Goal: Task Accomplishment & Management: Complete application form

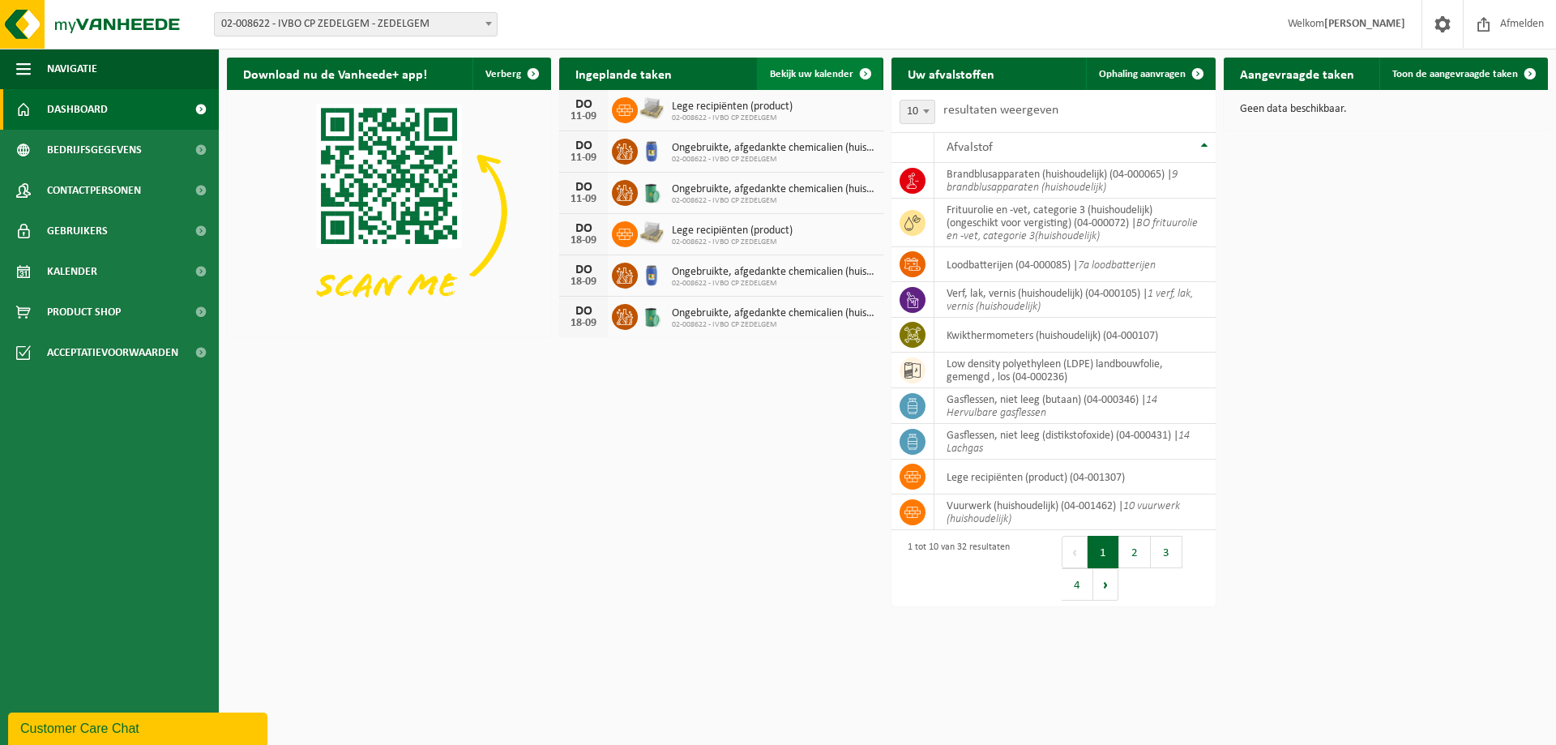
click at [796, 80] on link "Bekijk uw kalender" at bounding box center [819, 74] width 125 height 32
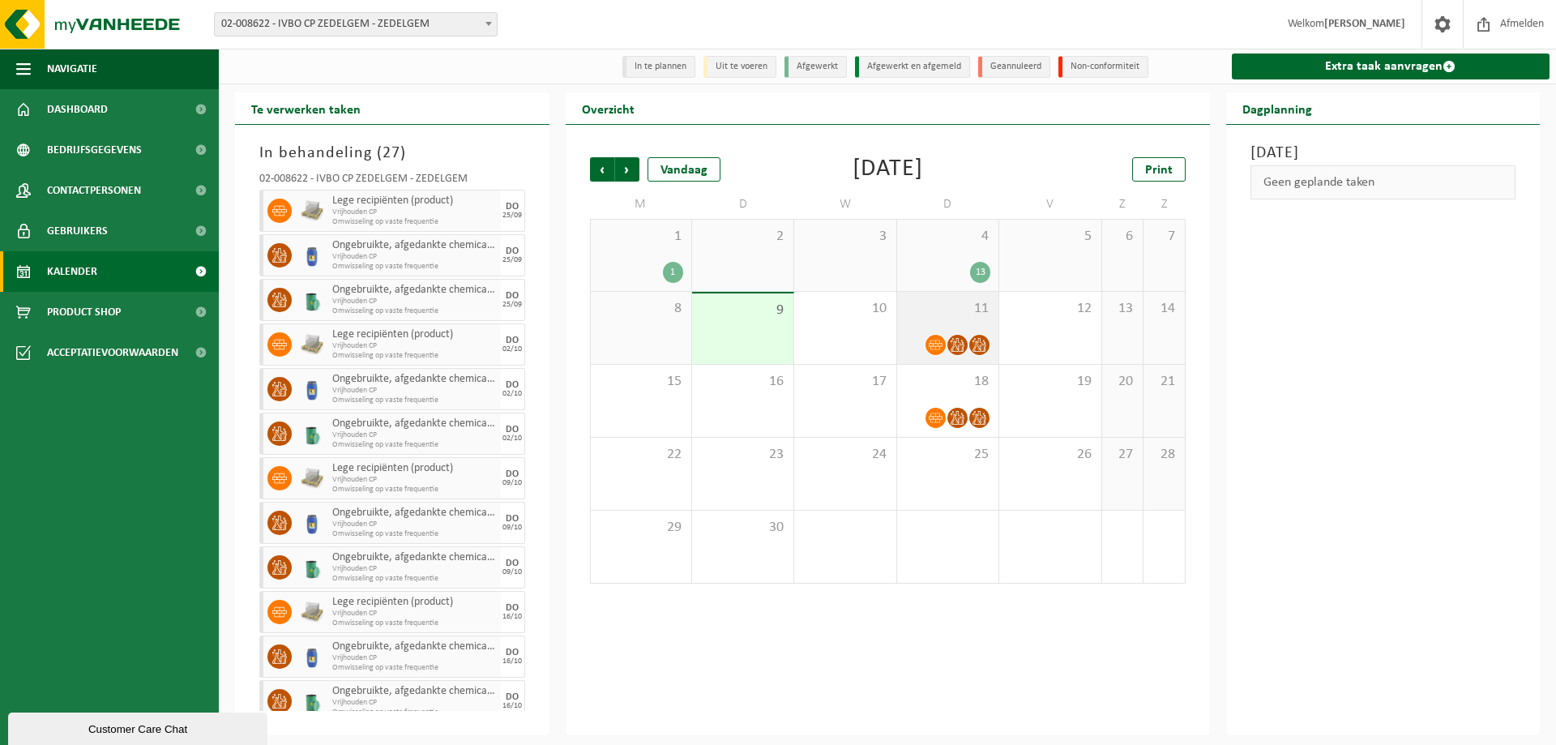
click at [933, 318] on span "11" at bounding box center [947, 309] width 85 height 18
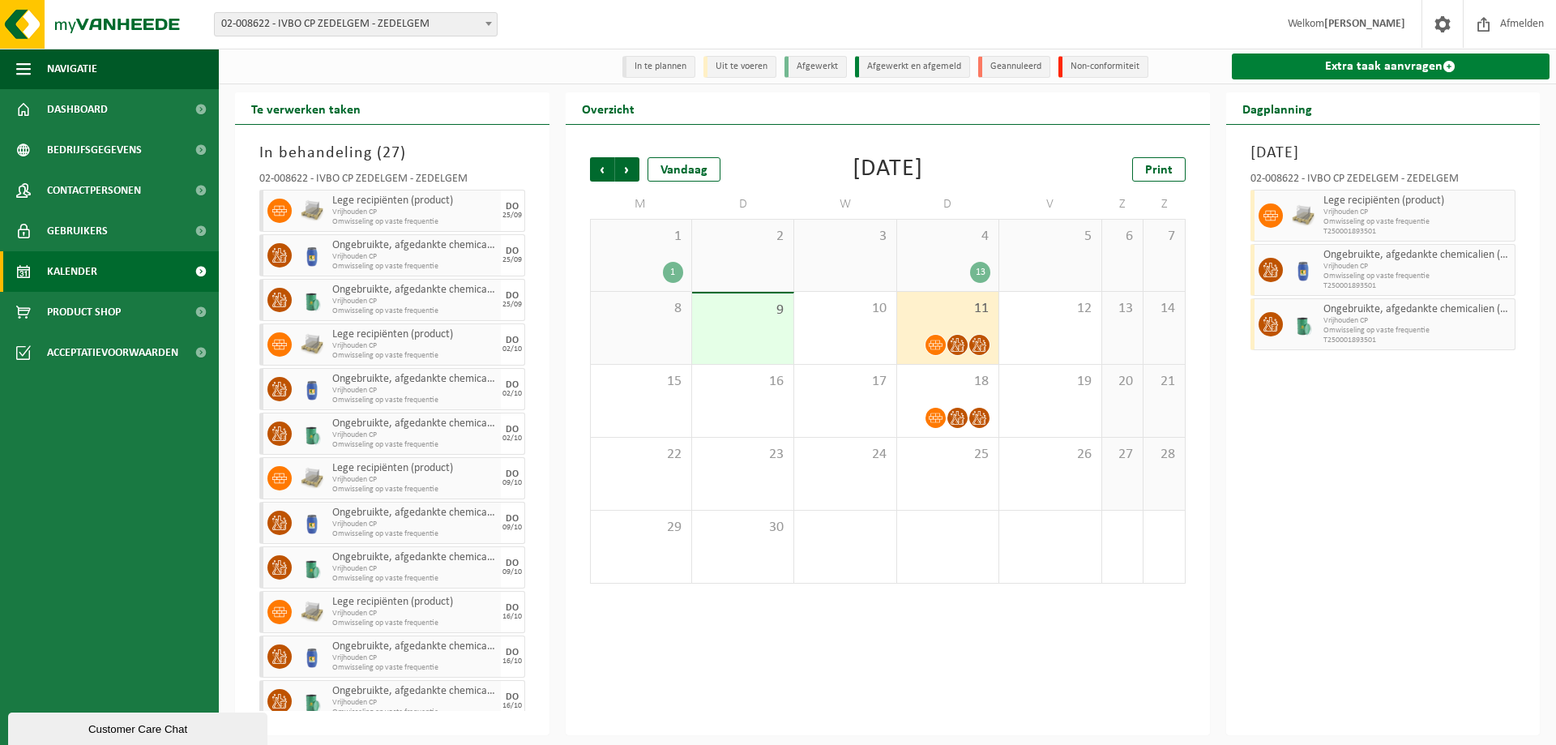
click at [1341, 70] on link "Extra taak aanvragen" at bounding box center [1391, 66] width 318 height 26
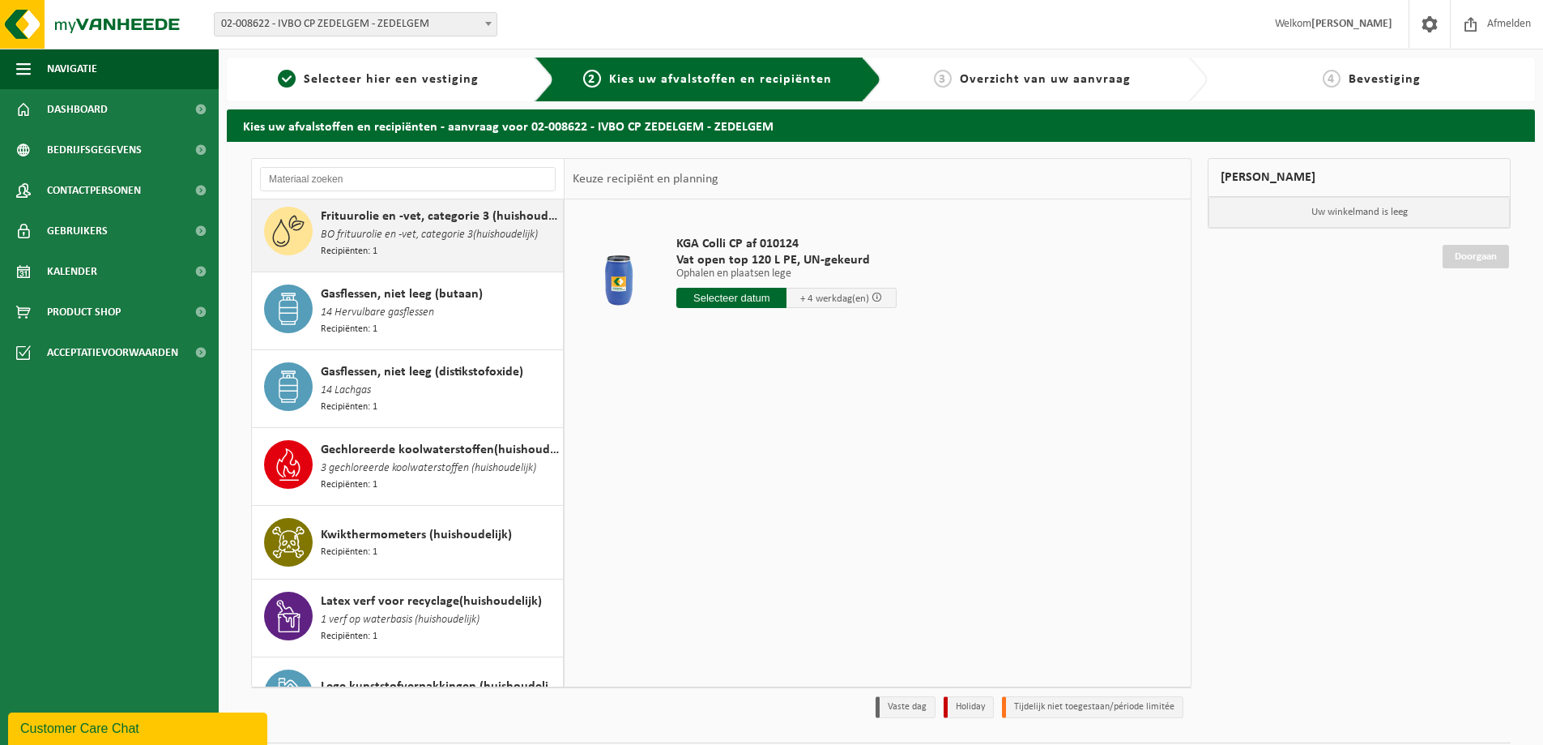
scroll to position [810, 0]
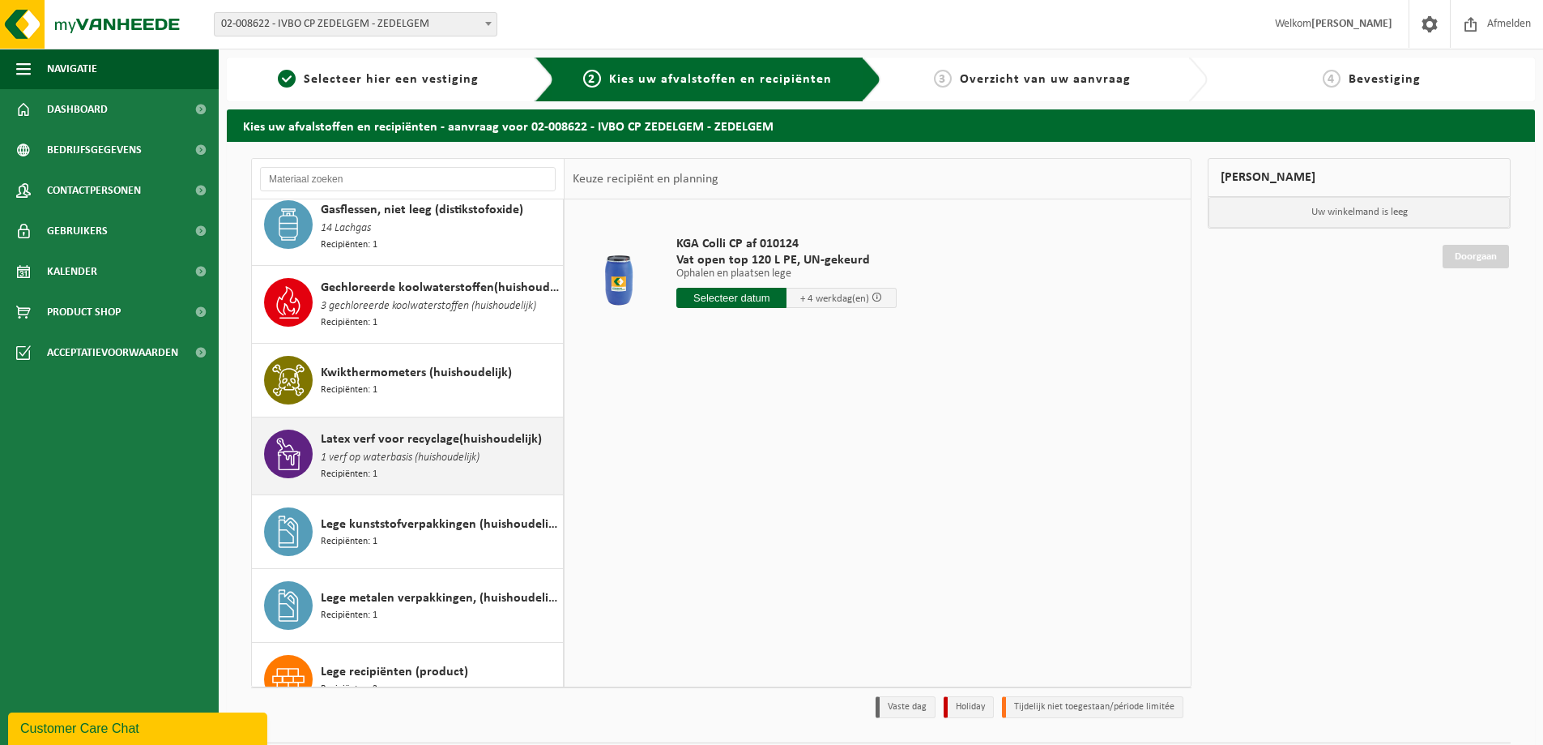
click at [463, 449] on div "Latex verf voor recyclage(huishoudelijk) 1 verf op waterbasis (huishoudelijk) R…" at bounding box center [440, 455] width 238 height 53
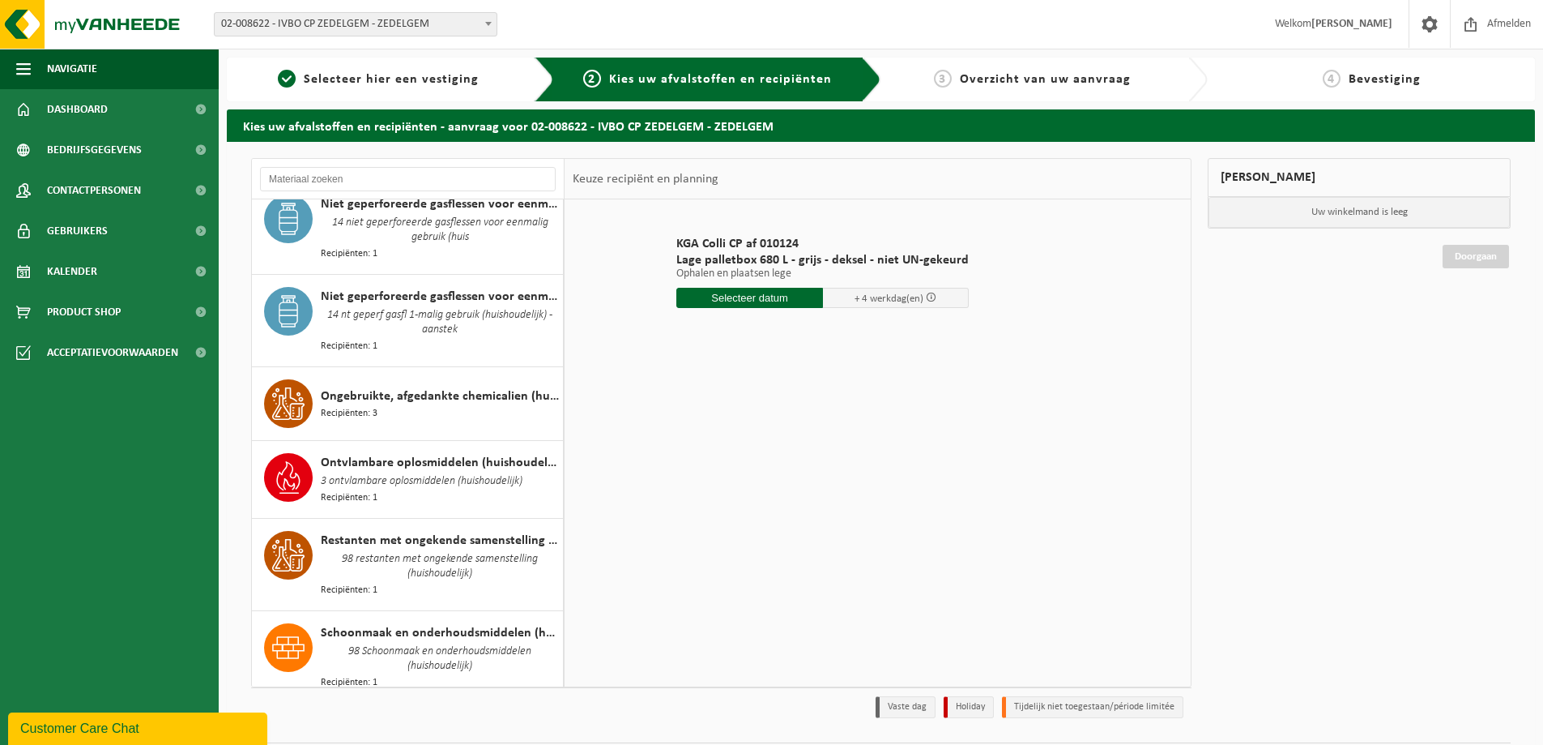
scroll to position [1812, 0]
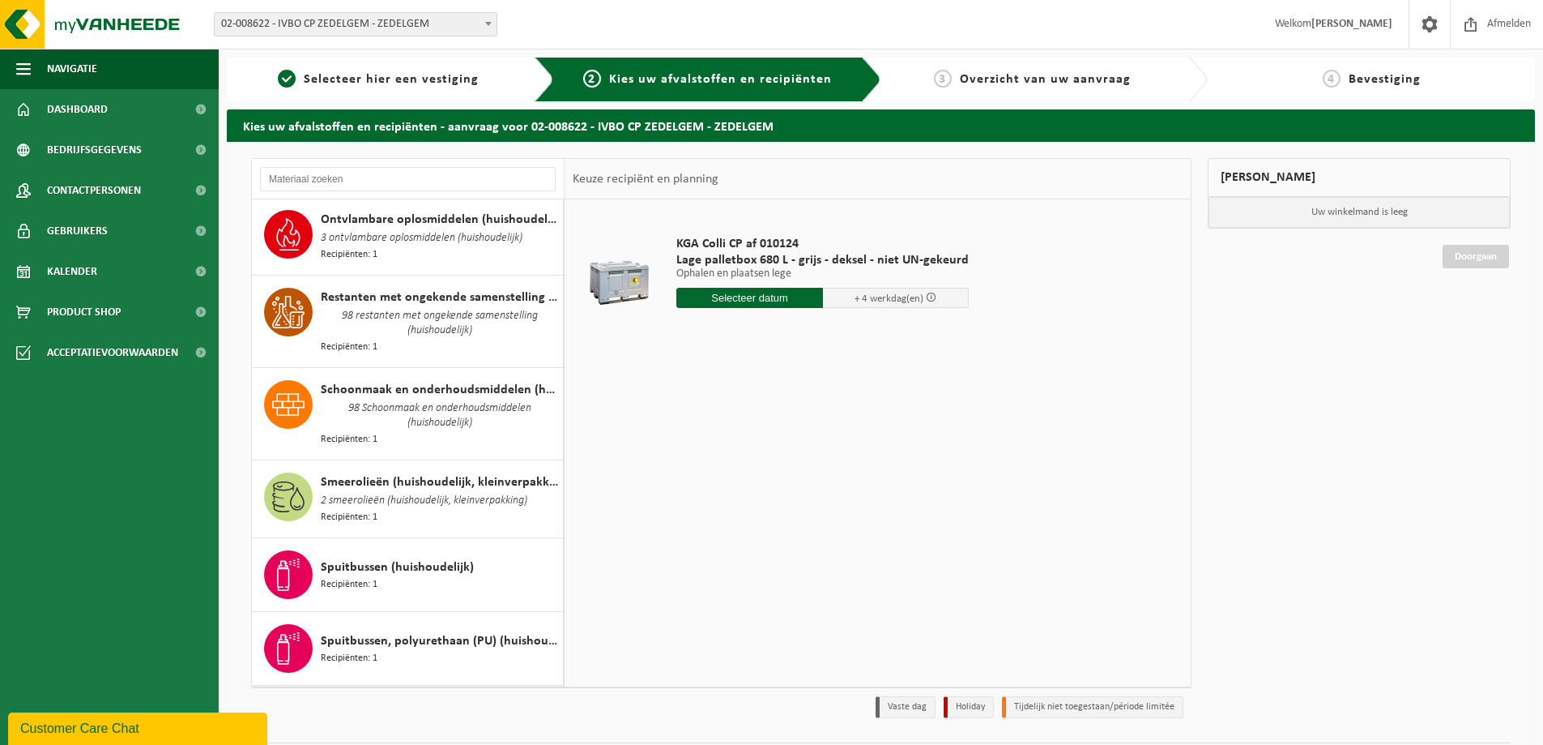
click at [457, 698] on span "Verf, lak, vernis (huishoudelijk)" at bounding box center [405, 707] width 169 height 19
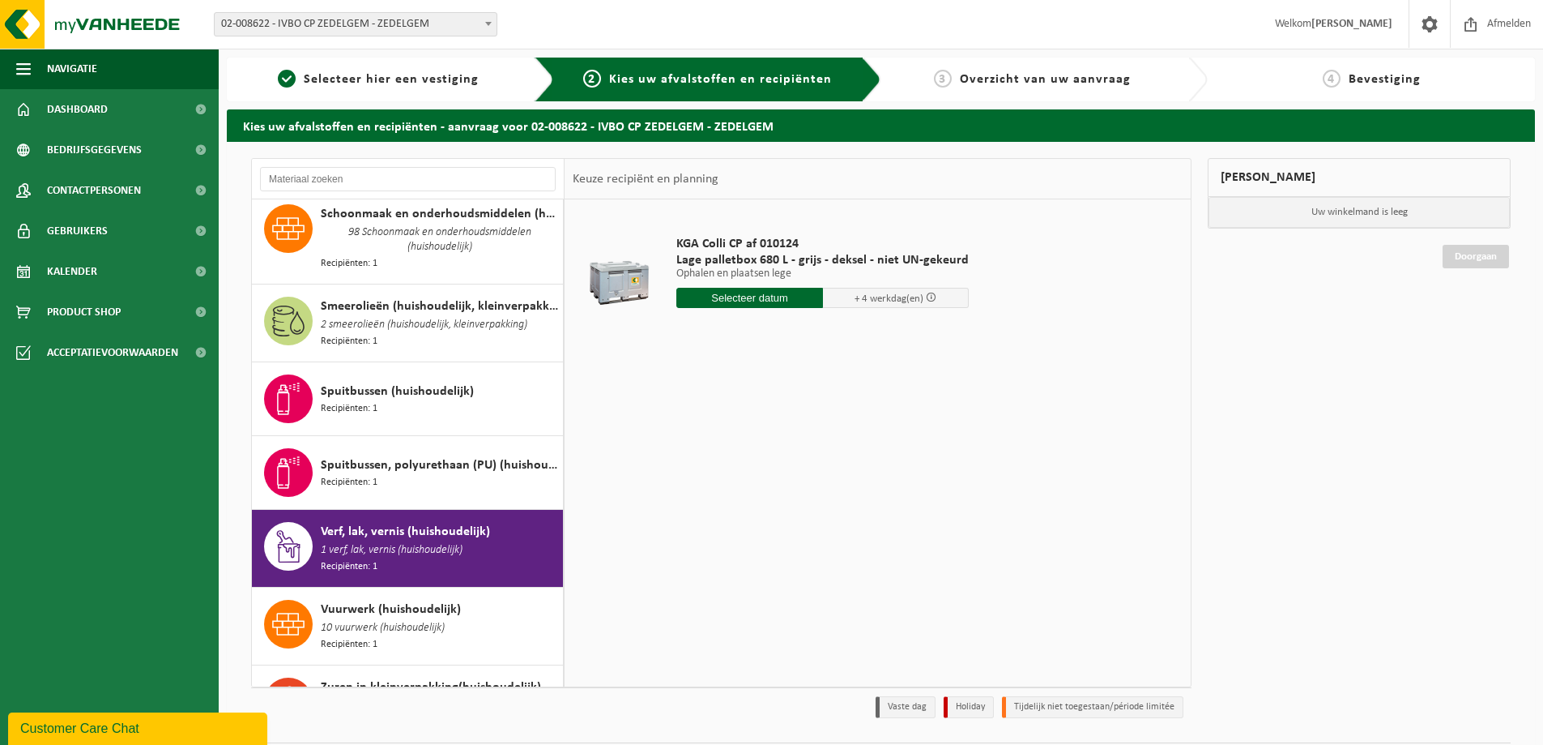
click at [793, 292] on input "text" at bounding box center [750, 298] width 147 height 20
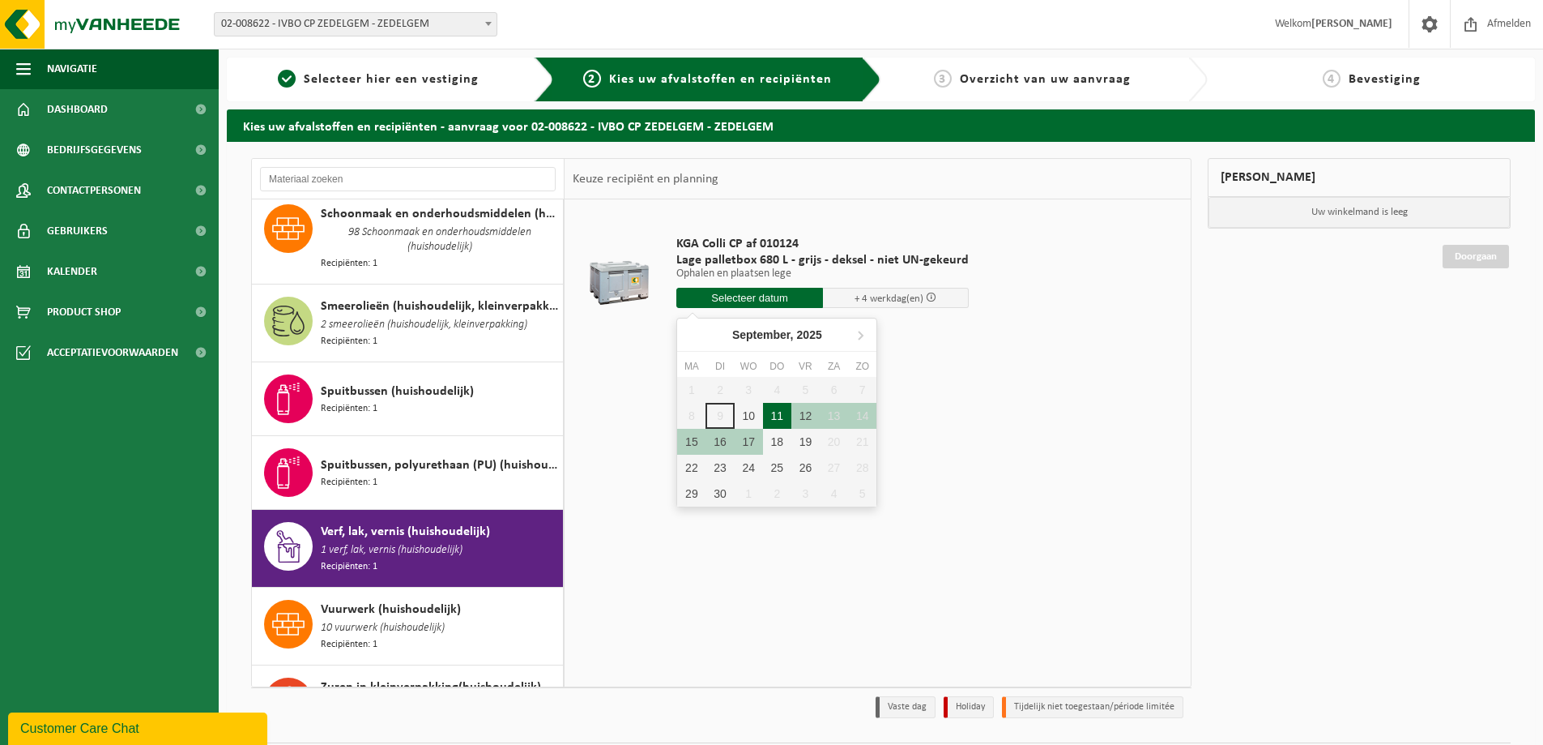
click at [775, 412] on div "11" at bounding box center [777, 416] width 28 height 26
type input "Van 2025-09-11"
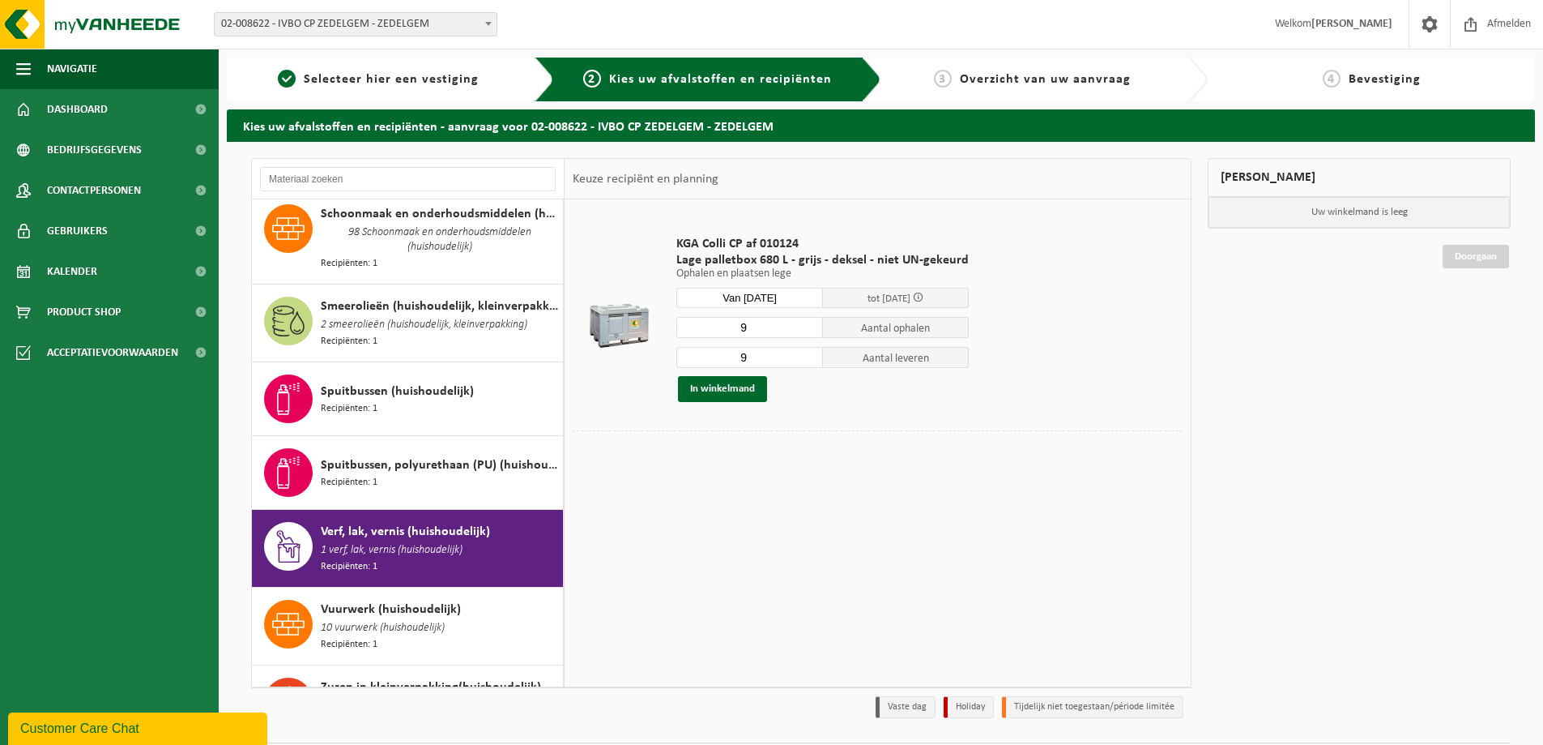
click at [764, 333] on input "9" at bounding box center [750, 327] width 147 height 21
drag, startPoint x: 764, startPoint y: 333, endPoint x: 734, endPoint y: 332, distance: 30.0
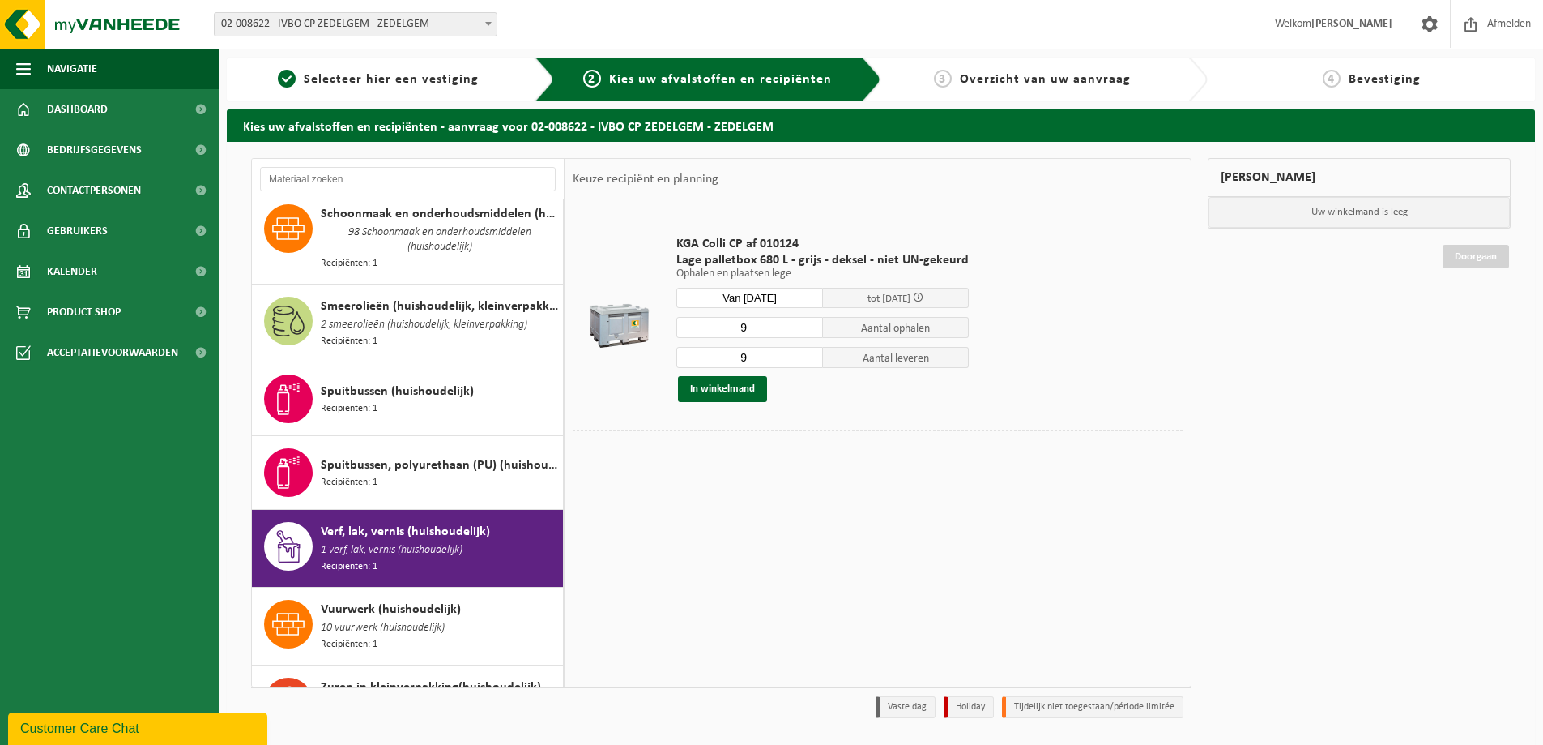
click at [734, 332] on input "9" at bounding box center [750, 327] width 147 height 21
type input "3"
drag, startPoint x: 758, startPoint y: 364, endPoint x: 730, endPoint y: 363, distance: 27.6
click at [730, 363] on input "9" at bounding box center [750, 357] width 147 height 21
type input "3"
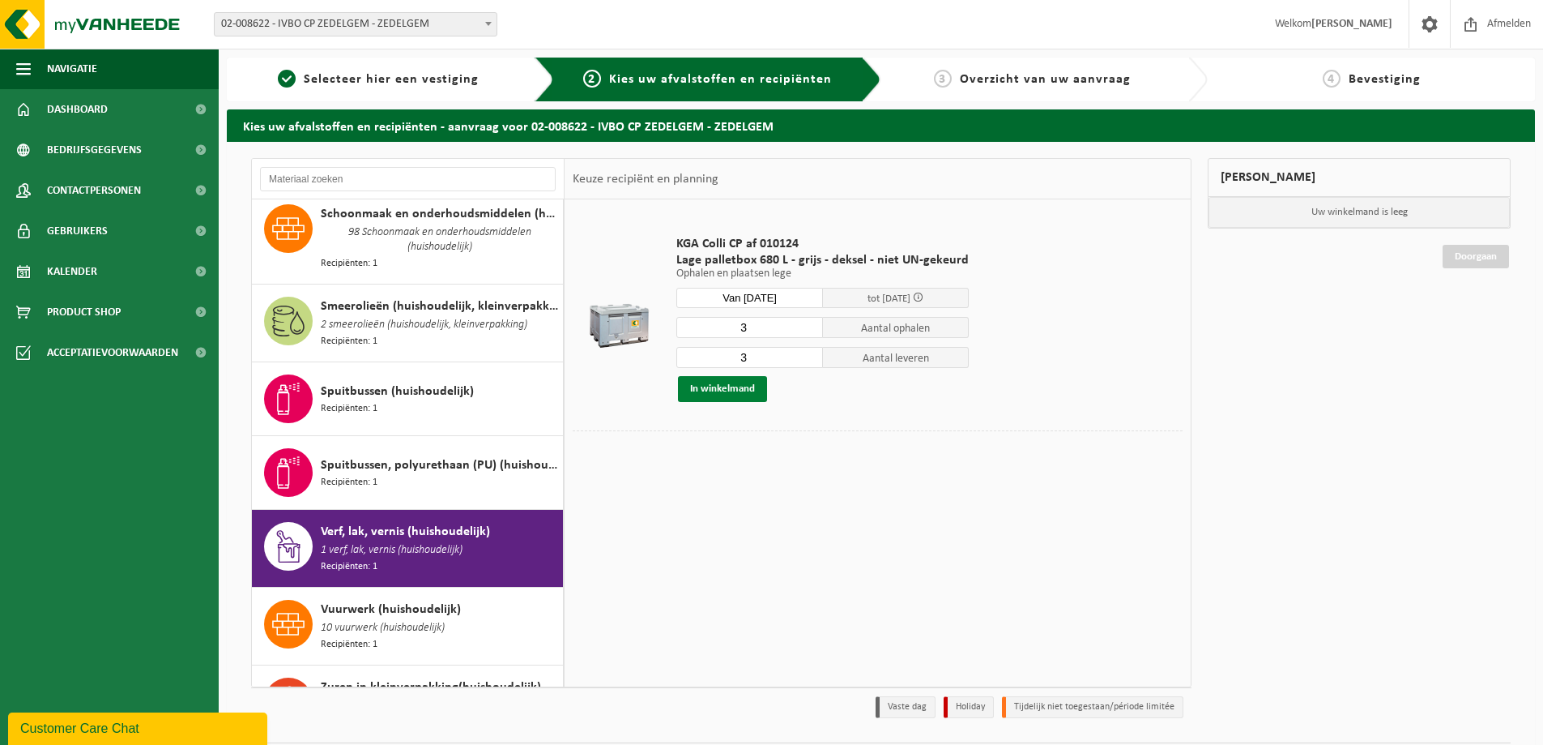
click at [744, 394] on button "In winkelmand" at bounding box center [722, 389] width 89 height 26
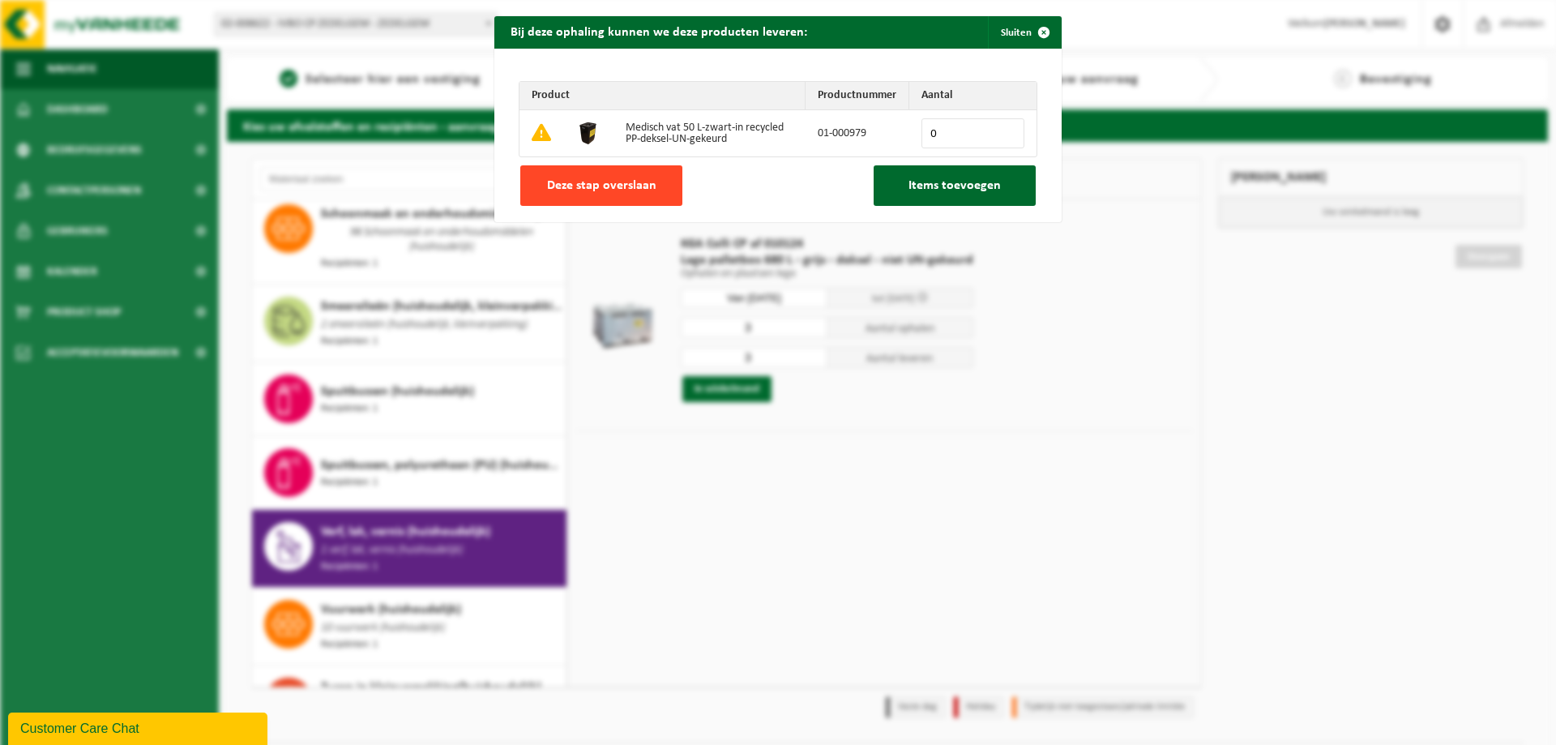
click at [604, 177] on button "Deze stap overslaan" at bounding box center [601, 185] width 162 height 41
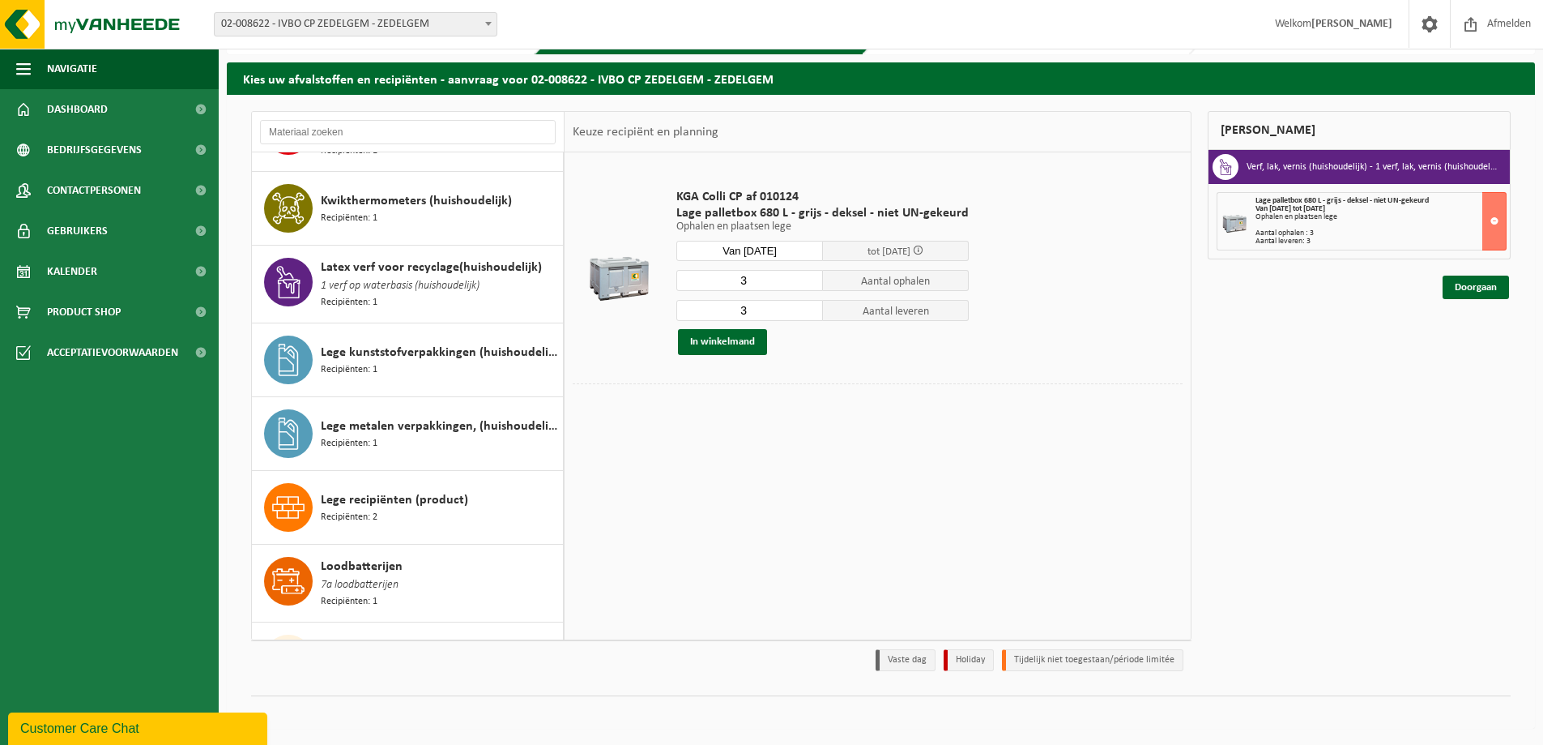
scroll to position [854, 0]
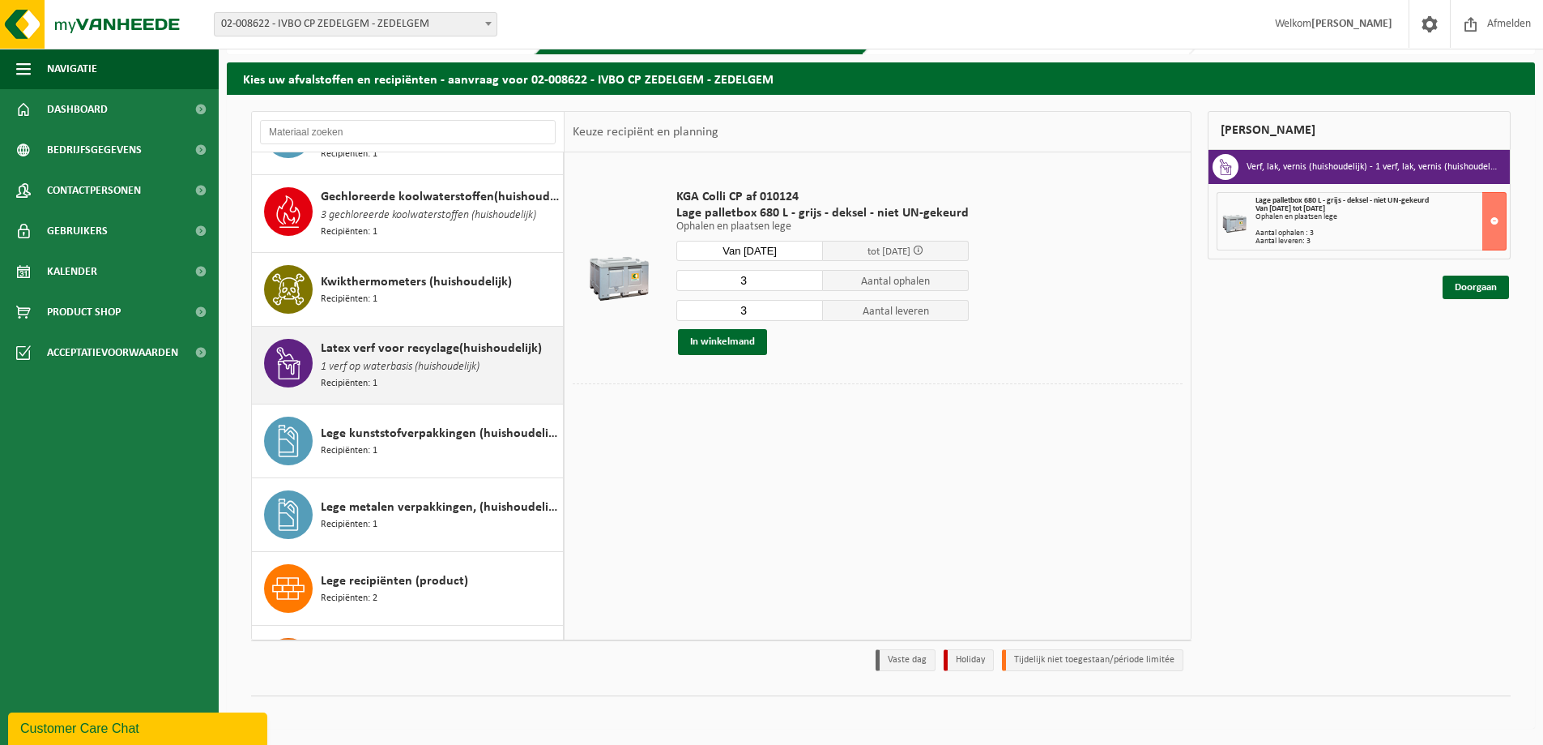
click at [446, 339] on span "Latex verf voor recyclage(huishoudelijk)" at bounding box center [431, 348] width 221 height 19
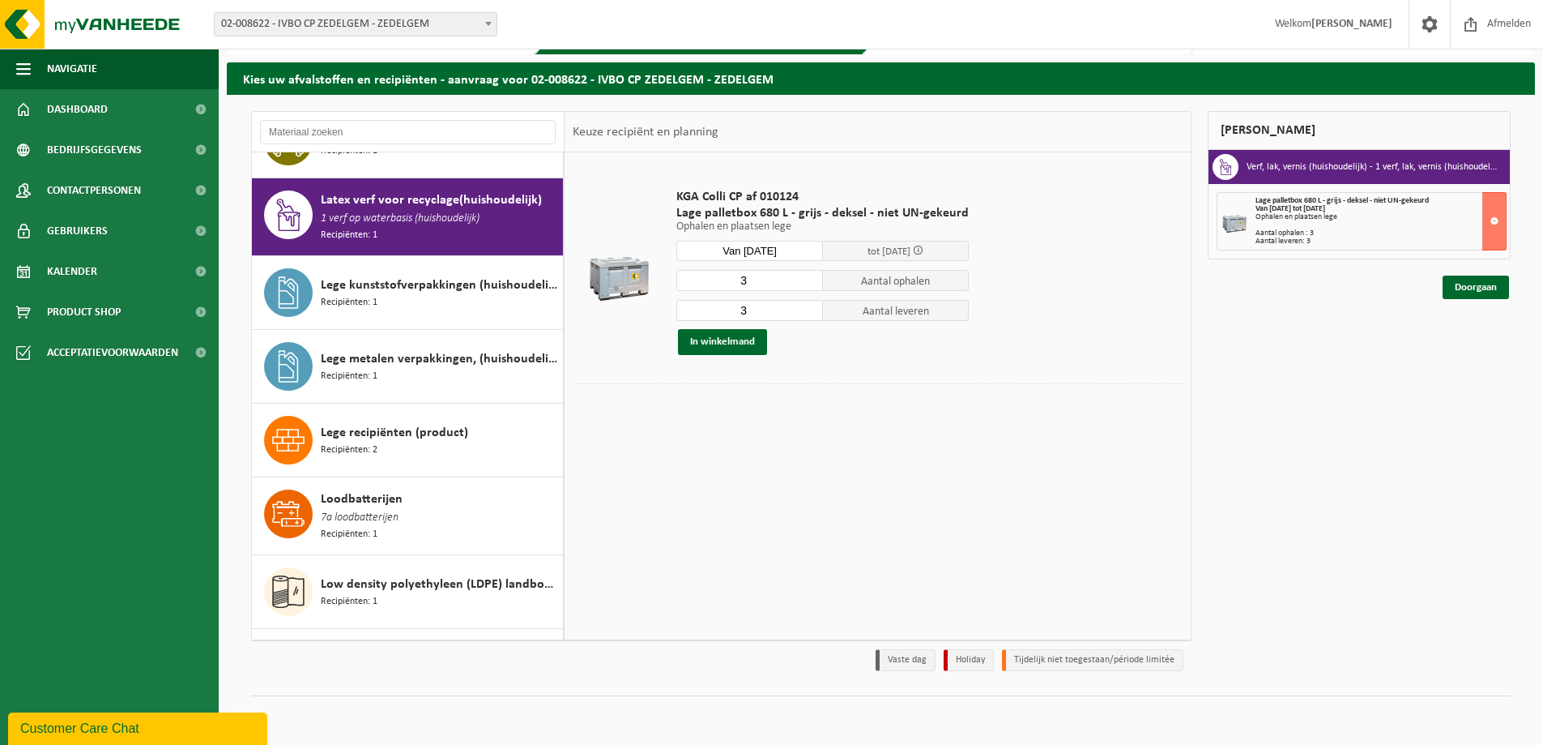
scroll to position [1002, 0]
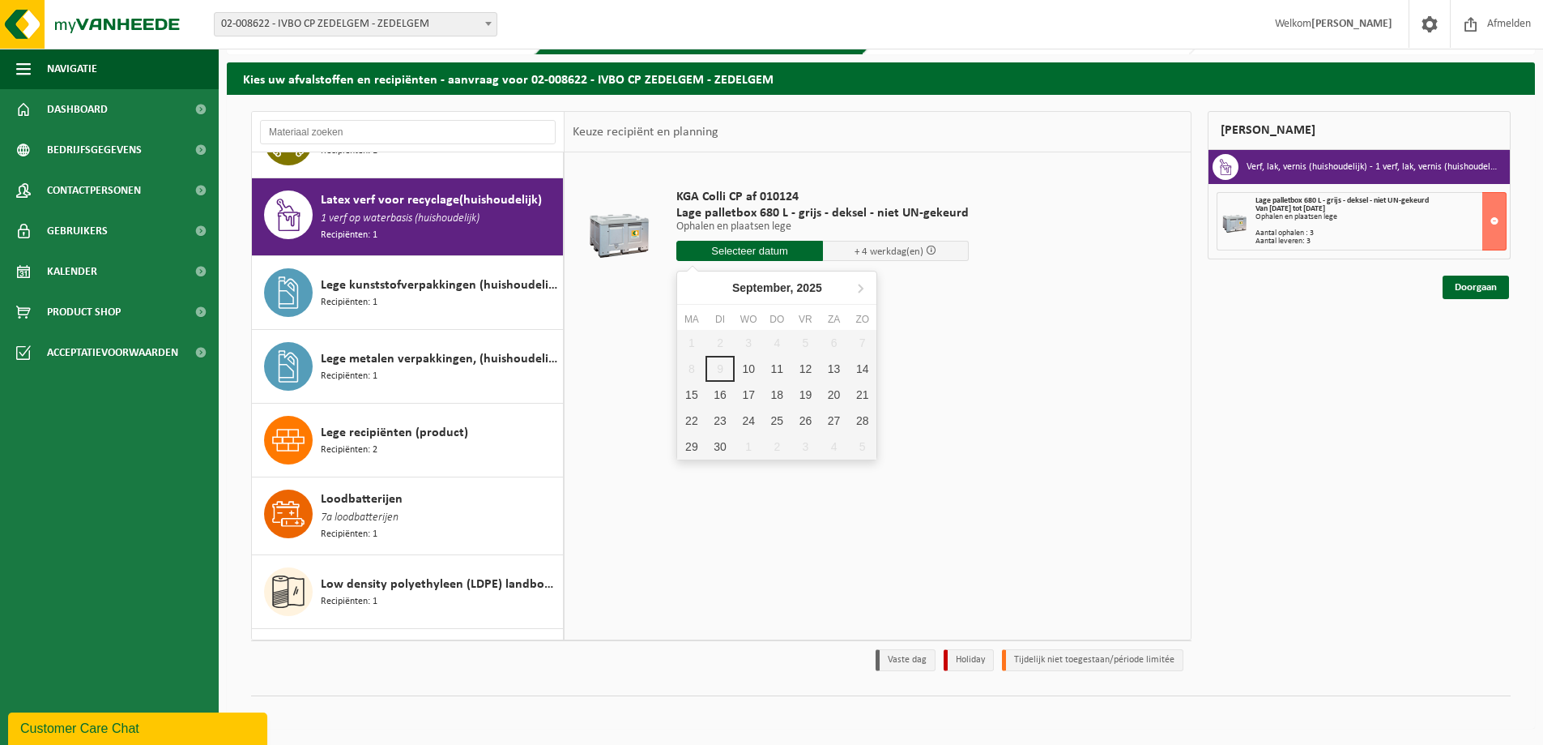
click at [720, 242] on input "text" at bounding box center [750, 251] width 147 height 20
click at [769, 372] on div "11" at bounding box center [777, 369] width 28 height 26
type input "Van 2025-09-11"
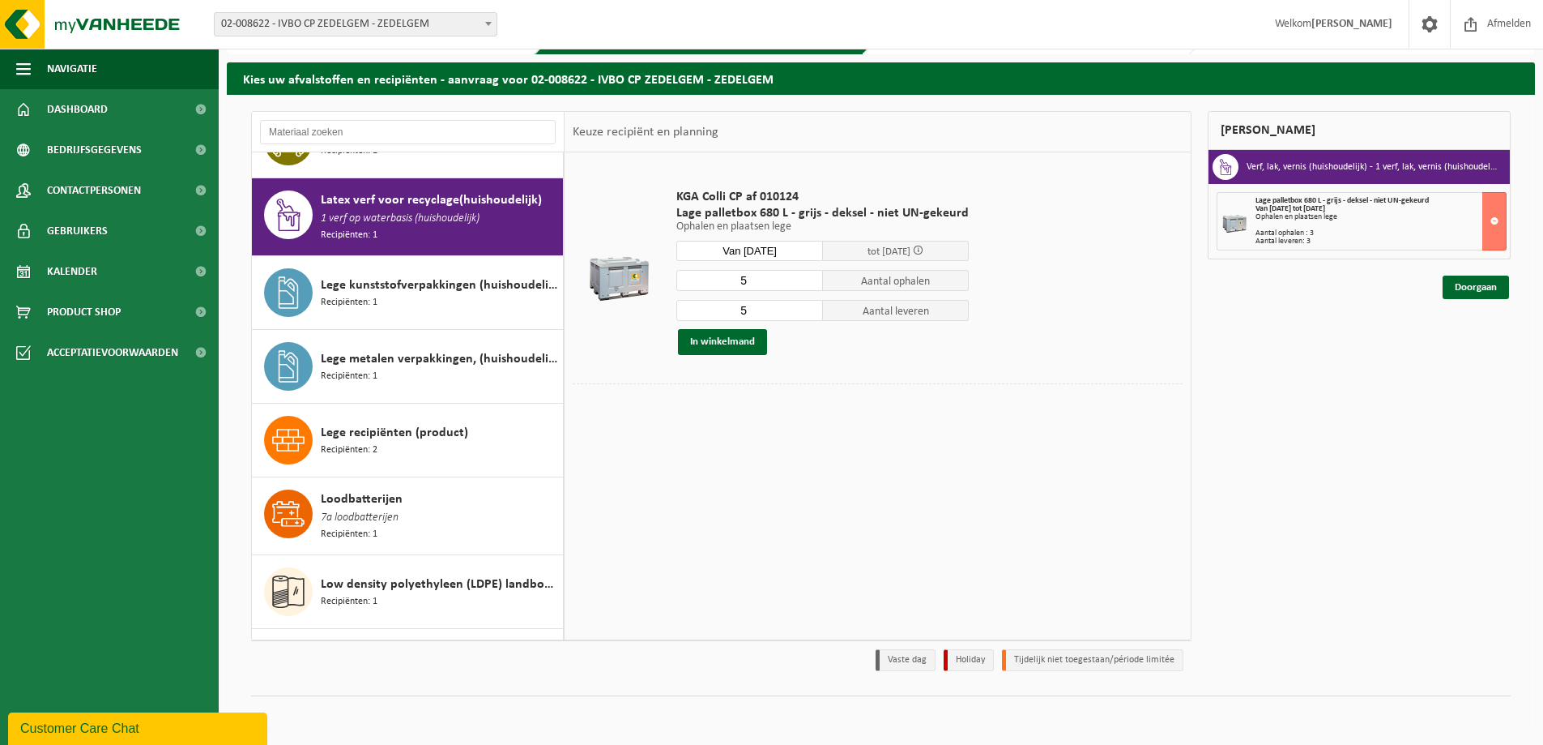
click at [741, 269] on div "5 Aantal ophalen" at bounding box center [823, 280] width 292 height 22
click at [745, 274] on input "5" at bounding box center [750, 280] width 147 height 21
type input "3"
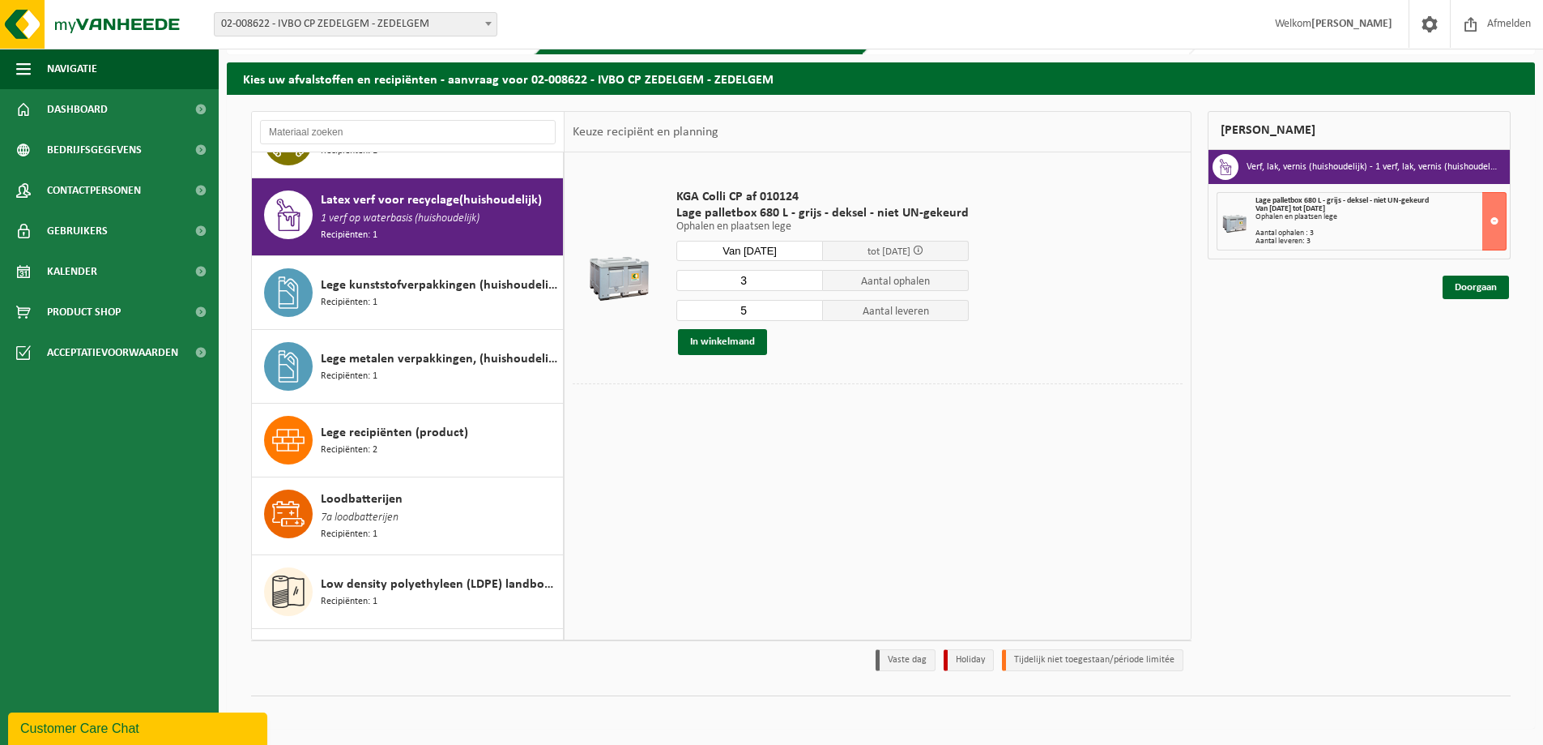
click at [751, 314] on input "5" at bounding box center [750, 310] width 147 height 21
type input "3"
click at [715, 340] on button "In winkelmand" at bounding box center [722, 342] width 89 height 26
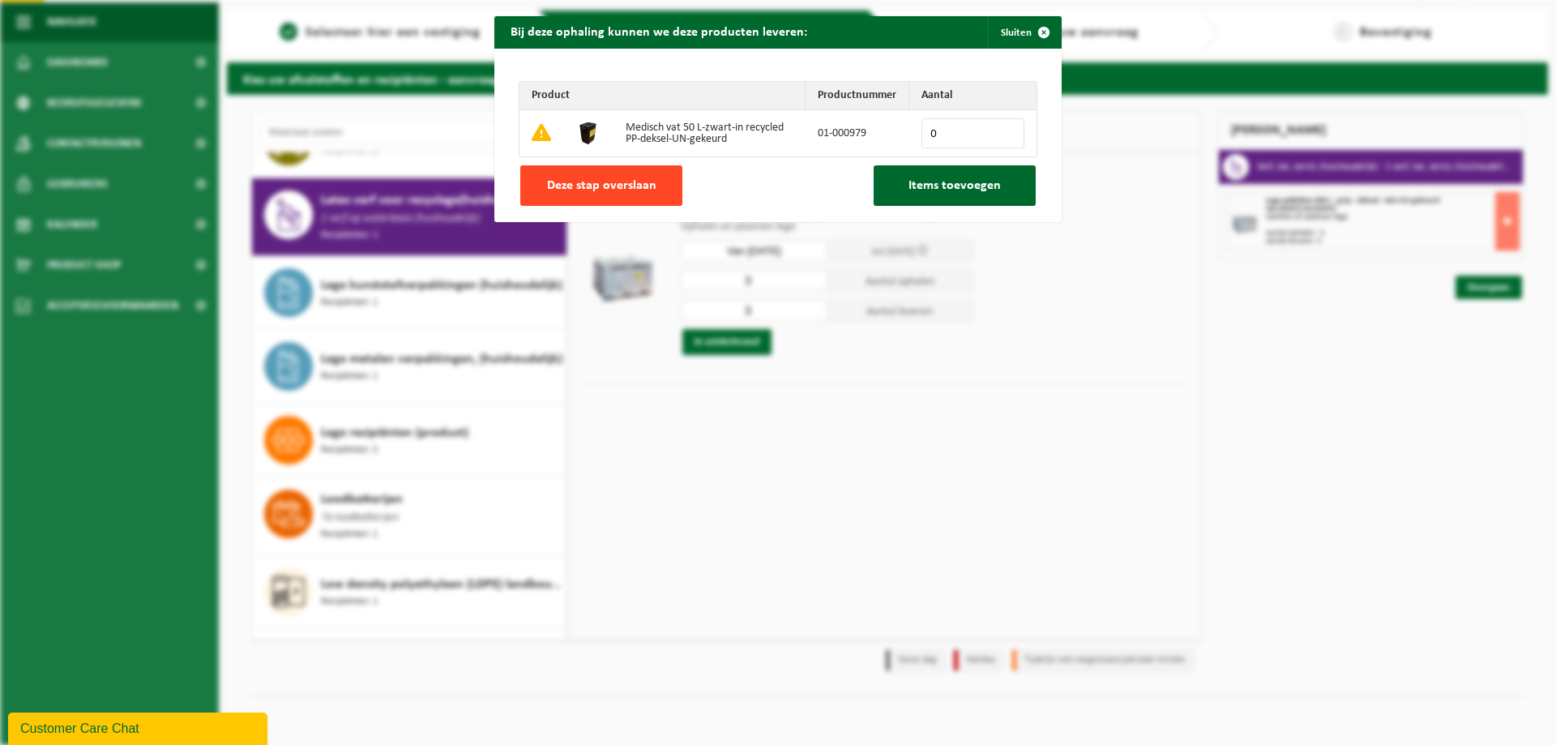
click at [621, 197] on button "Deze stap overslaan" at bounding box center [601, 185] width 162 height 41
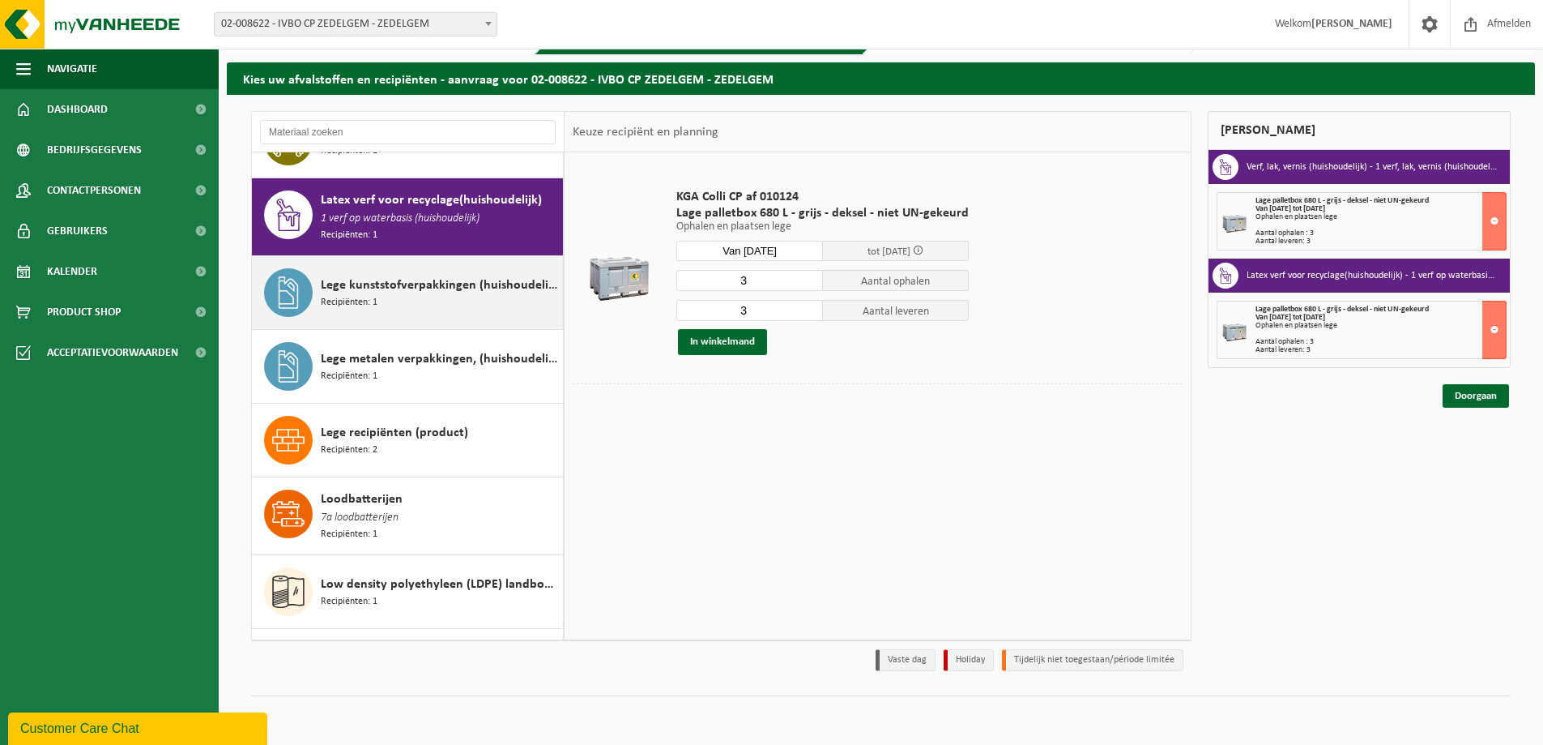
click at [447, 275] on div "Lege kunststofverpakkingen (huishoudelijk) Recipiënten: 1" at bounding box center [440, 292] width 238 height 49
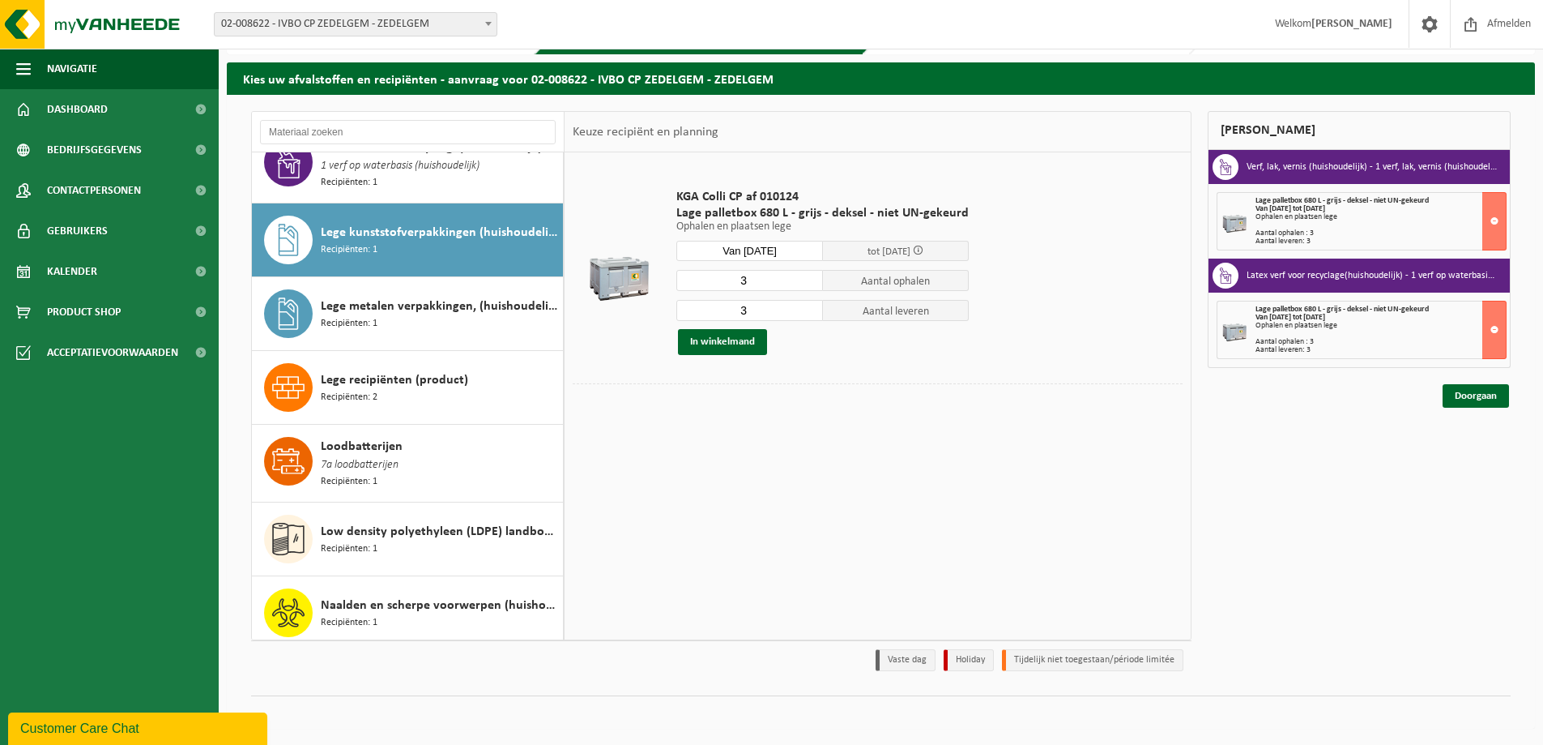
scroll to position [1078, 0]
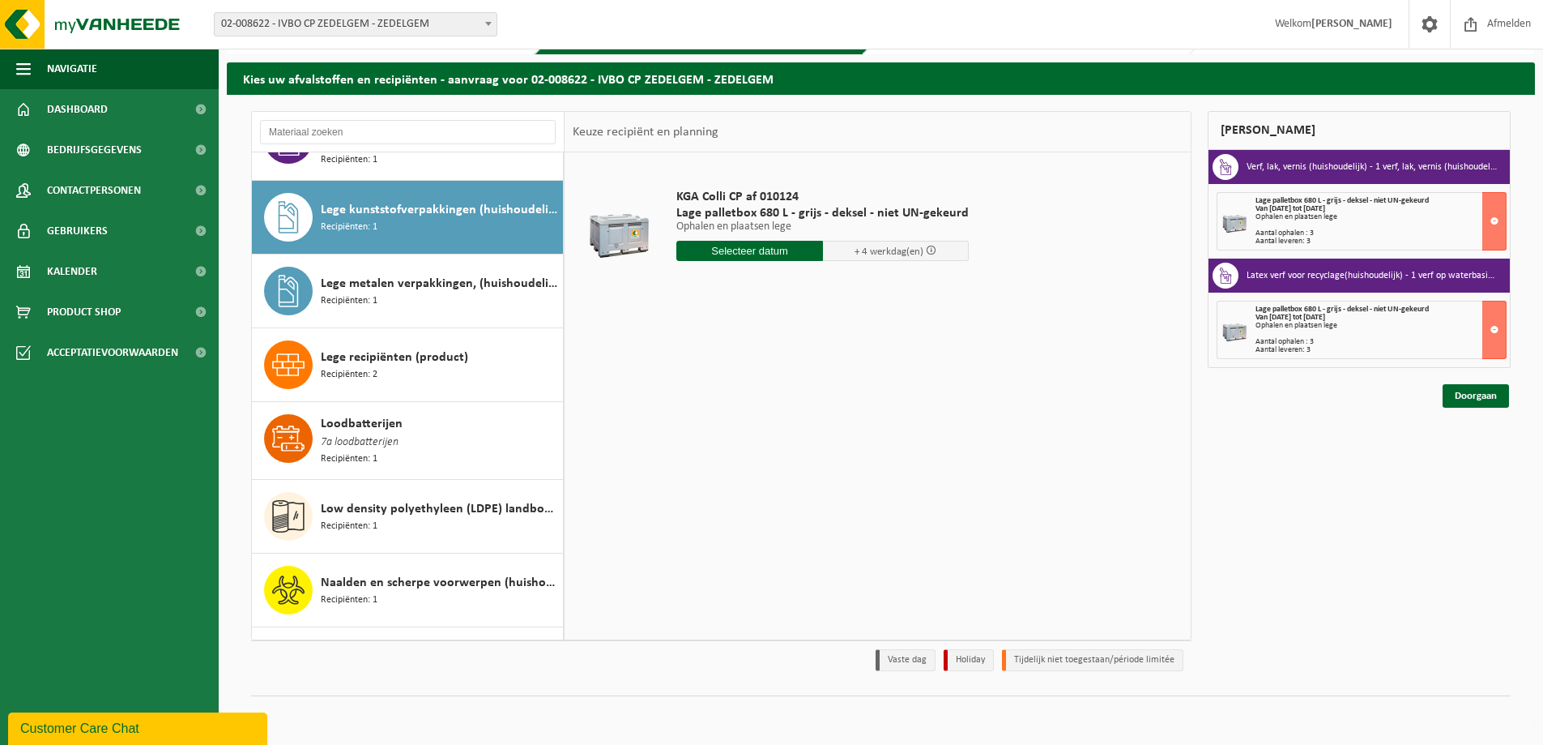
click at [741, 239] on div "KGA Colli CP af 010124 Lage palletbox 680 L - grijs - deksel - niet UN-gekeurd …" at bounding box center [822, 229] width 309 height 113
click at [745, 246] on input "text" at bounding box center [750, 251] width 147 height 20
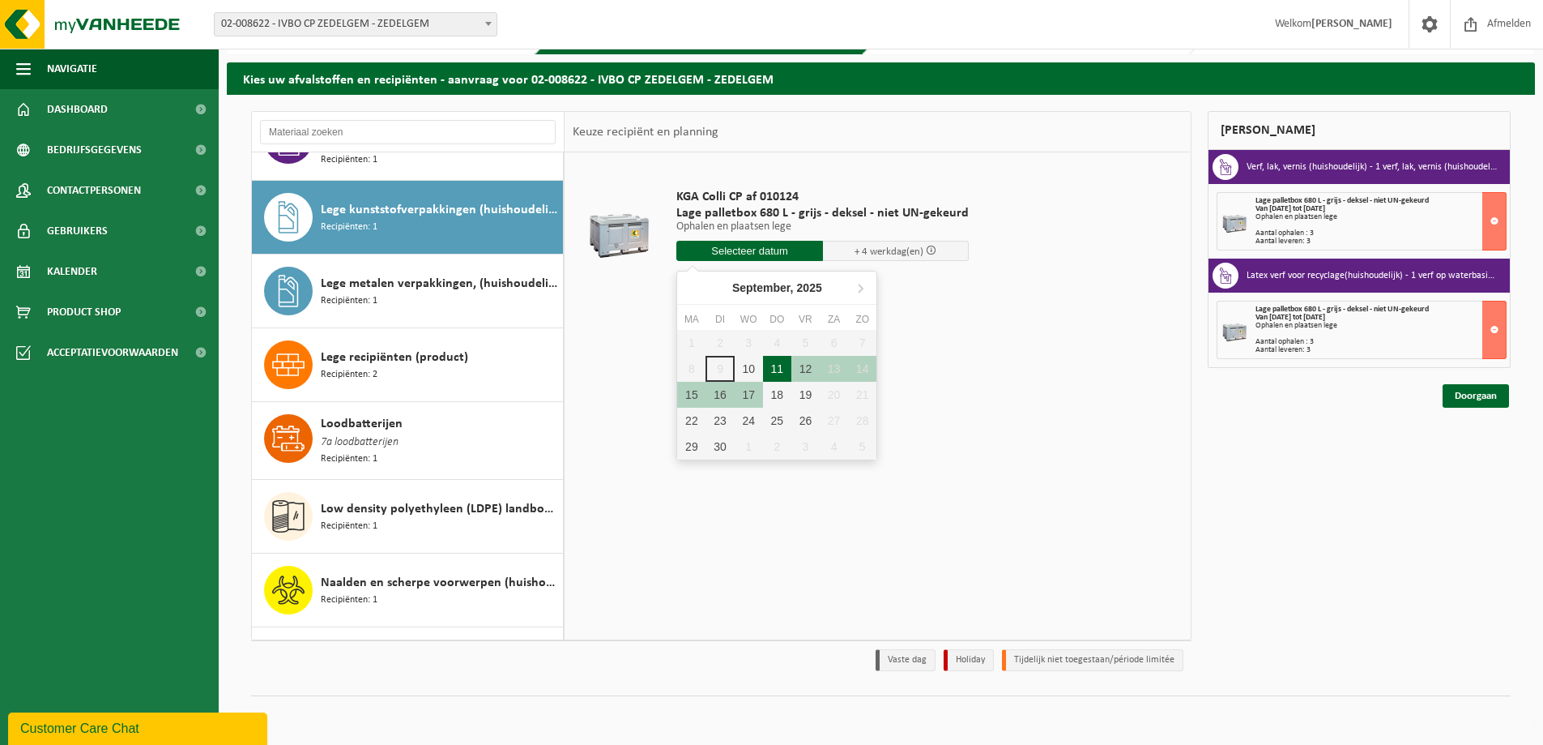
click at [771, 371] on div "11" at bounding box center [777, 369] width 28 height 26
type input "Van 2025-09-11"
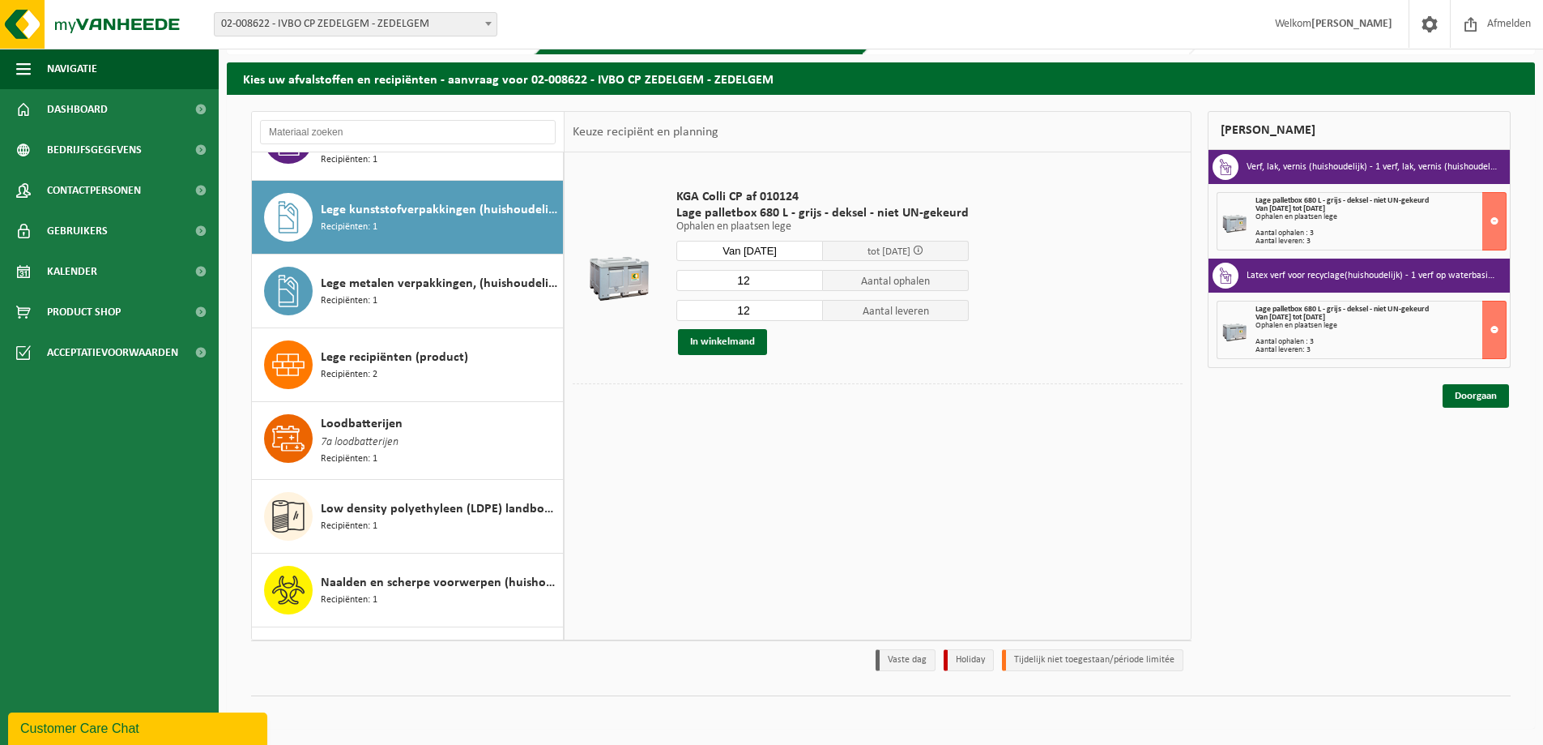
click at [758, 275] on input "12" at bounding box center [750, 280] width 147 height 21
type input "6"
click at [773, 304] on input "12" at bounding box center [750, 310] width 147 height 21
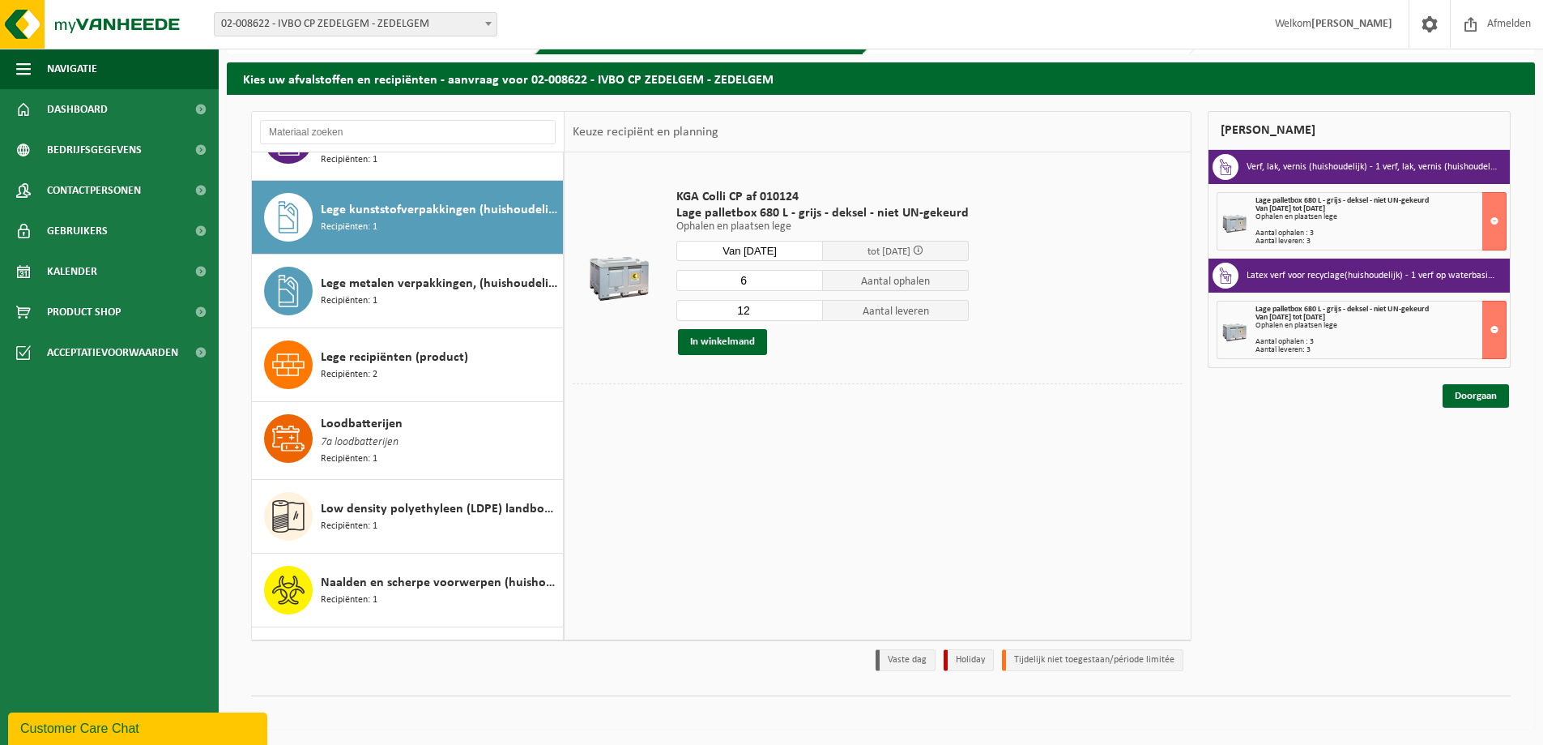
click at [773, 304] on input "12" at bounding box center [750, 310] width 147 height 21
type input "6"
click at [730, 347] on button "In winkelmand" at bounding box center [722, 342] width 89 height 26
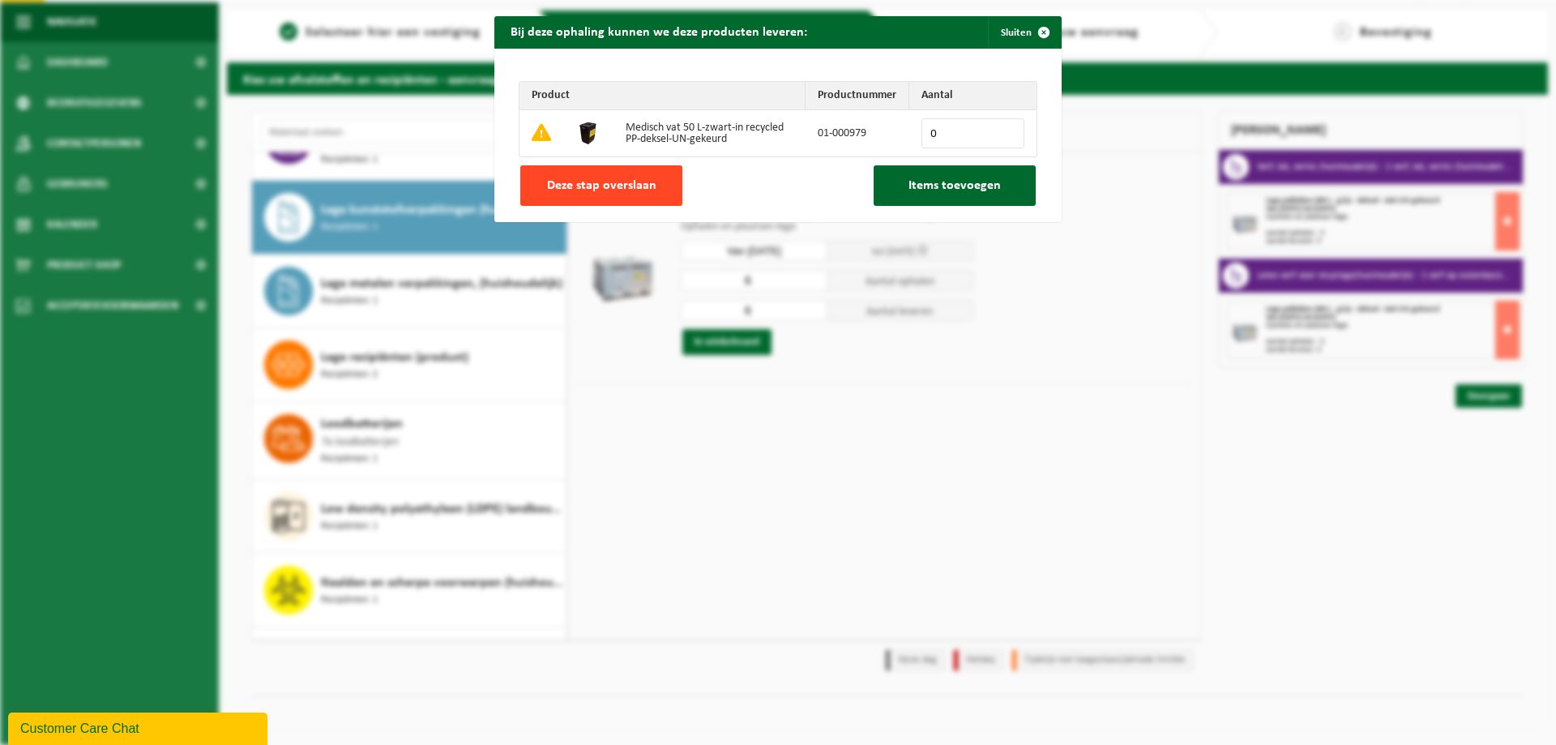
click at [623, 194] on button "Deze stap overslaan" at bounding box center [601, 185] width 162 height 41
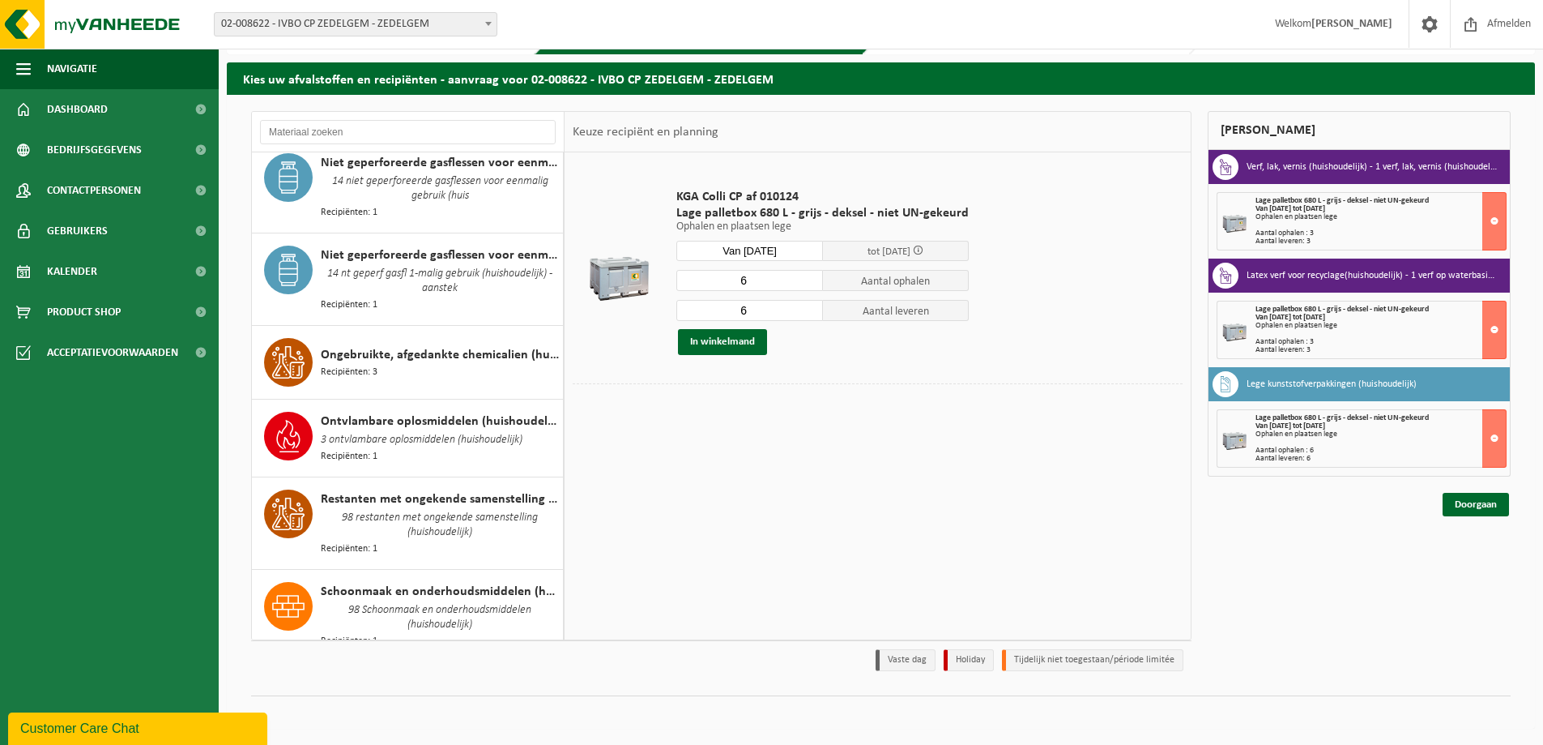
scroll to position [1807, 0]
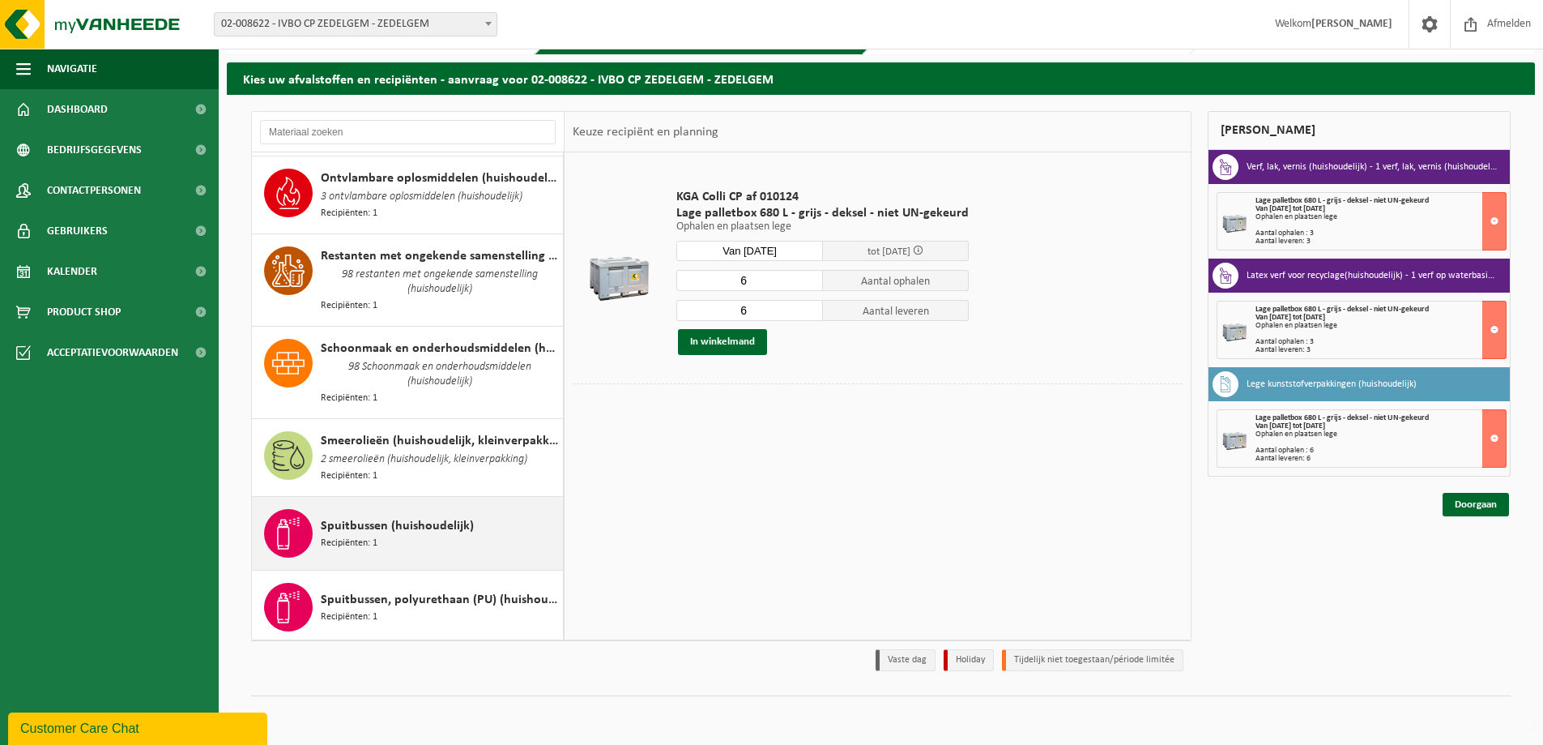
click at [491, 509] on div "Spuitbussen (huishoudelijk) Recipiënten: 1" at bounding box center [440, 533] width 238 height 49
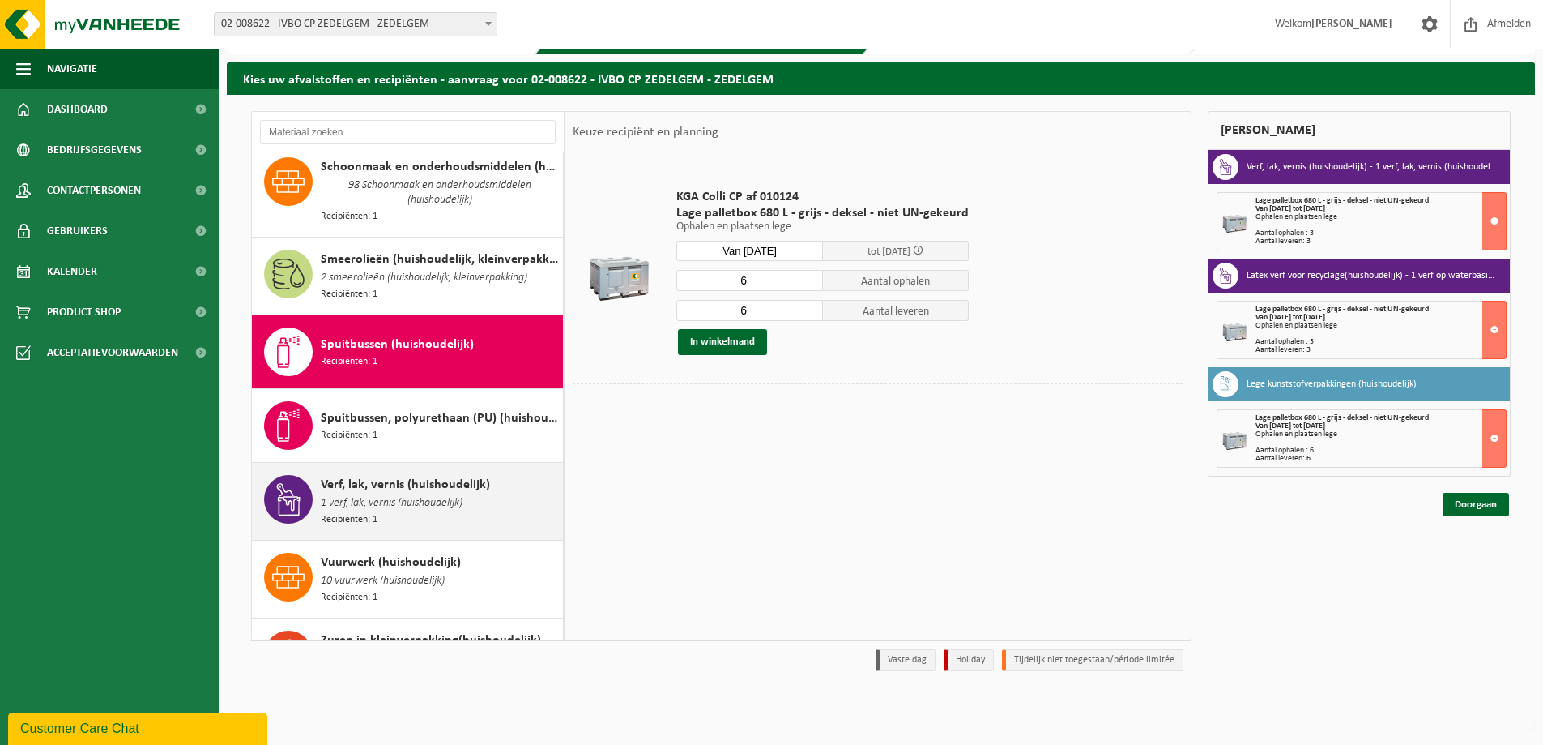
scroll to position [1988, 0]
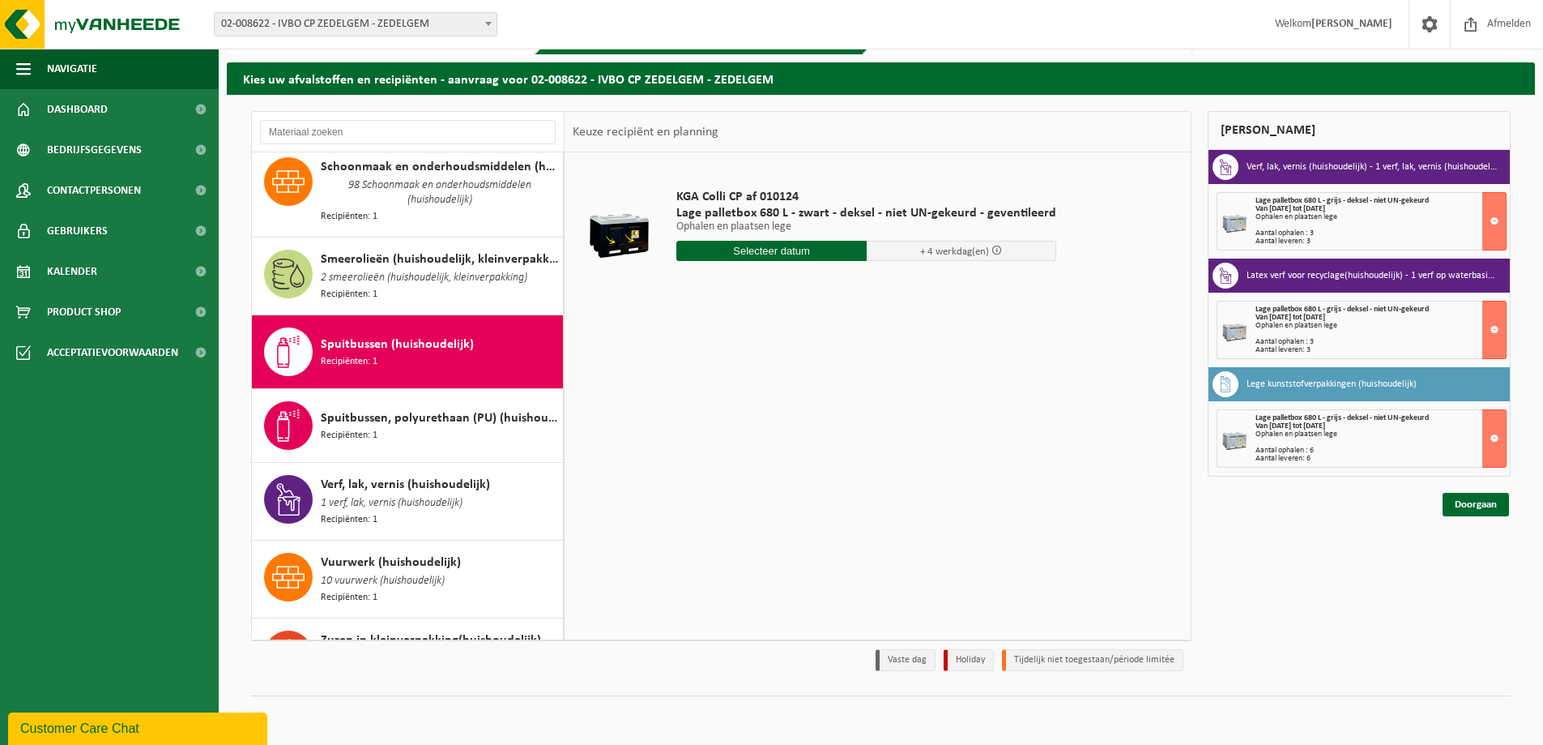
click at [742, 253] on input "text" at bounding box center [772, 251] width 190 height 20
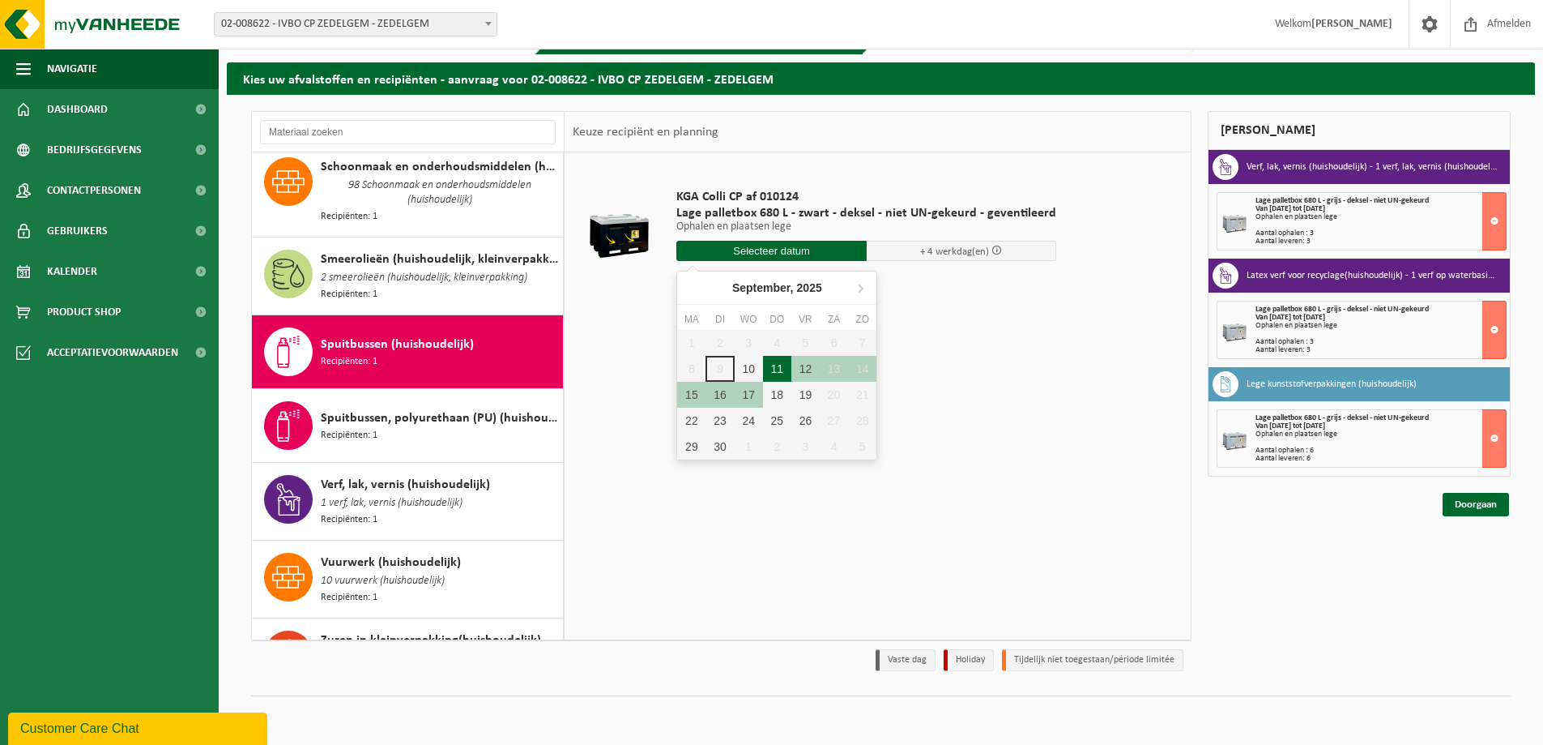
click at [774, 365] on div "11" at bounding box center [777, 369] width 28 height 26
type input "Van 2025-09-11"
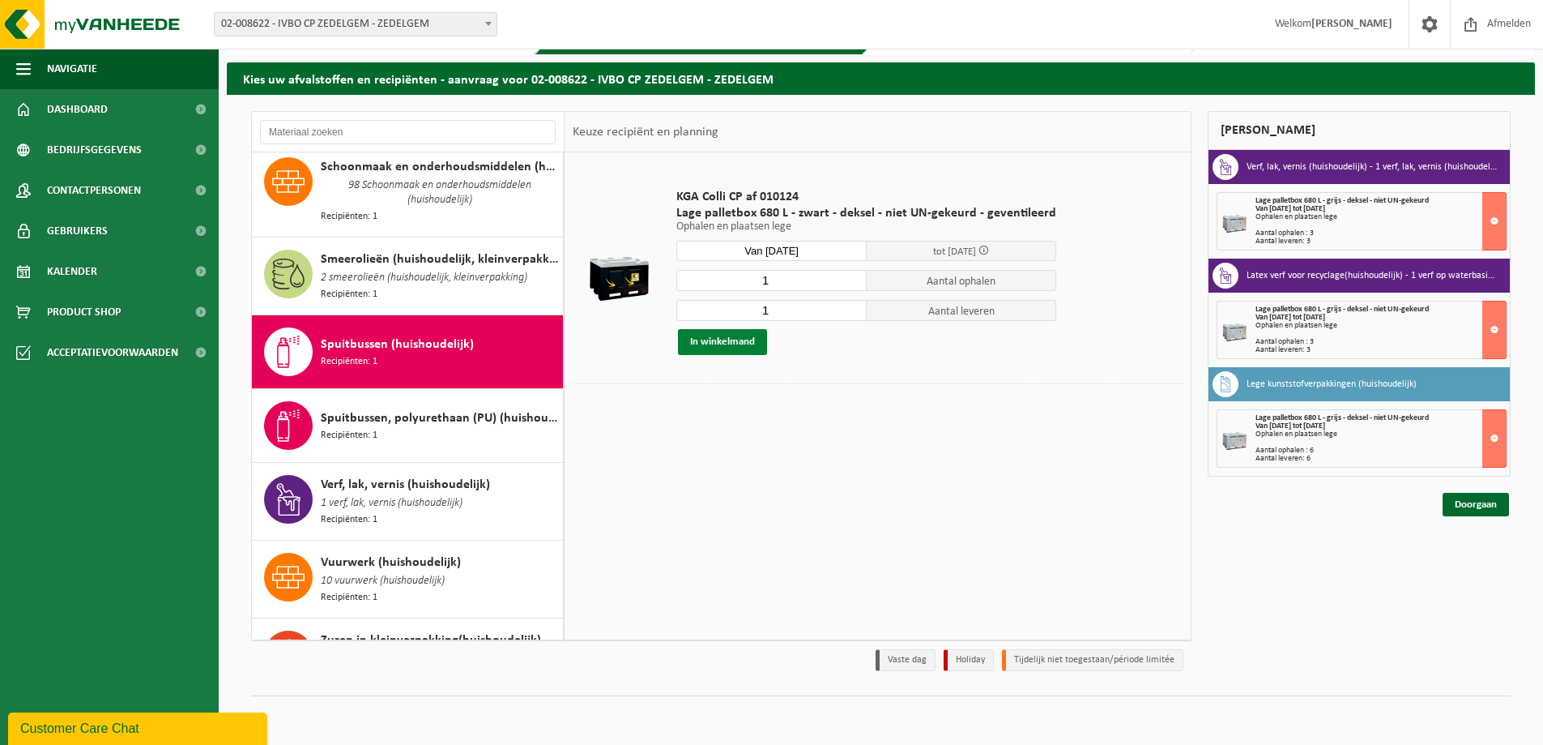
click at [728, 344] on button "In winkelmand" at bounding box center [722, 342] width 89 height 26
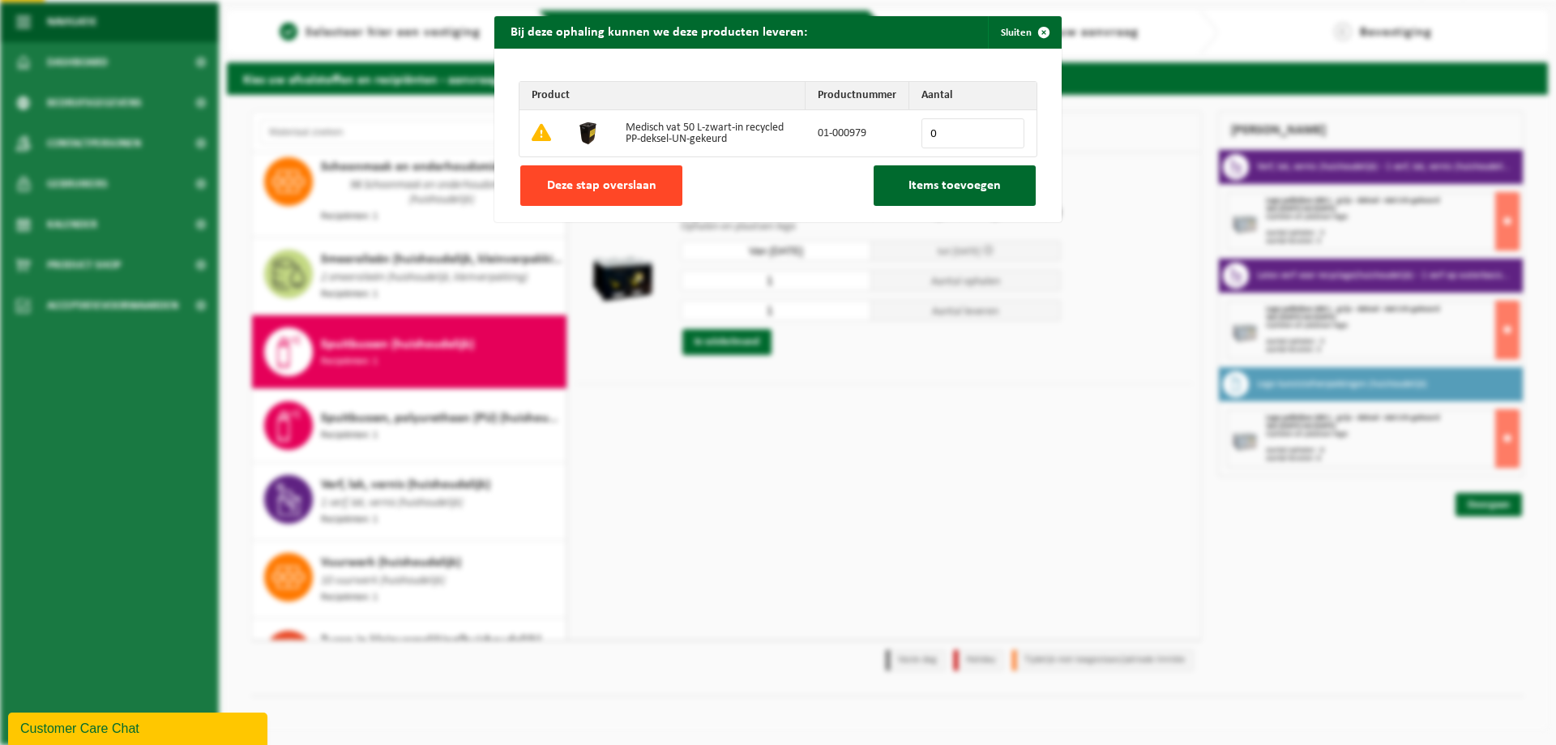
click at [621, 199] on button "Deze stap overslaan" at bounding box center [601, 185] width 162 height 41
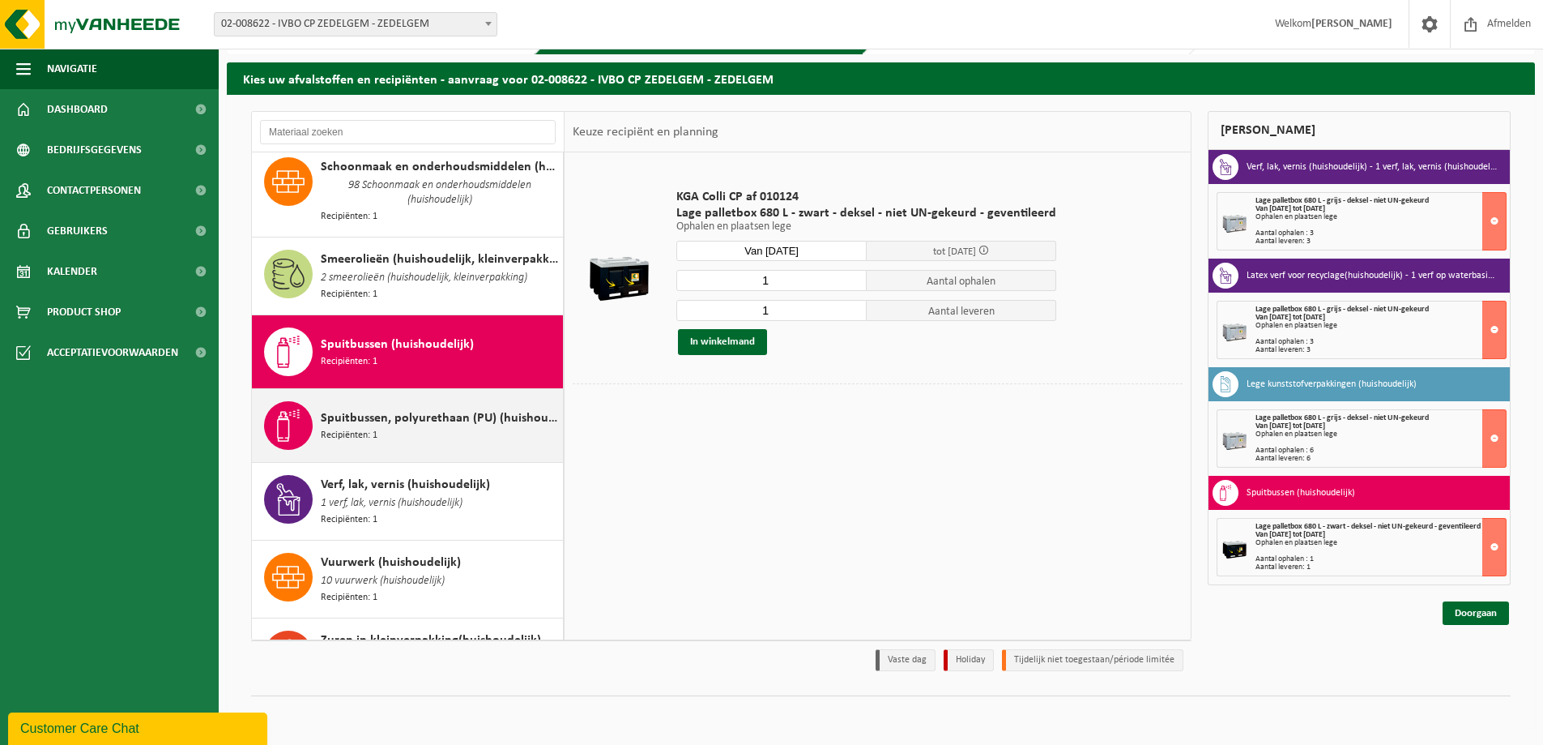
click at [464, 401] on div "Spuitbussen, polyurethaan (PU) (huishoudelijk) Recipiënten: 1" at bounding box center [440, 425] width 238 height 49
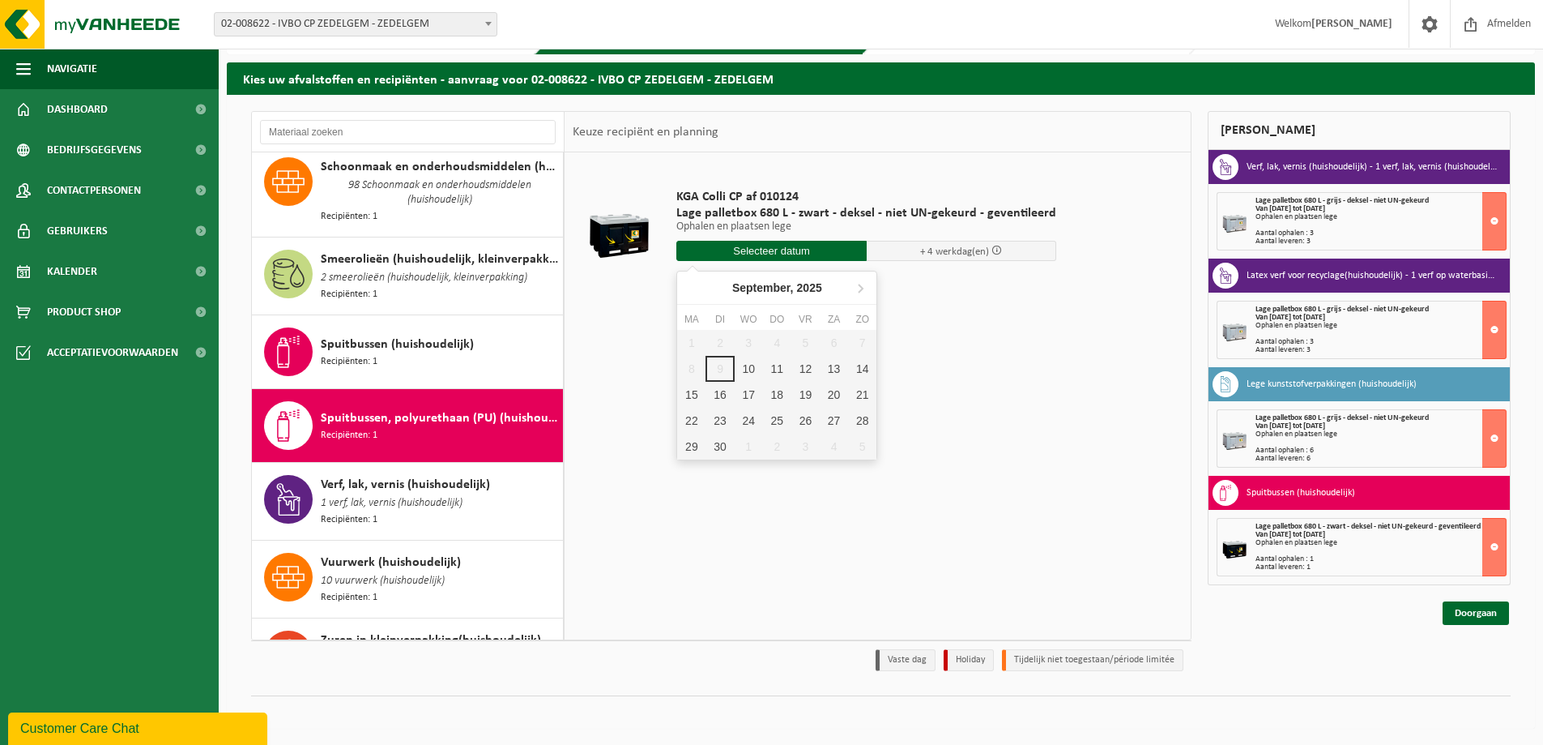
click at [761, 255] on input "text" at bounding box center [772, 251] width 190 height 20
click at [767, 368] on div "11" at bounding box center [777, 369] width 28 height 26
type input "Van 2025-09-11"
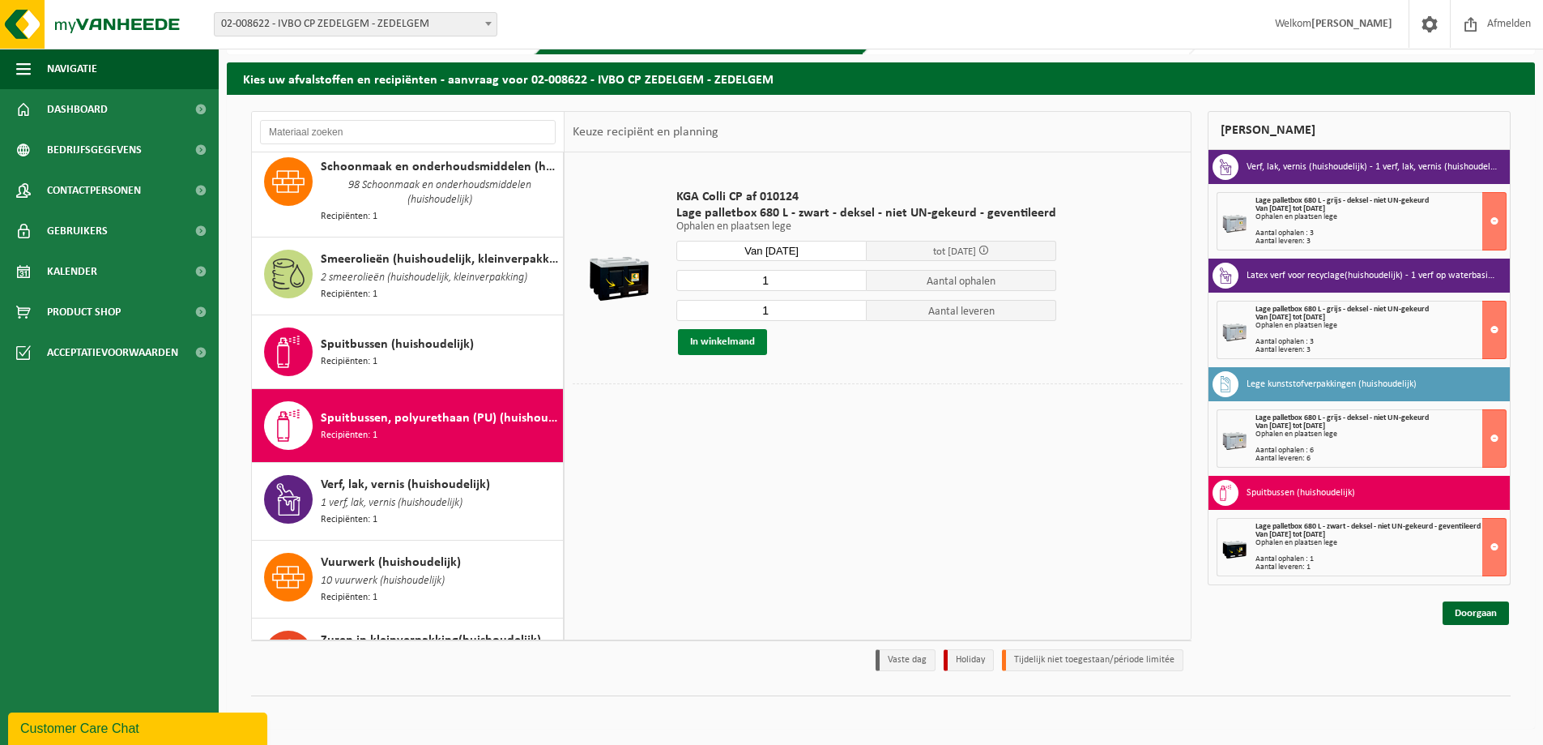
click at [741, 339] on button "In winkelmand" at bounding box center [722, 342] width 89 height 26
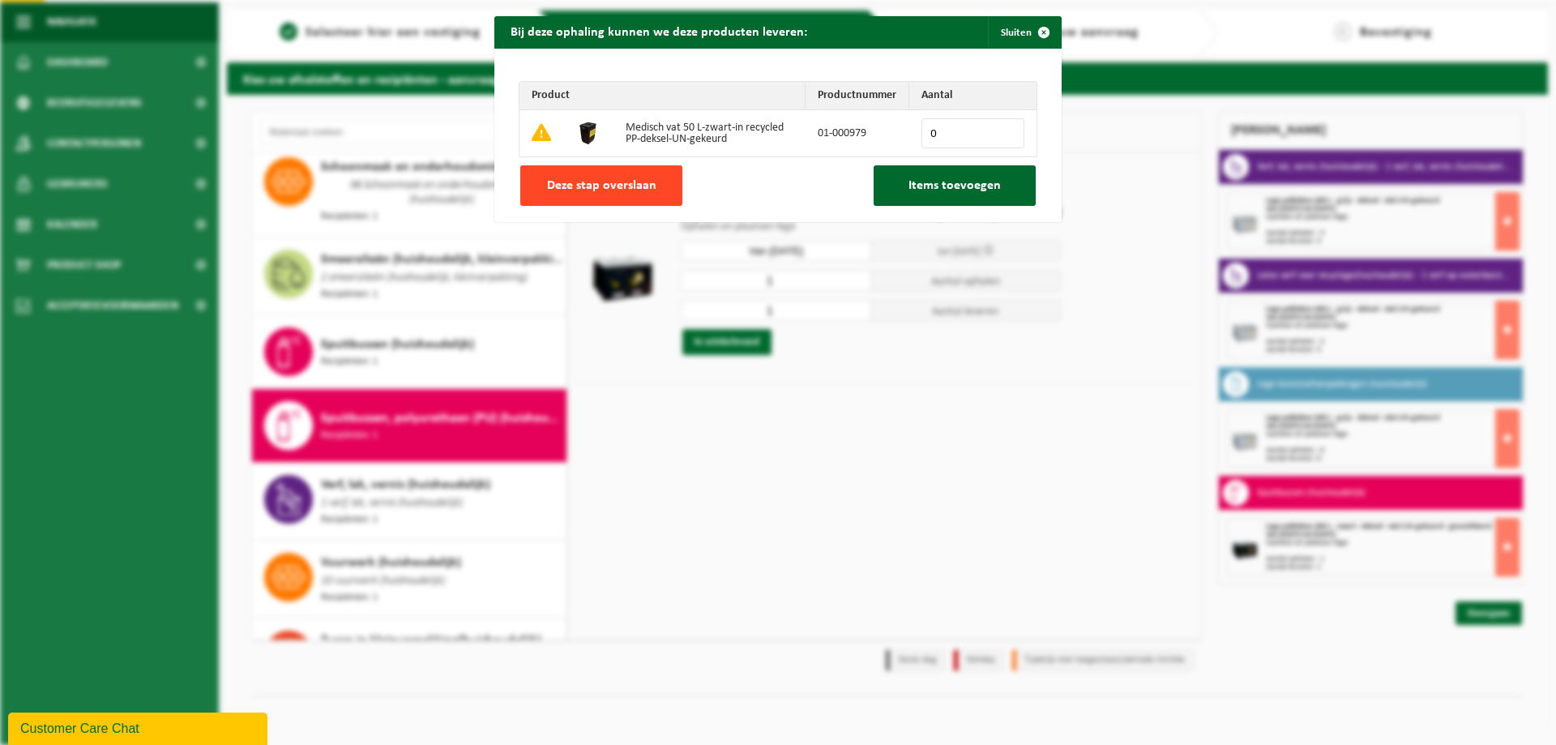
click at [619, 180] on span "Deze stap overslaan" at bounding box center [601, 185] width 109 height 13
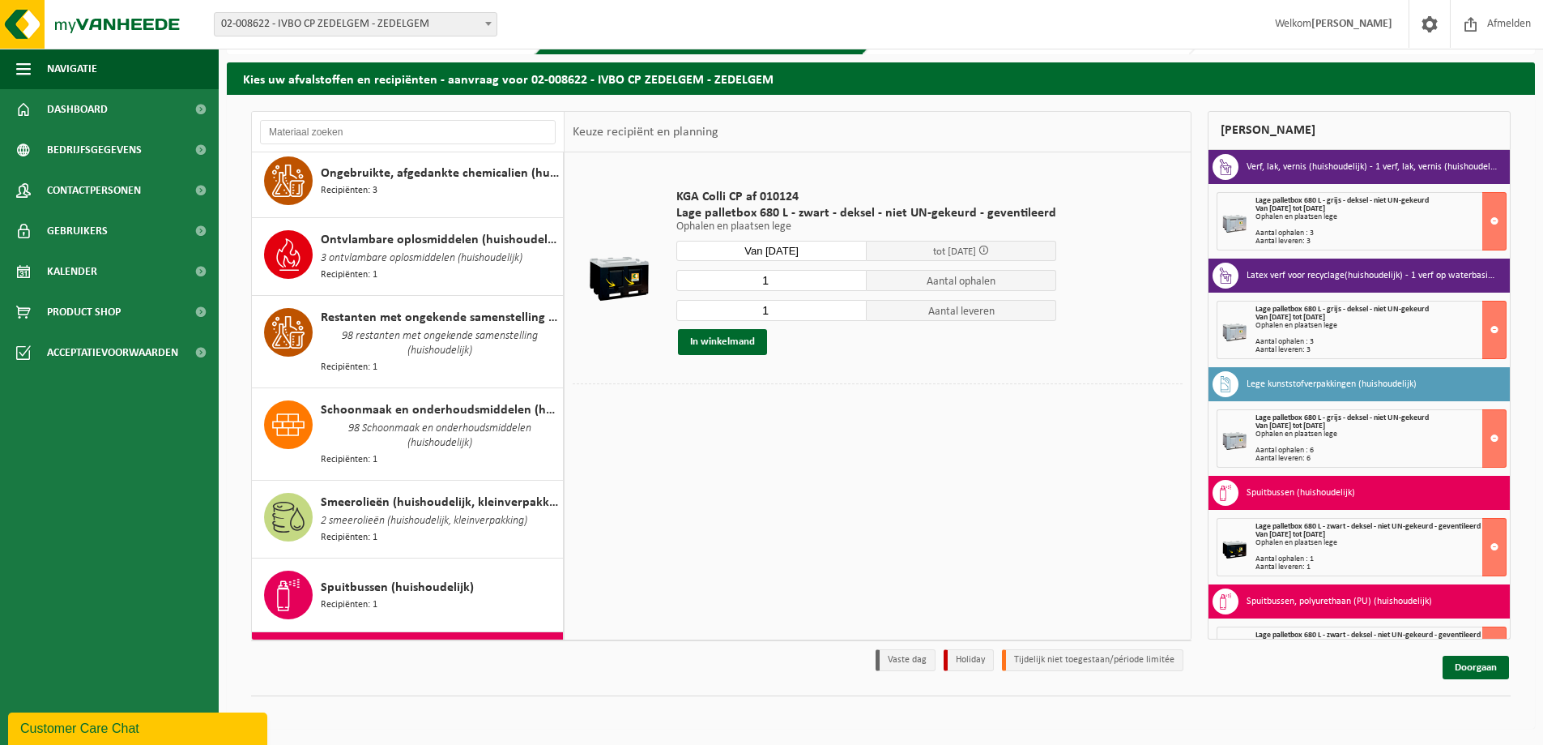
scroll to position [1421, 0]
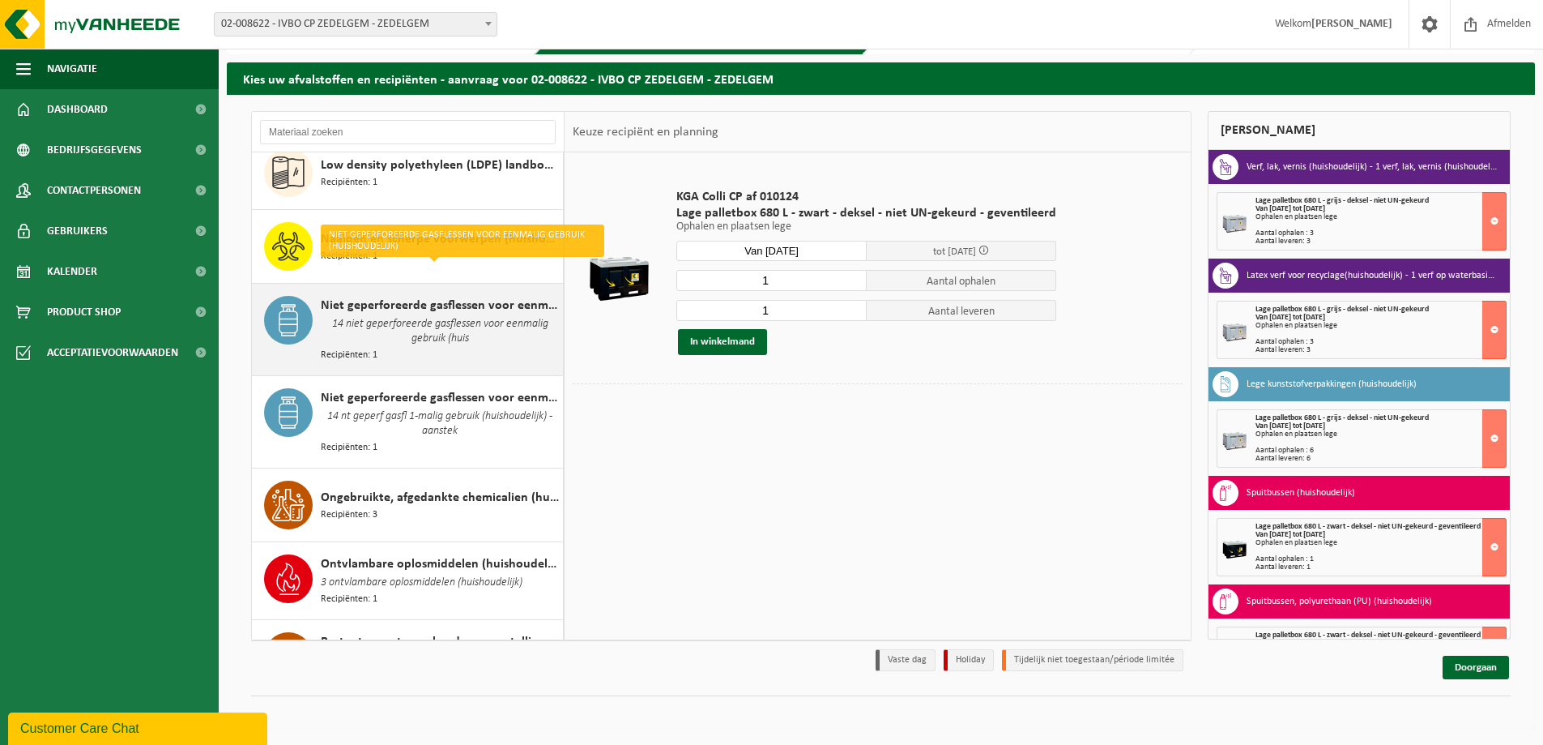
click at [467, 327] on div "Niet geperforeerde gasflessen voor eenmalig gebruik (huishoudelijk) 14 niet gep…" at bounding box center [440, 329] width 238 height 67
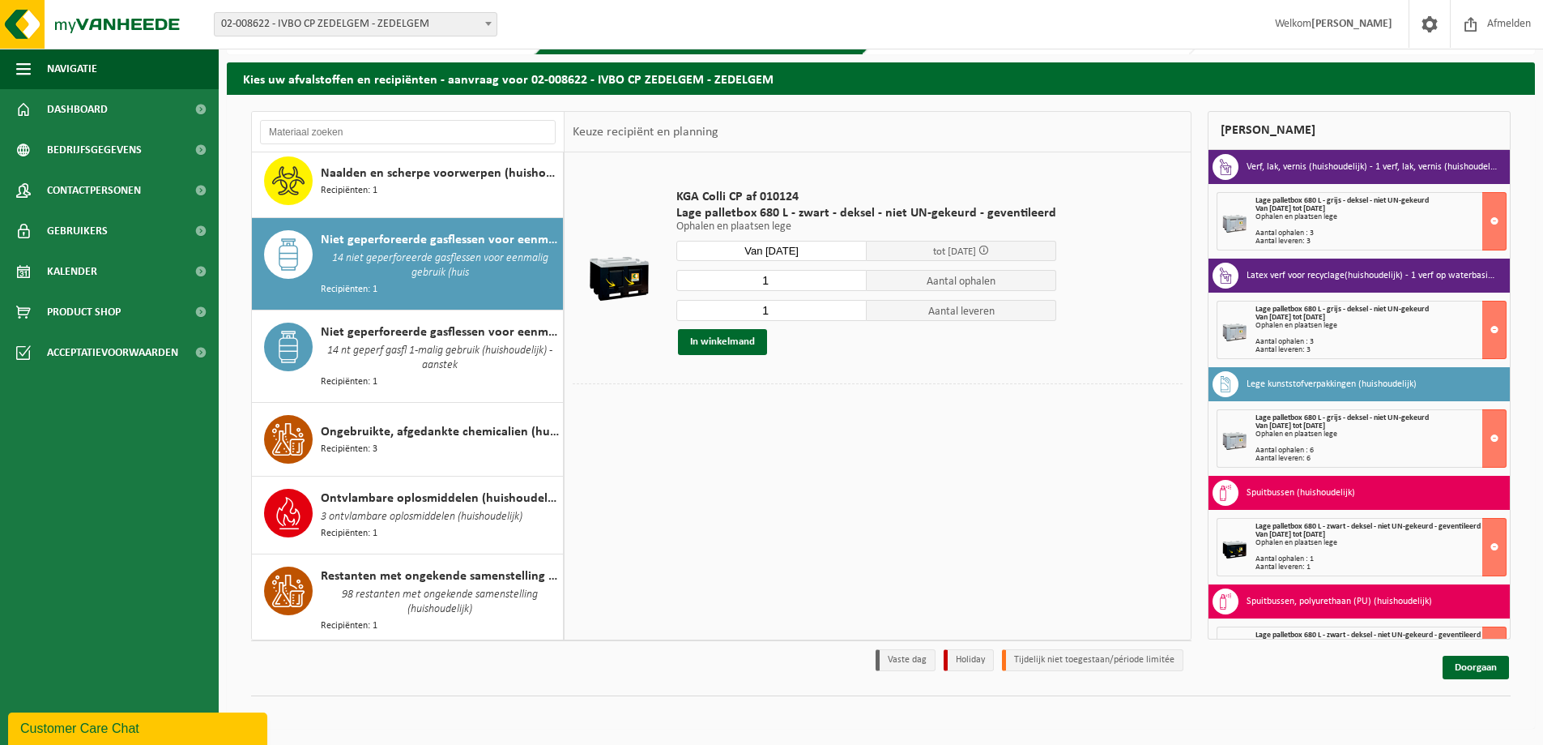
scroll to position [1522, 0]
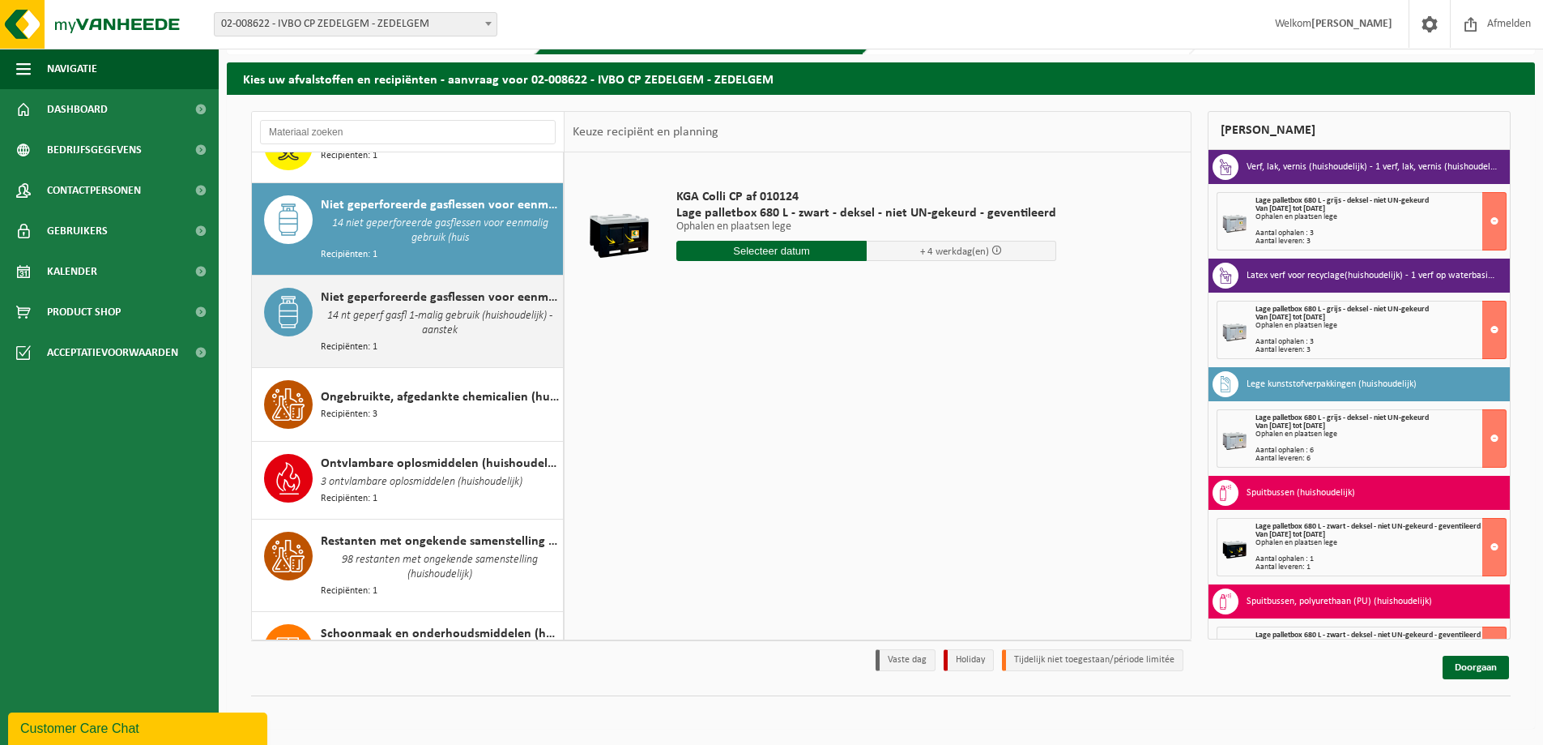
click at [462, 305] on div "Niet geperforeerde gasflessen voor eenmalig gebruik (huishoudelijk) - aansteker…" at bounding box center [440, 321] width 238 height 67
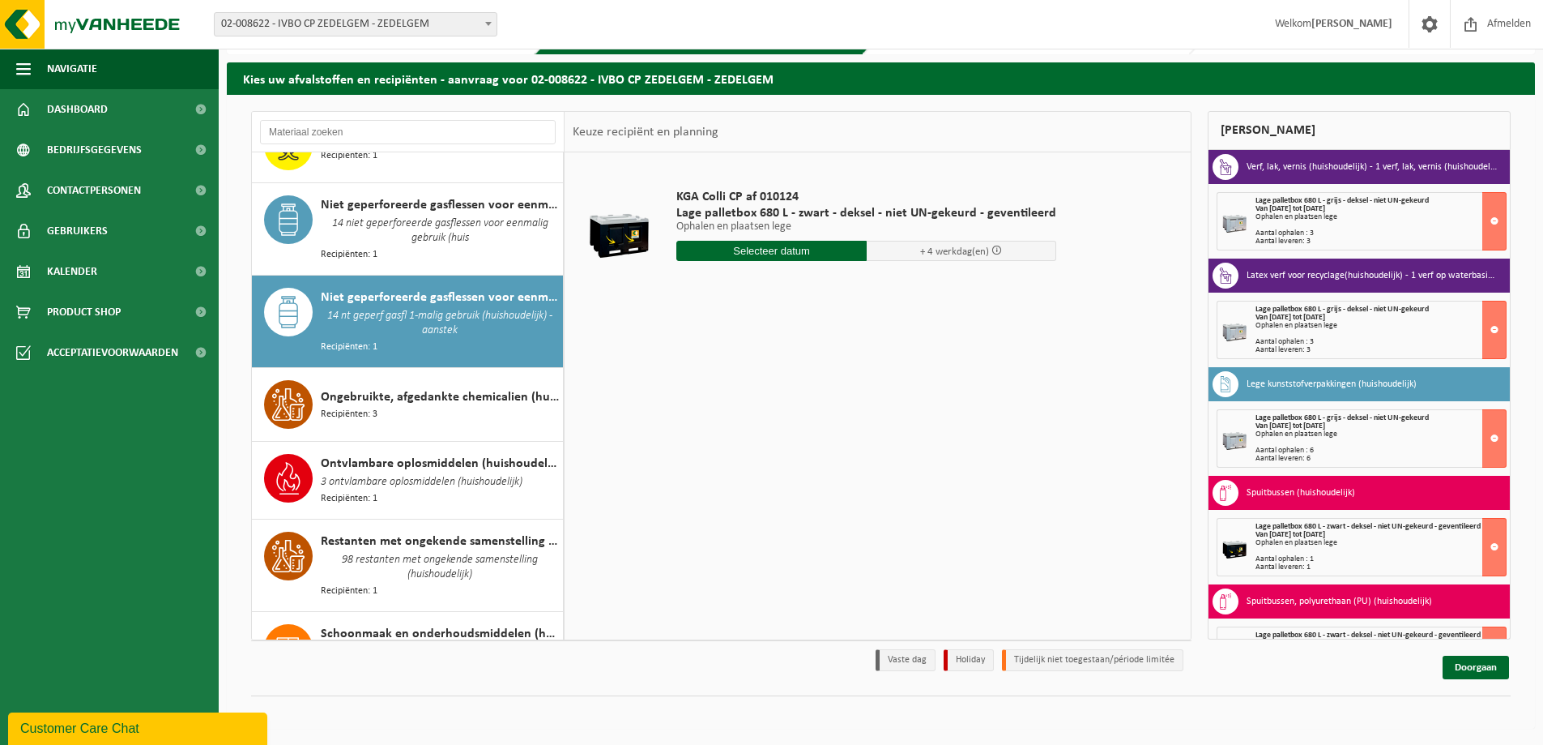
scroll to position [1611, 0]
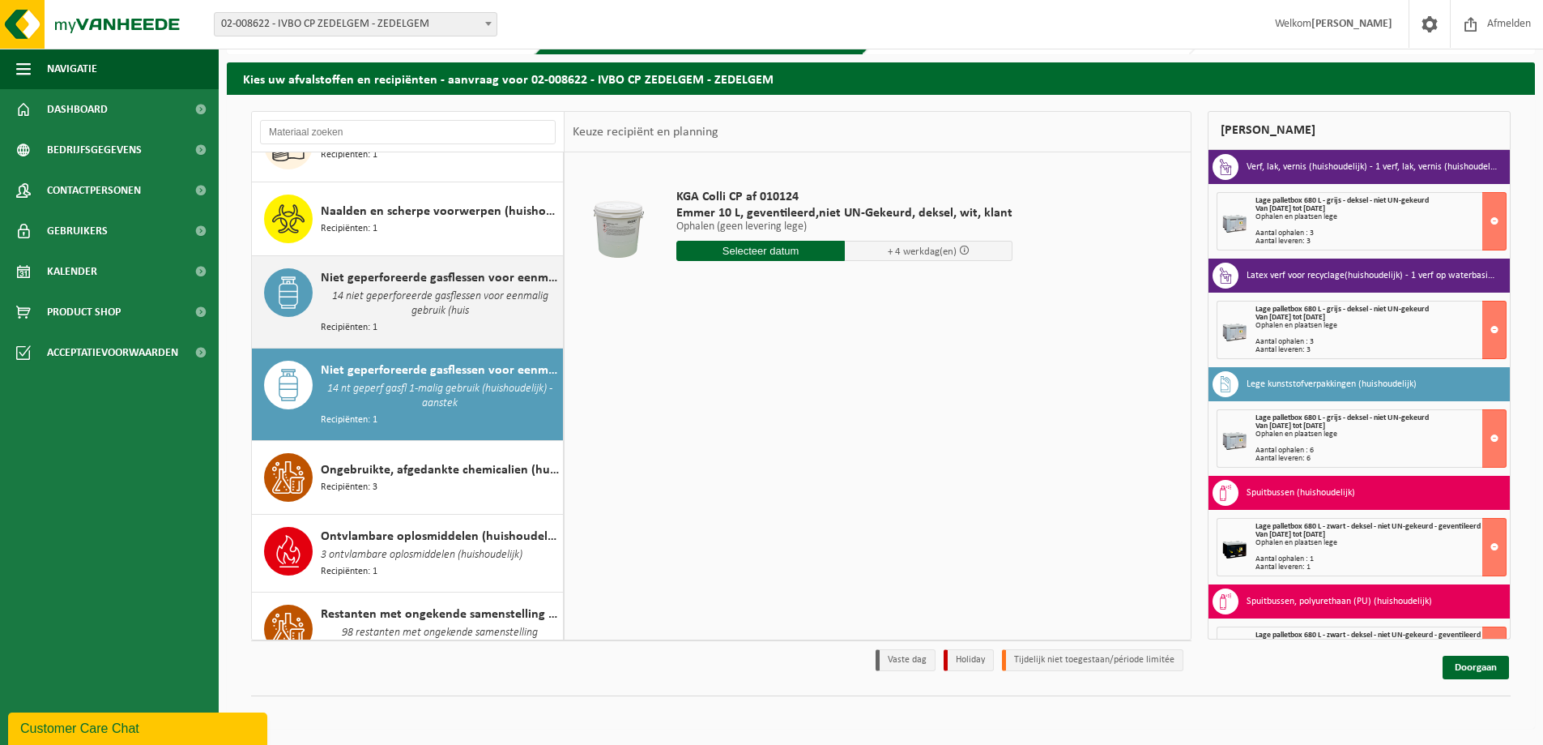
click at [463, 299] on div "Niet geperforeerde gasflessen voor eenmalig gebruik (huishoudelijk) 14 niet gep…" at bounding box center [440, 301] width 238 height 67
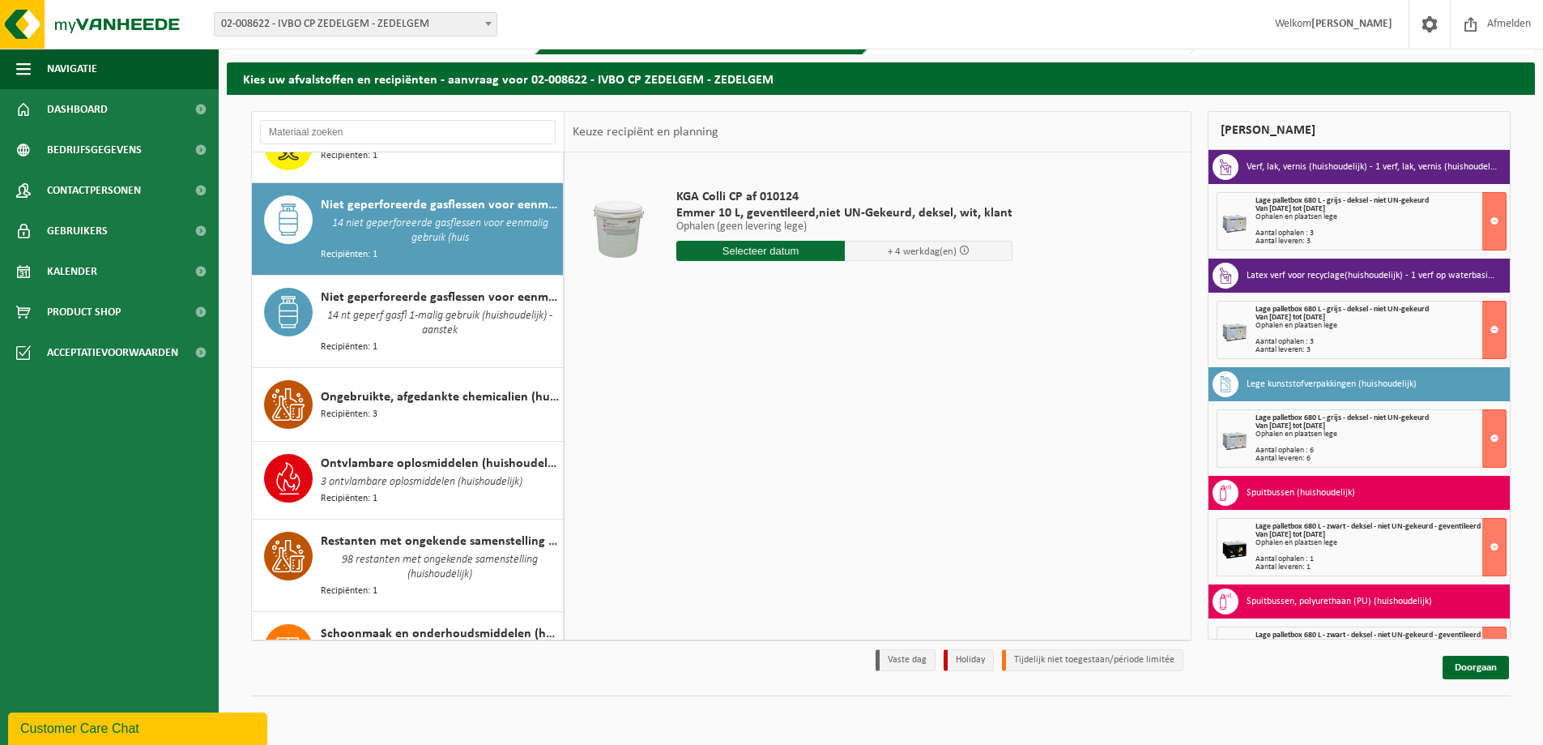
scroll to position [1522, 0]
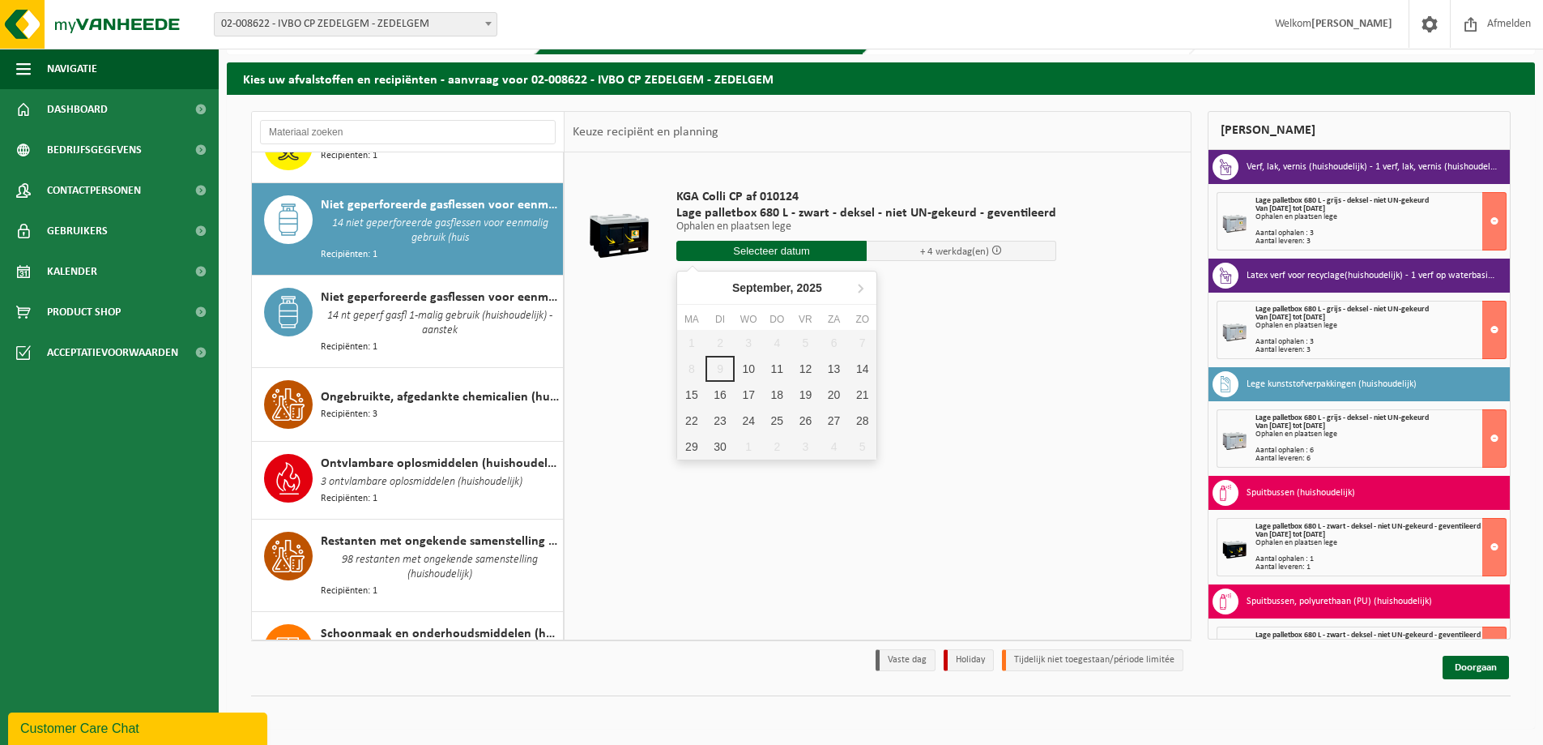
click at [727, 249] on input "text" at bounding box center [772, 251] width 190 height 20
click at [777, 373] on div "11" at bounding box center [777, 369] width 28 height 26
type input "Van 2025-09-11"
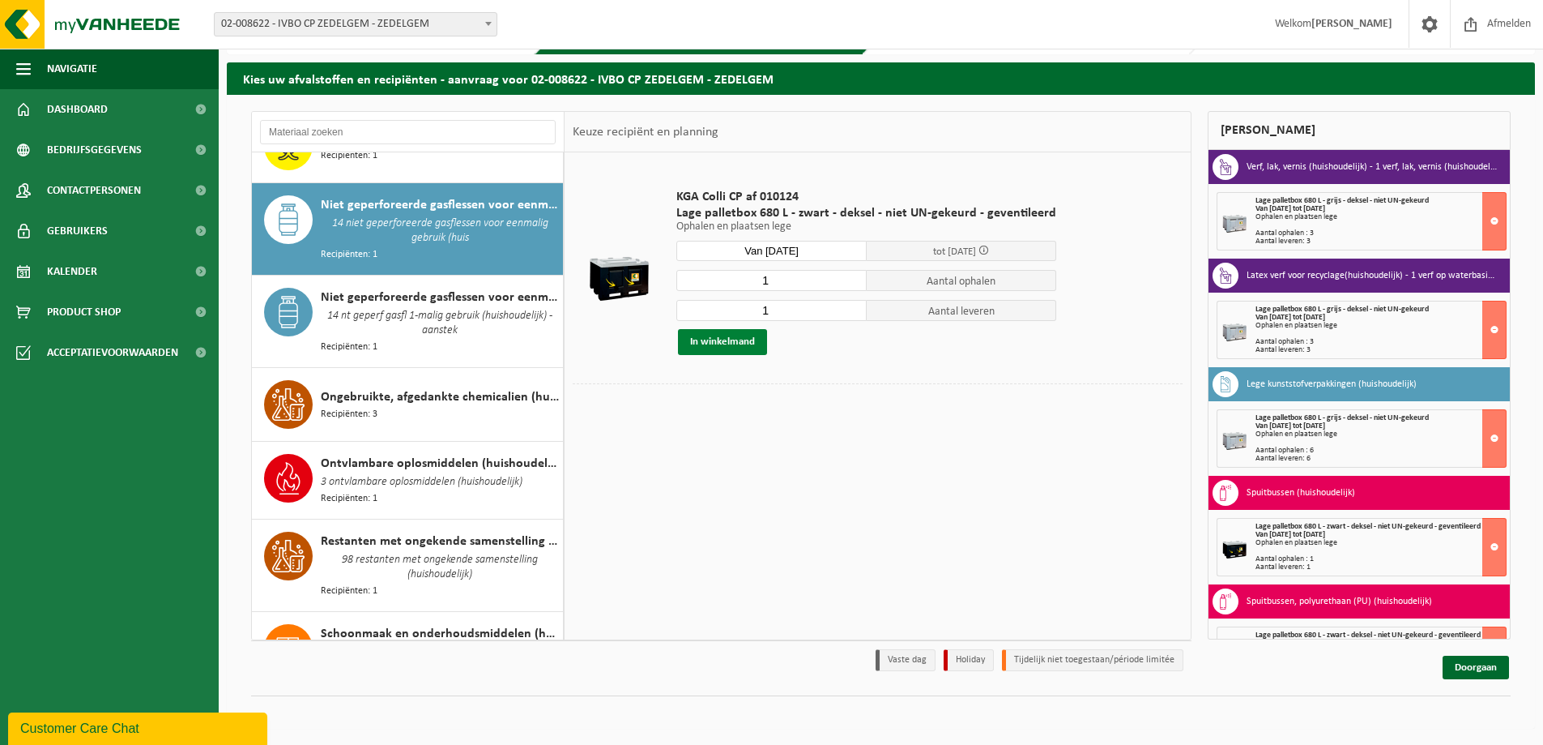
click at [741, 331] on button "In winkelmand" at bounding box center [722, 342] width 89 height 26
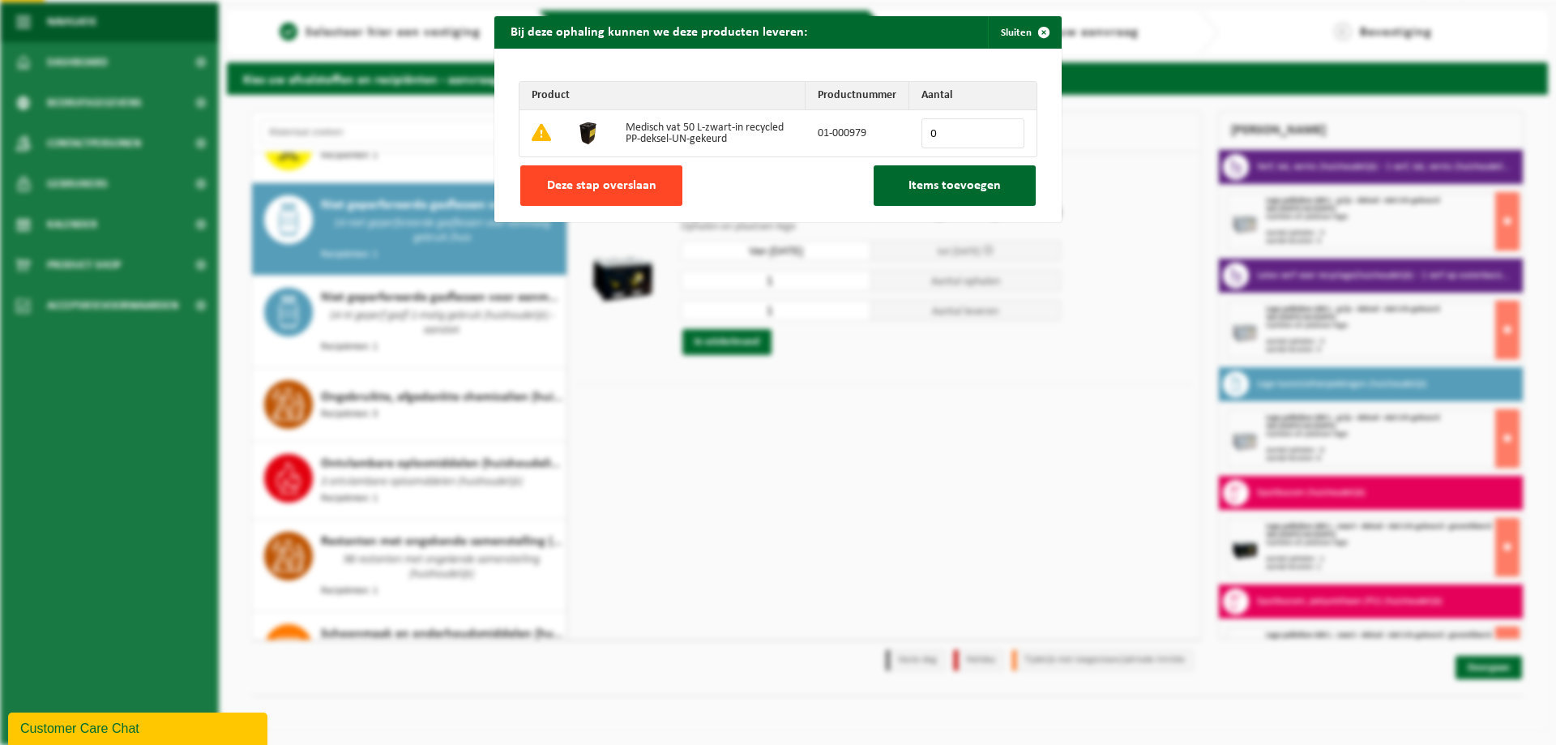
click at [637, 185] on span "Deze stap overslaan" at bounding box center [601, 185] width 109 height 13
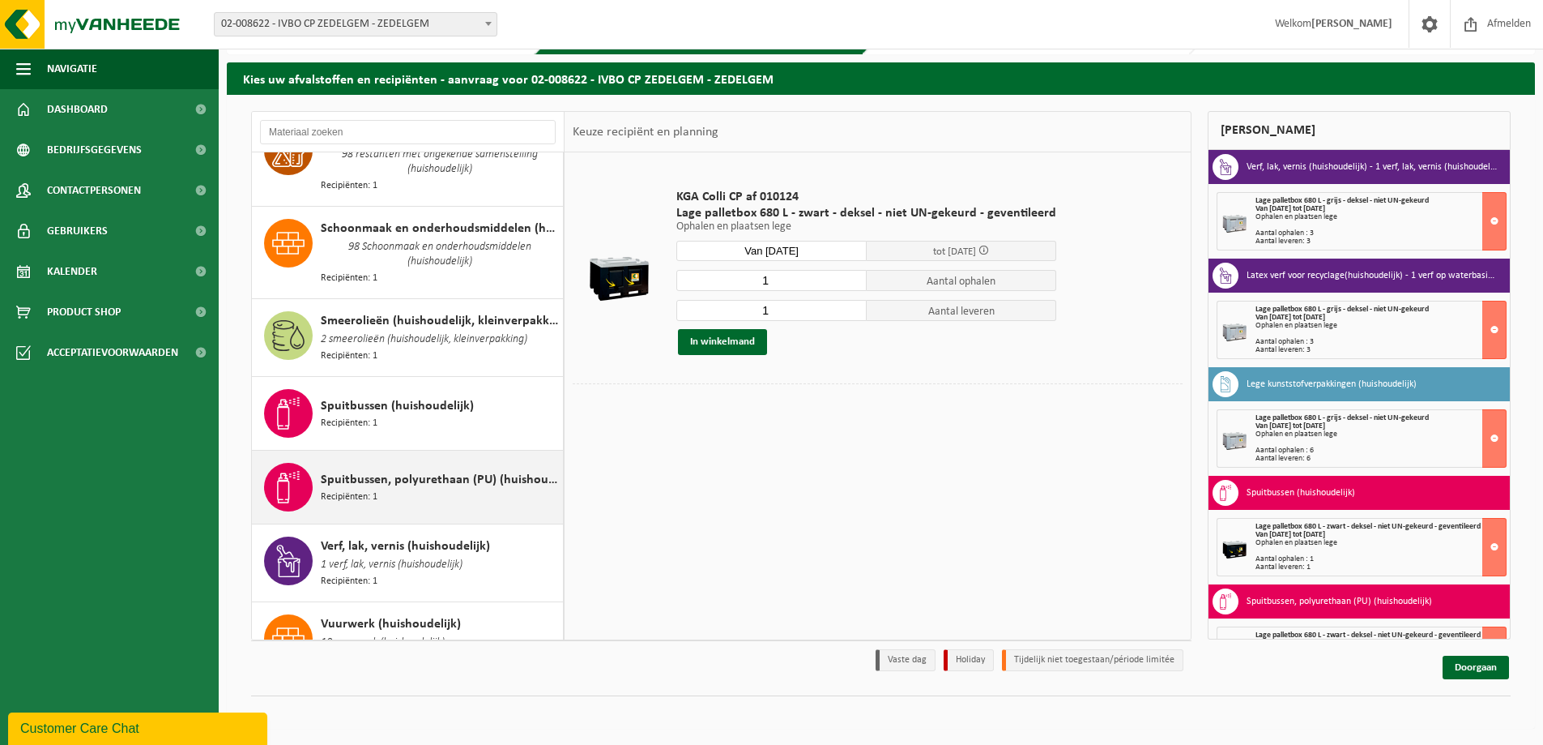
scroll to position [1988, 0]
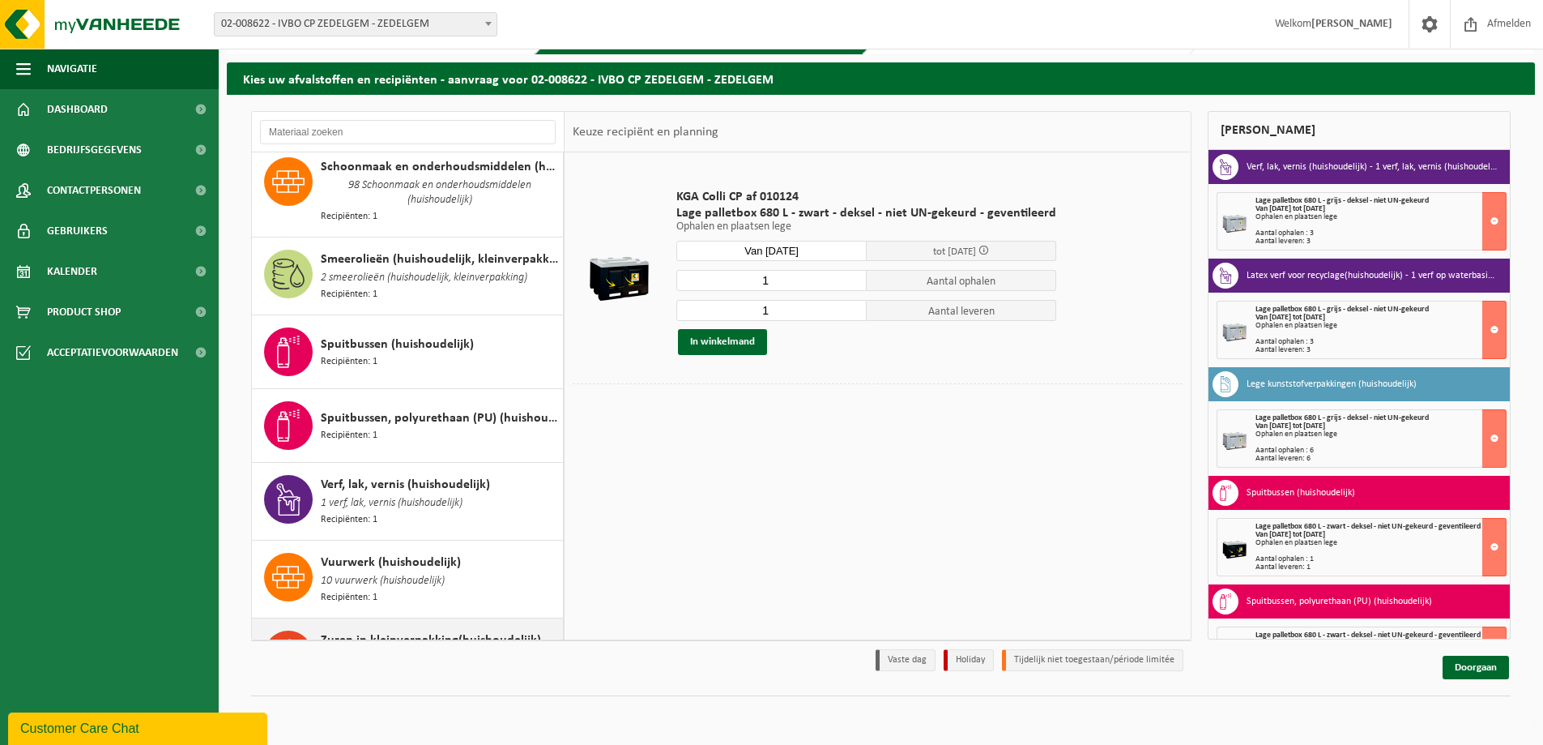
click at [485, 630] on div "Zuren in kleinverpakking(huishoudelijk) 5 zuren (huishoudelijk) Recipiënten: 1" at bounding box center [440, 656] width 238 height 53
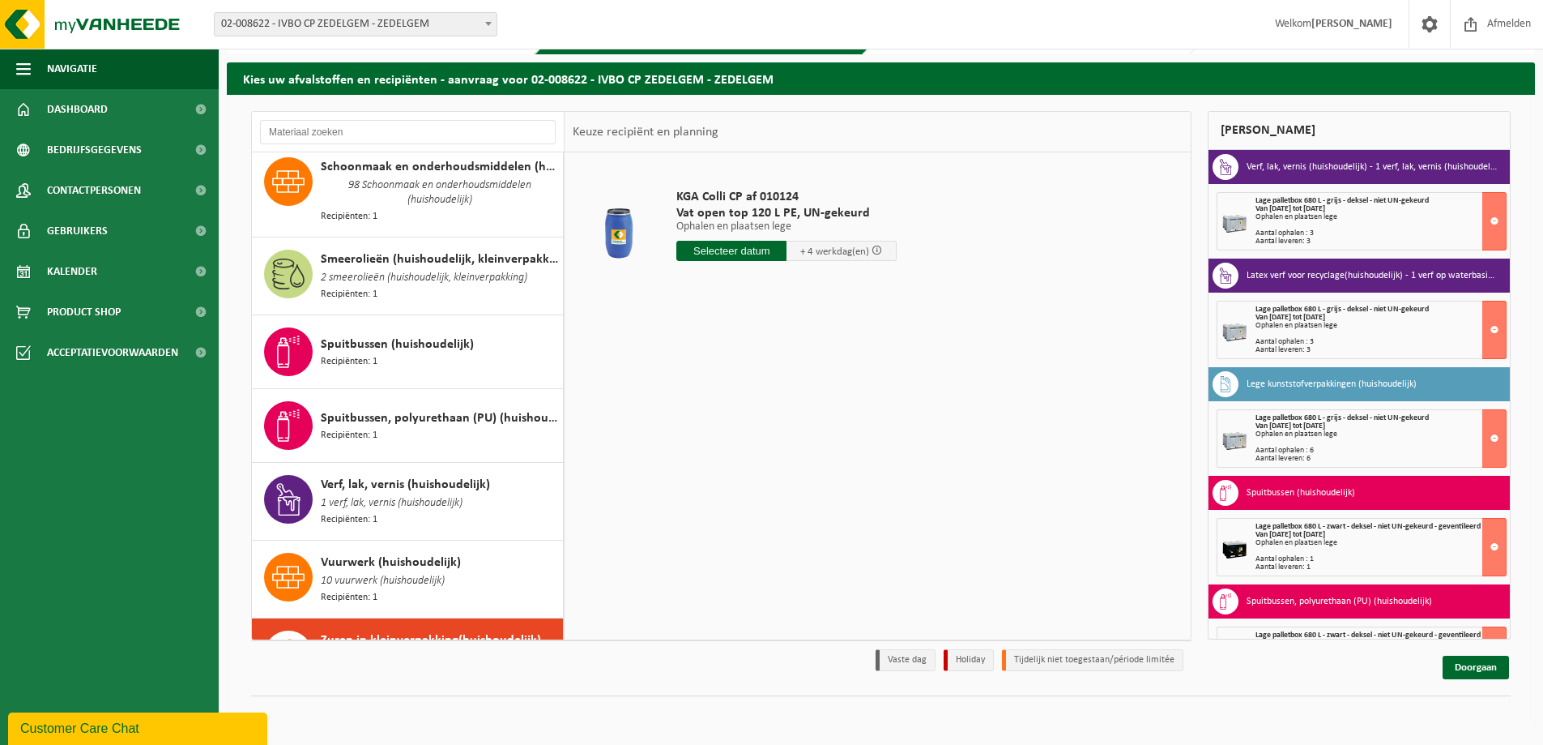
click at [728, 241] on input "text" at bounding box center [732, 251] width 110 height 20
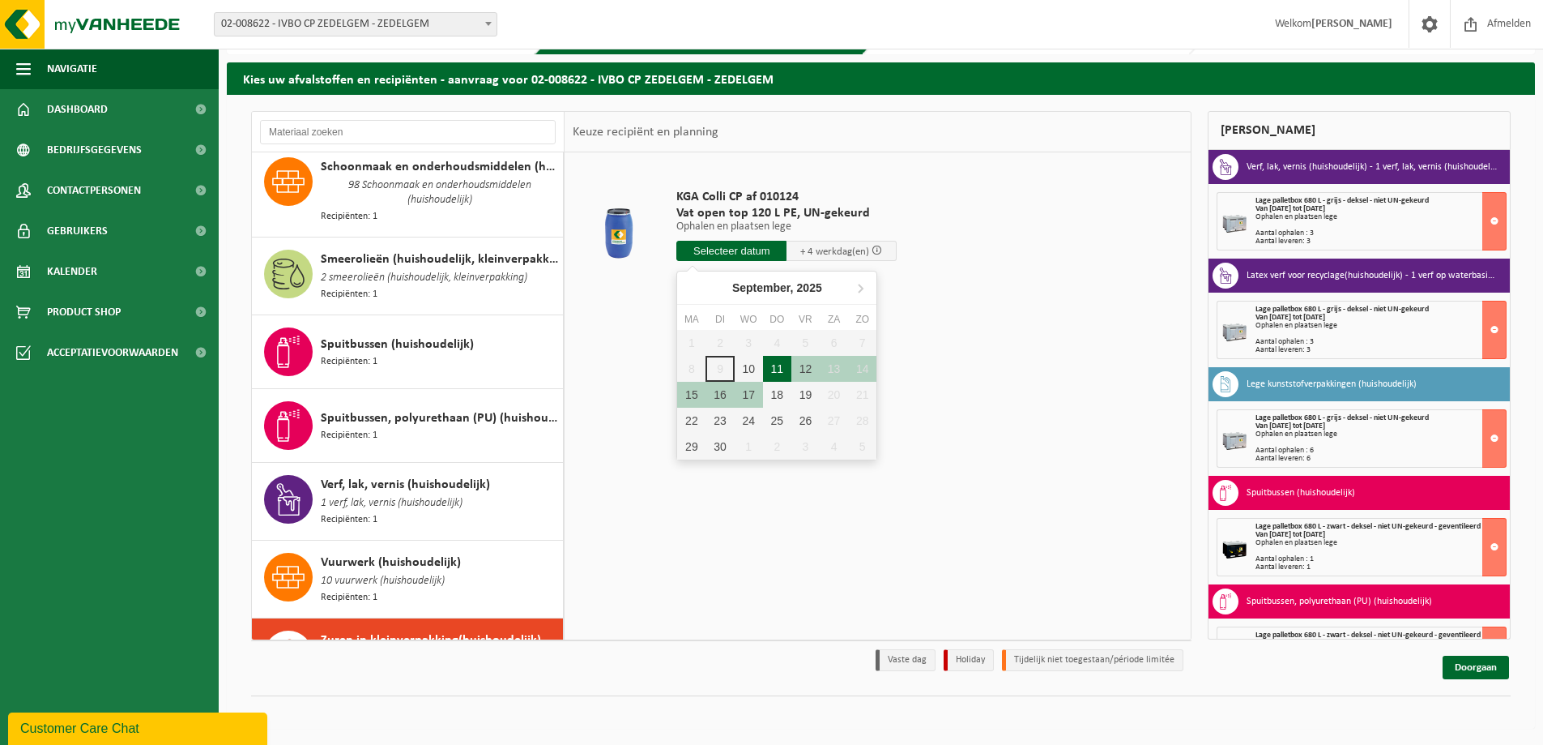
click at [779, 375] on div "11" at bounding box center [777, 369] width 28 height 26
type input "Van 2025-09-11"
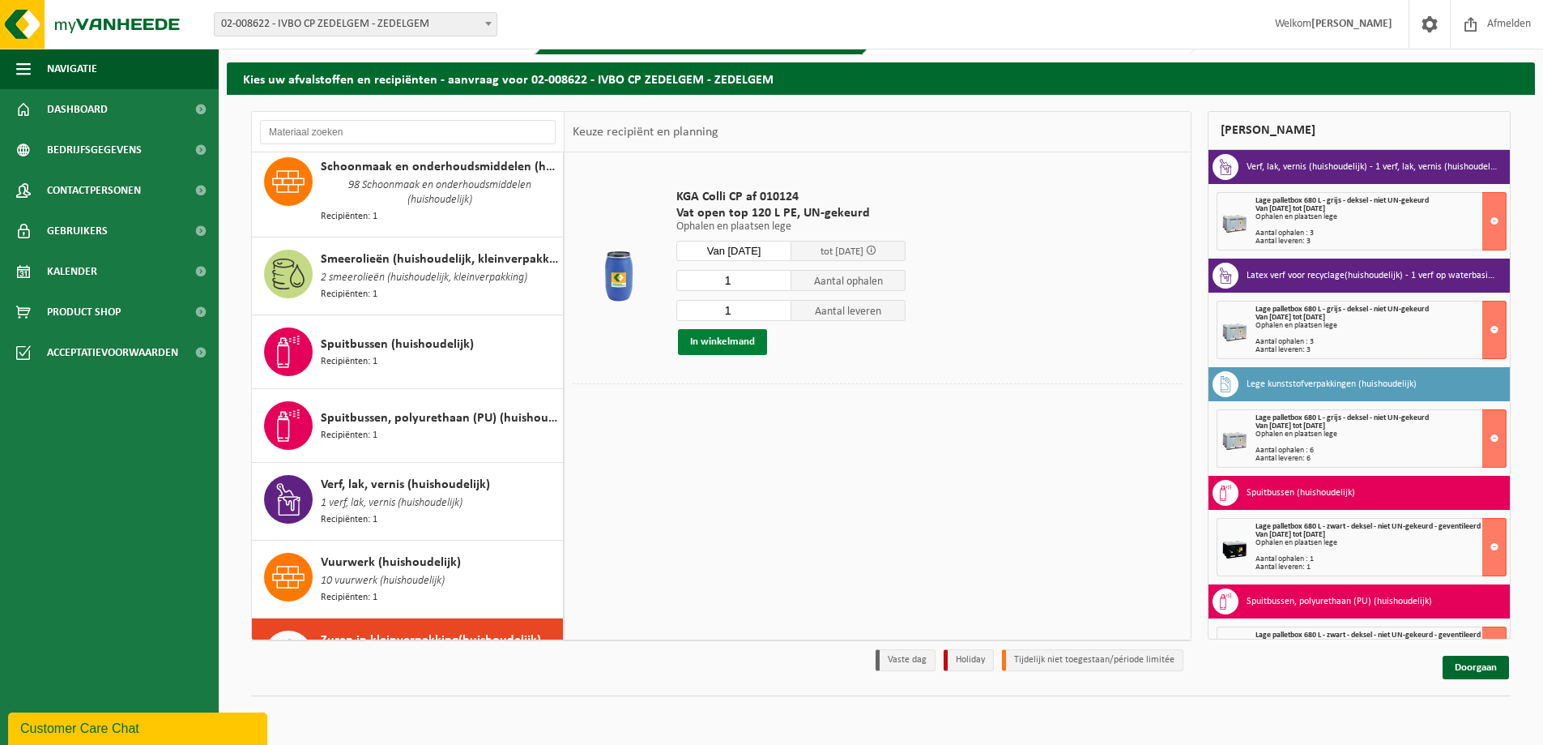
click at [730, 341] on button "In winkelmand" at bounding box center [722, 342] width 89 height 26
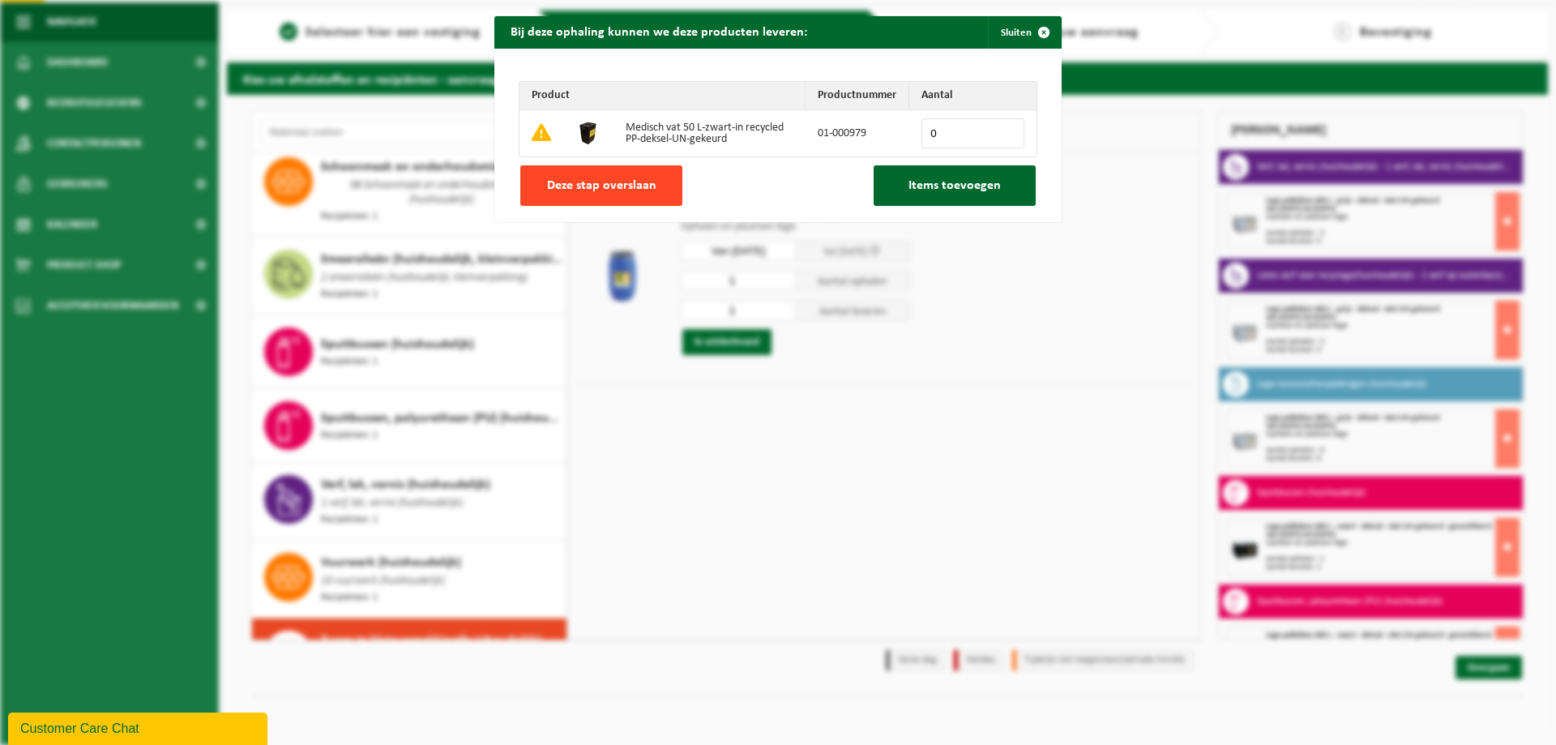
click at [642, 195] on button "Deze stap overslaan" at bounding box center [601, 185] width 162 height 41
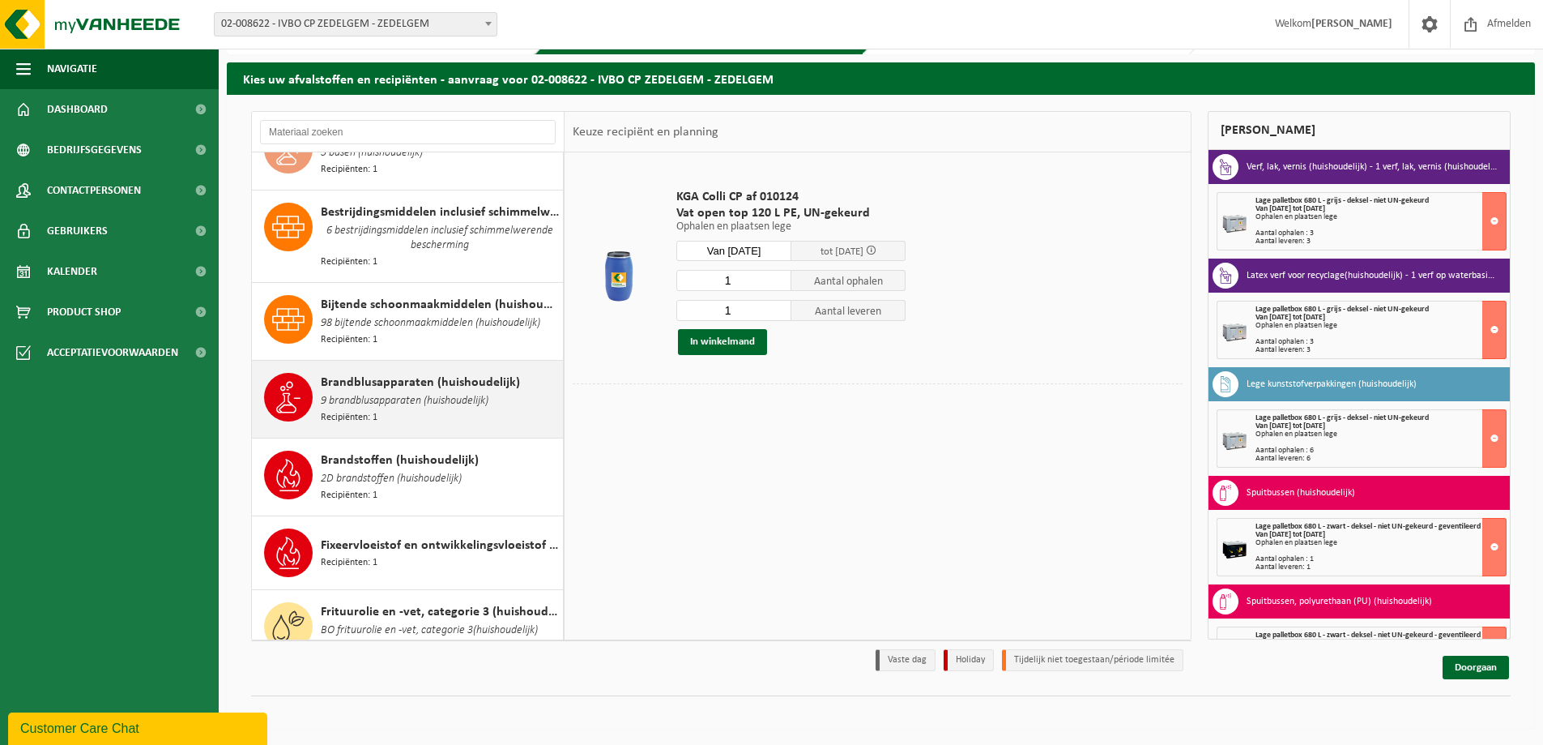
scroll to position [125, 0]
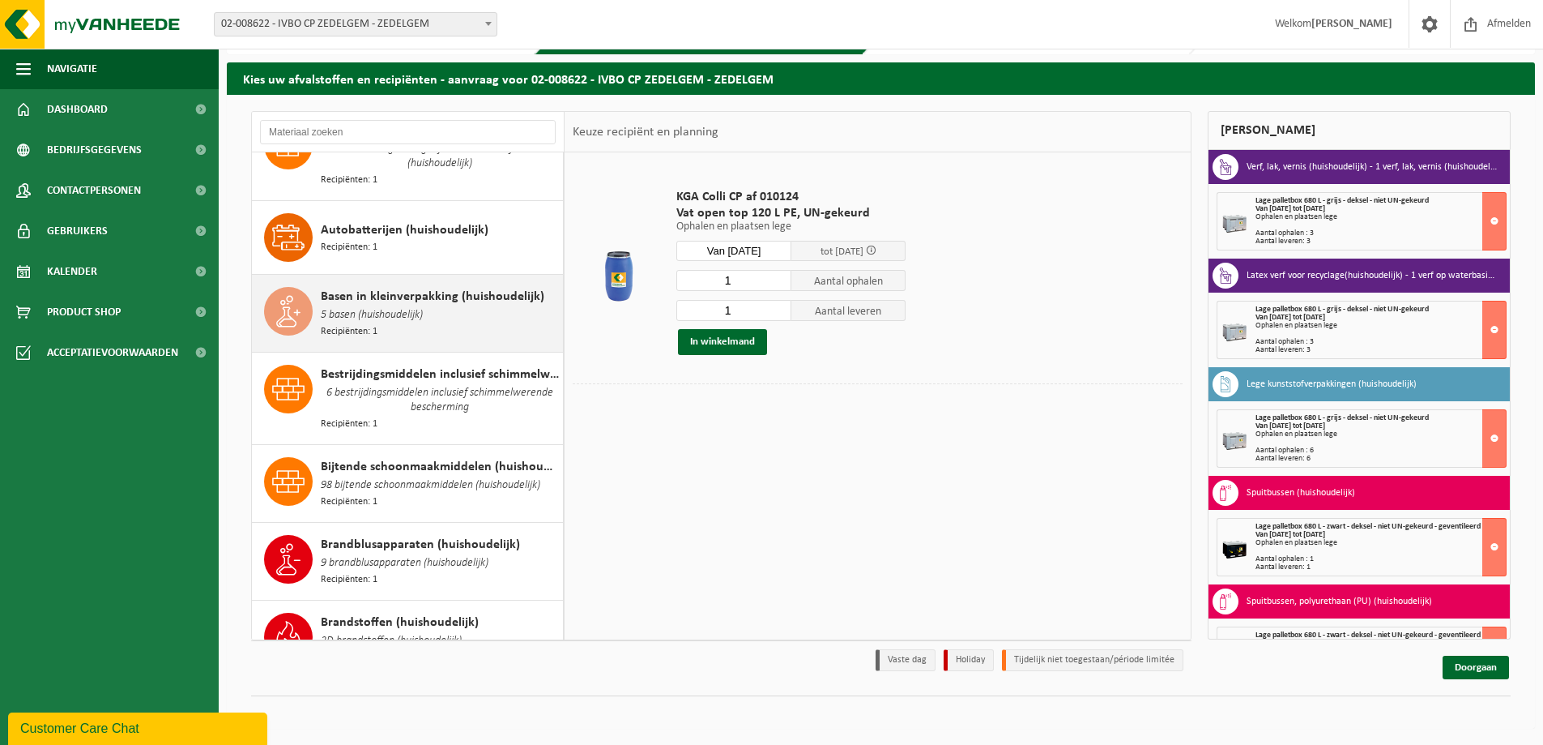
click at [468, 312] on div "Basen in kleinverpakking (huishoudelijk) 5 basen (huishoudelijk) Recipiënten: 1" at bounding box center [440, 313] width 238 height 53
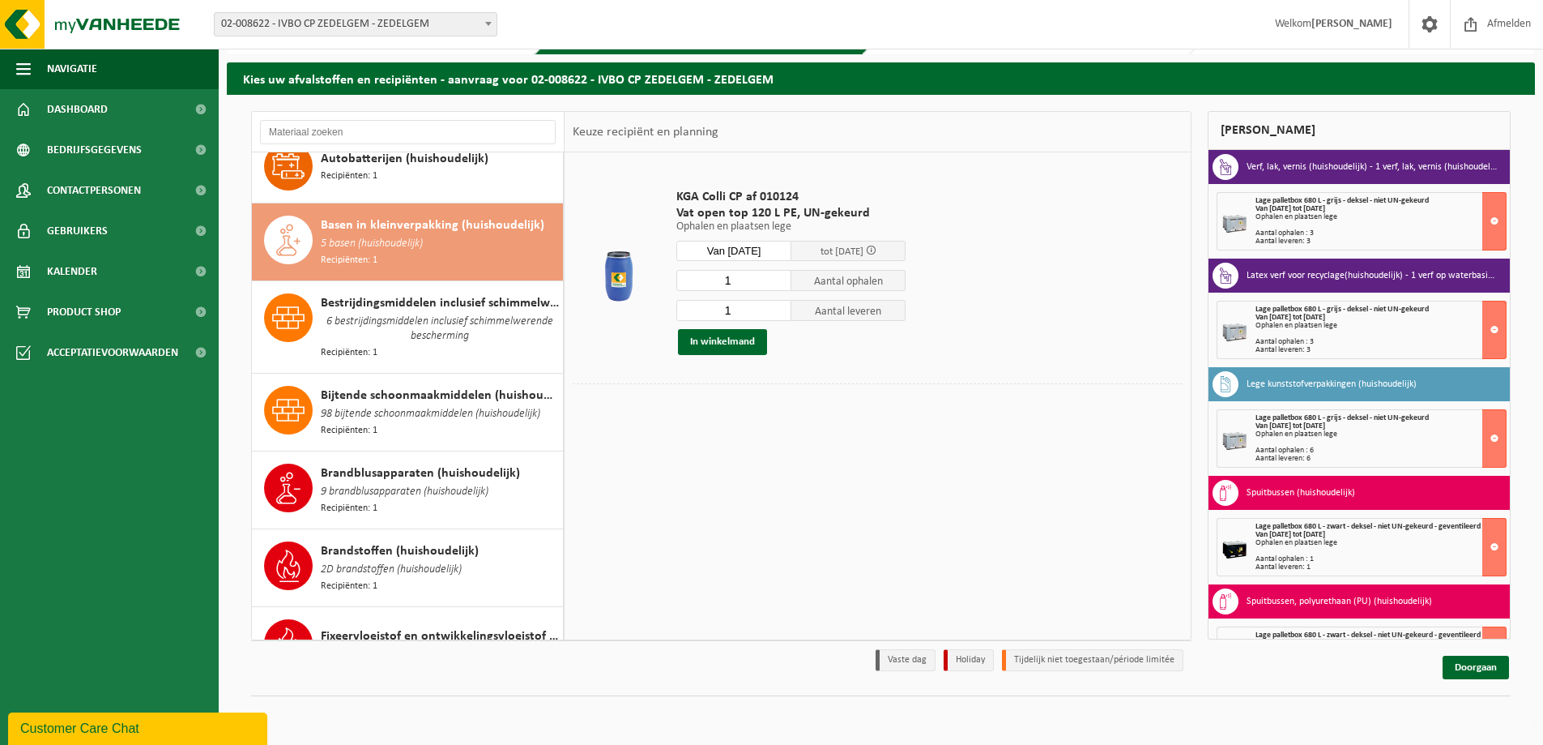
scroll to position [163, 0]
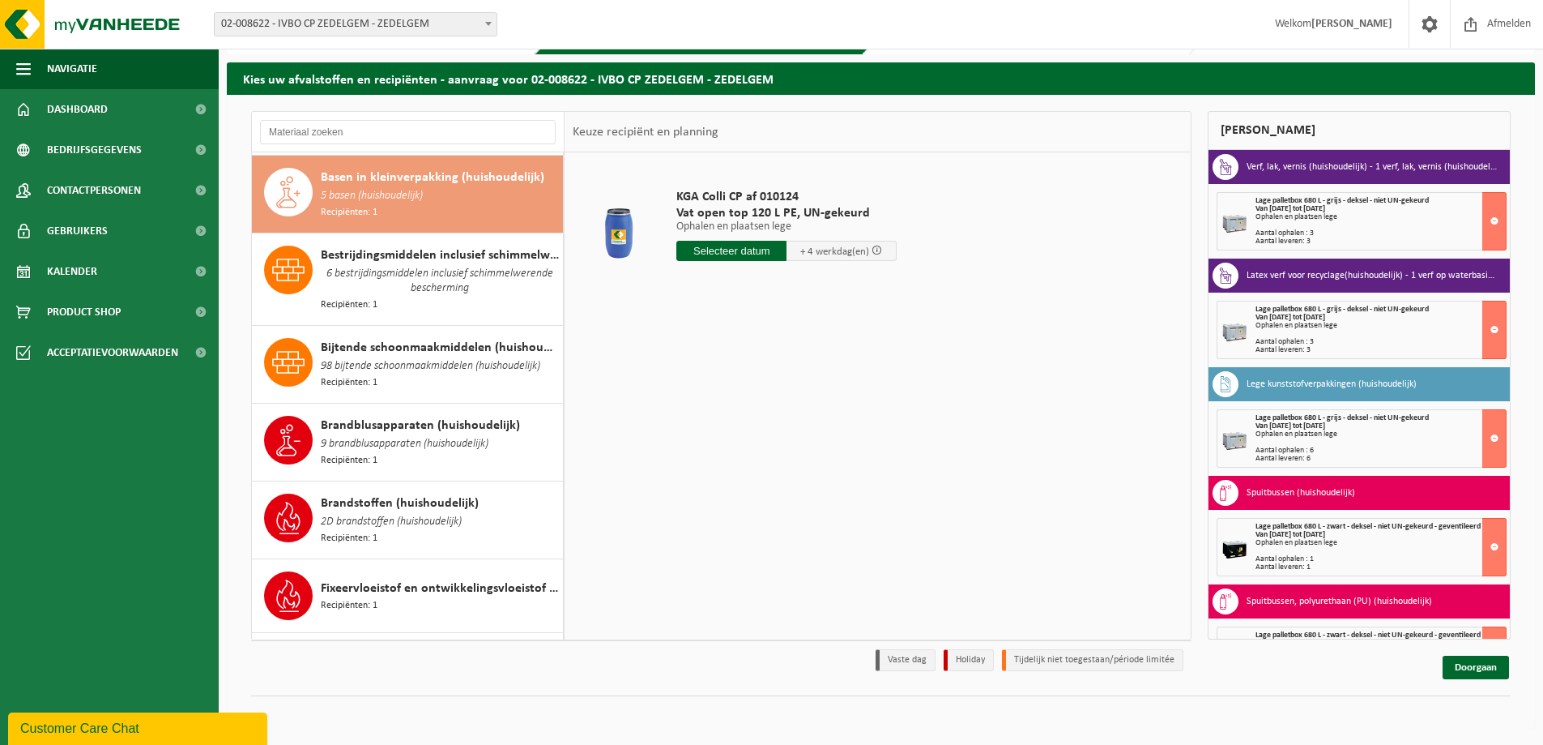
click at [712, 256] on input "text" at bounding box center [732, 251] width 110 height 20
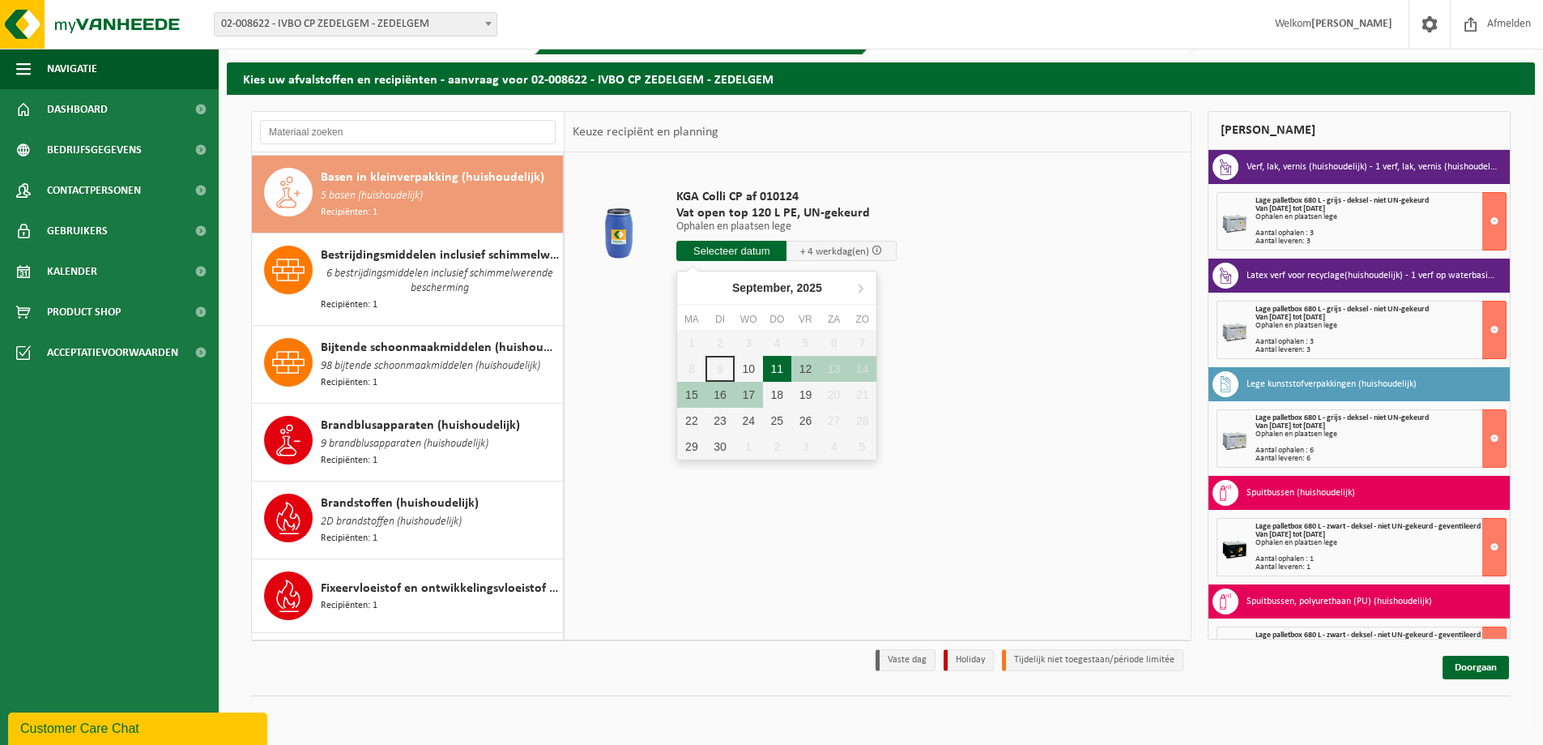
click at [763, 369] on div "11" at bounding box center [777, 369] width 28 height 26
type input "Van 2025-09-11"
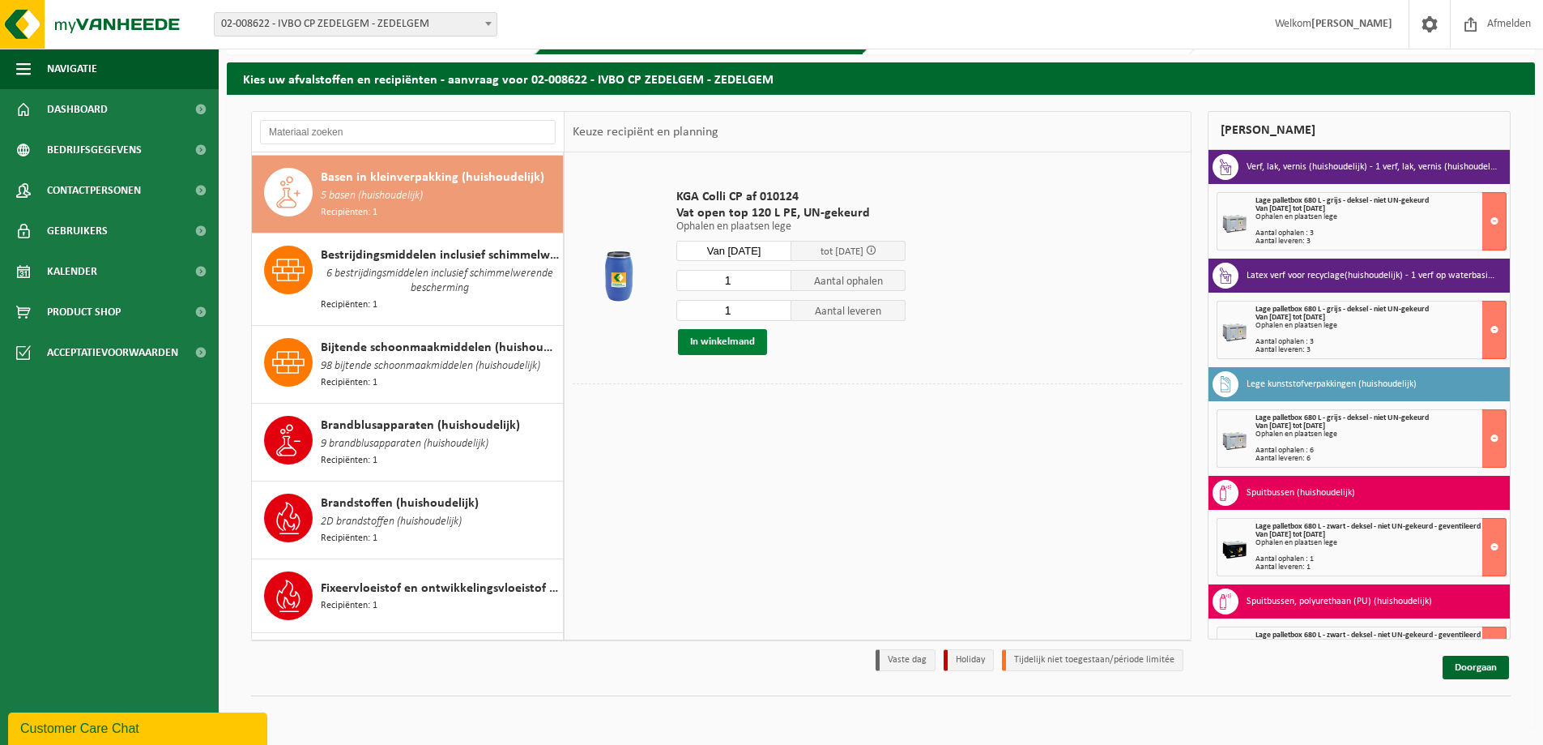
click at [717, 338] on button "In winkelmand" at bounding box center [722, 342] width 89 height 26
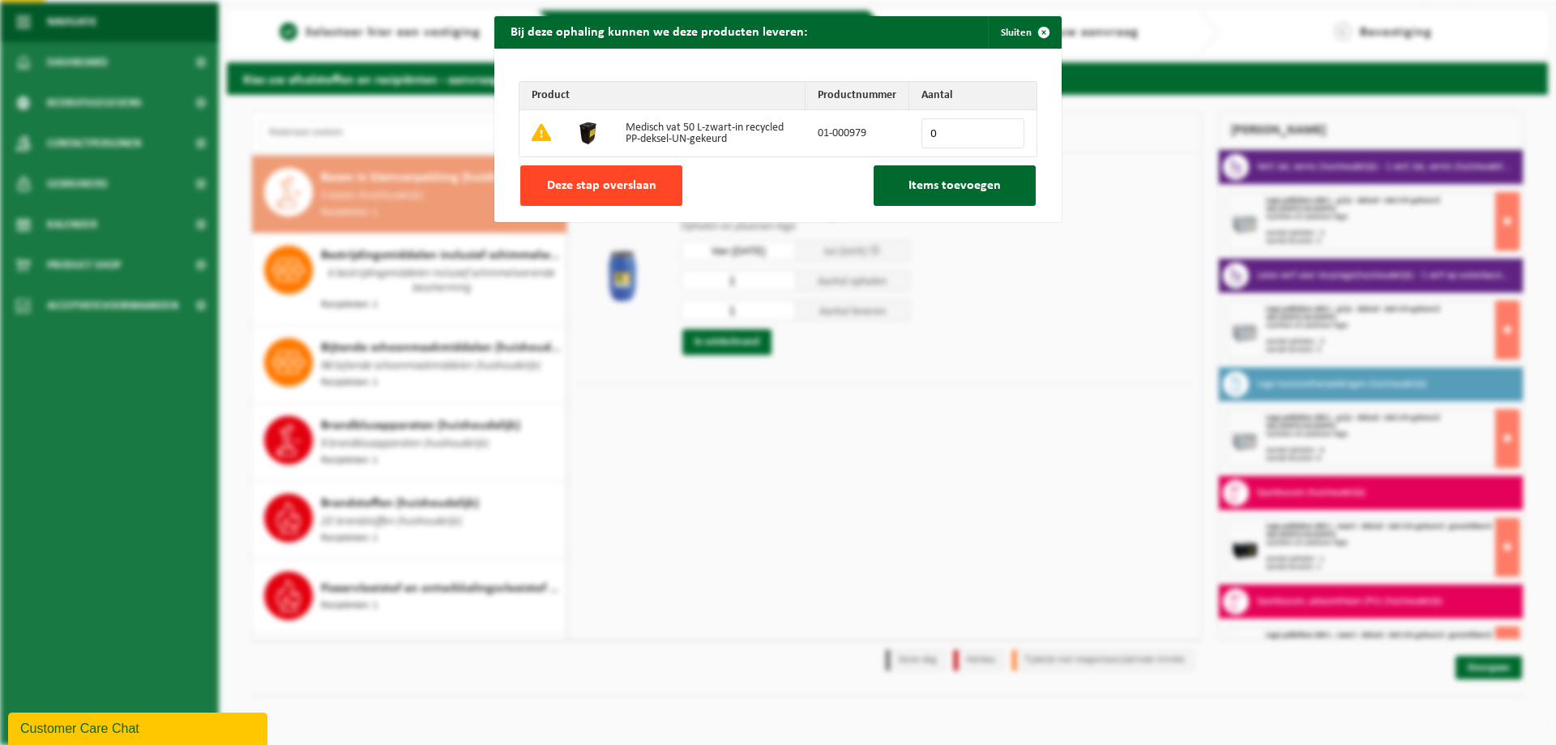
click at [596, 179] on span "Deze stap overslaan" at bounding box center [601, 185] width 109 height 13
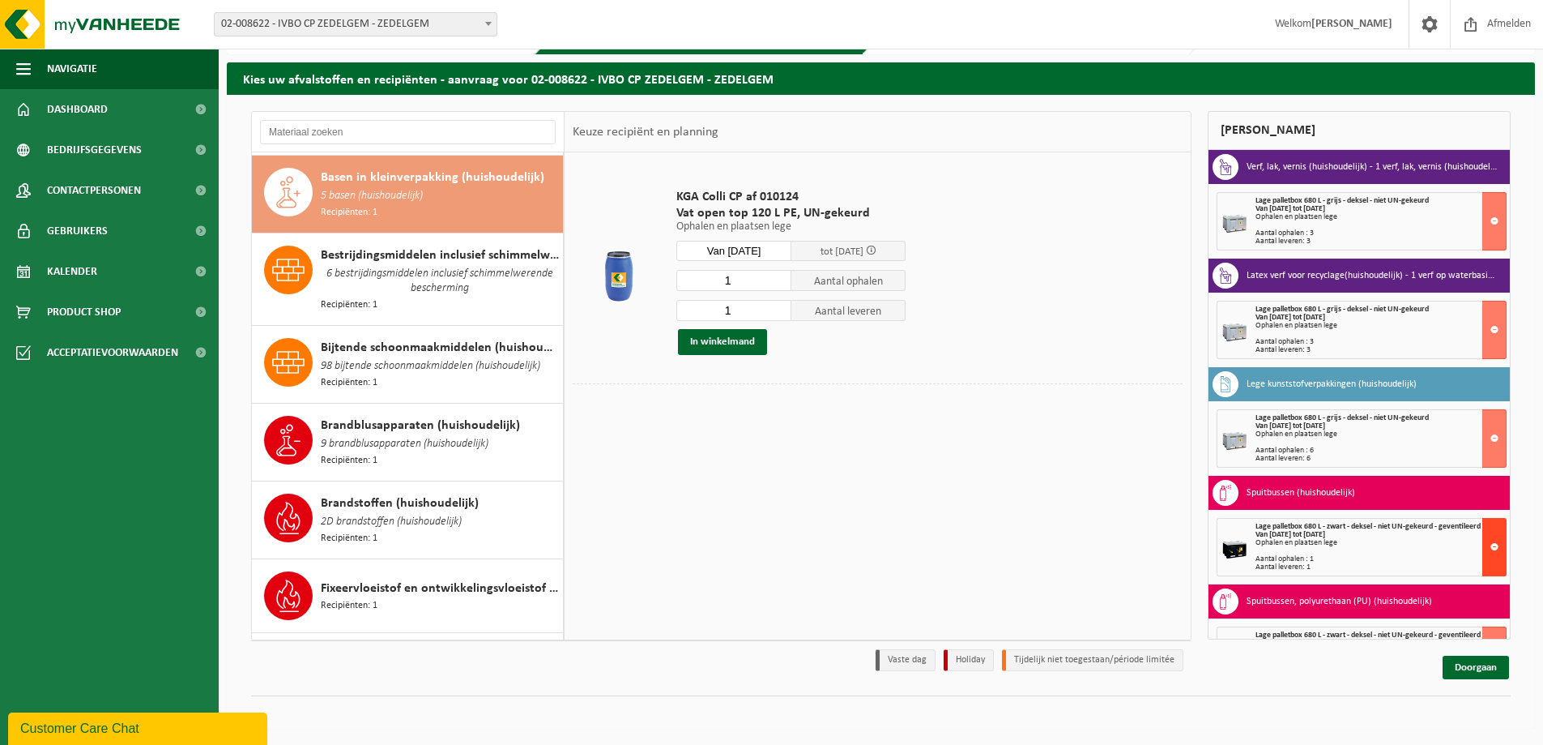
scroll to position [380, 0]
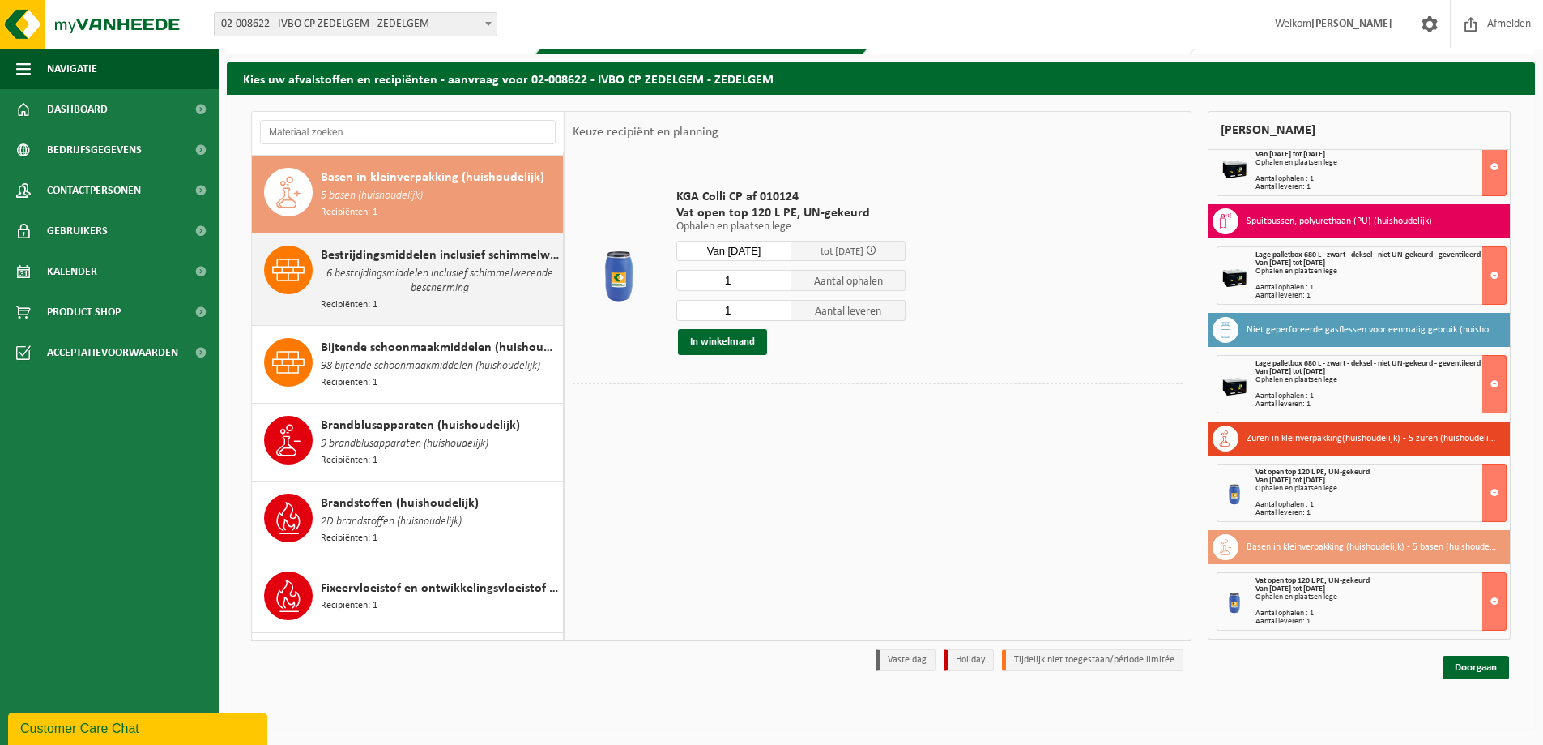
click at [390, 283] on span "6 bestrijdingsmiddelen inclusief schimmelwerende bescherming" at bounding box center [440, 281] width 238 height 32
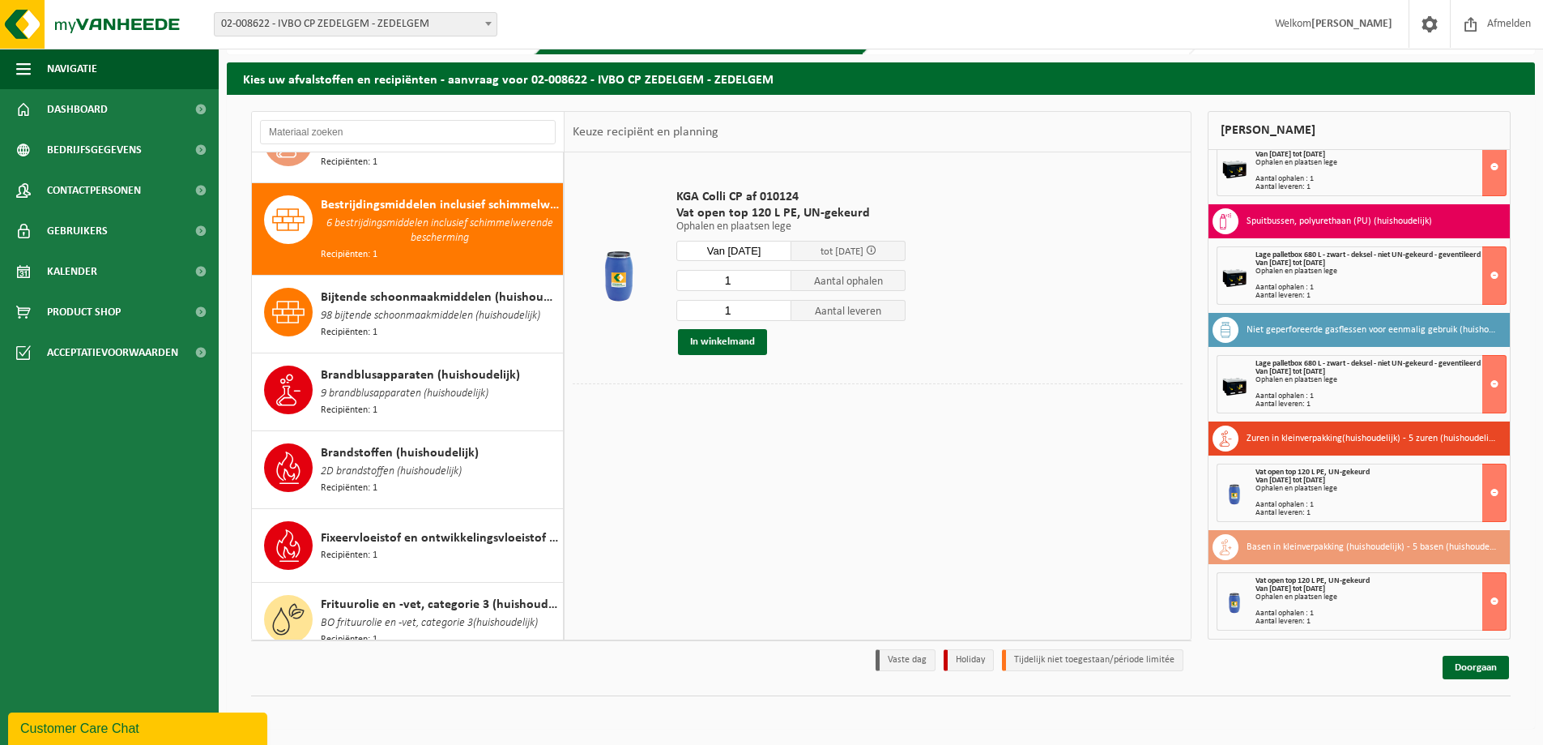
scroll to position [238, 0]
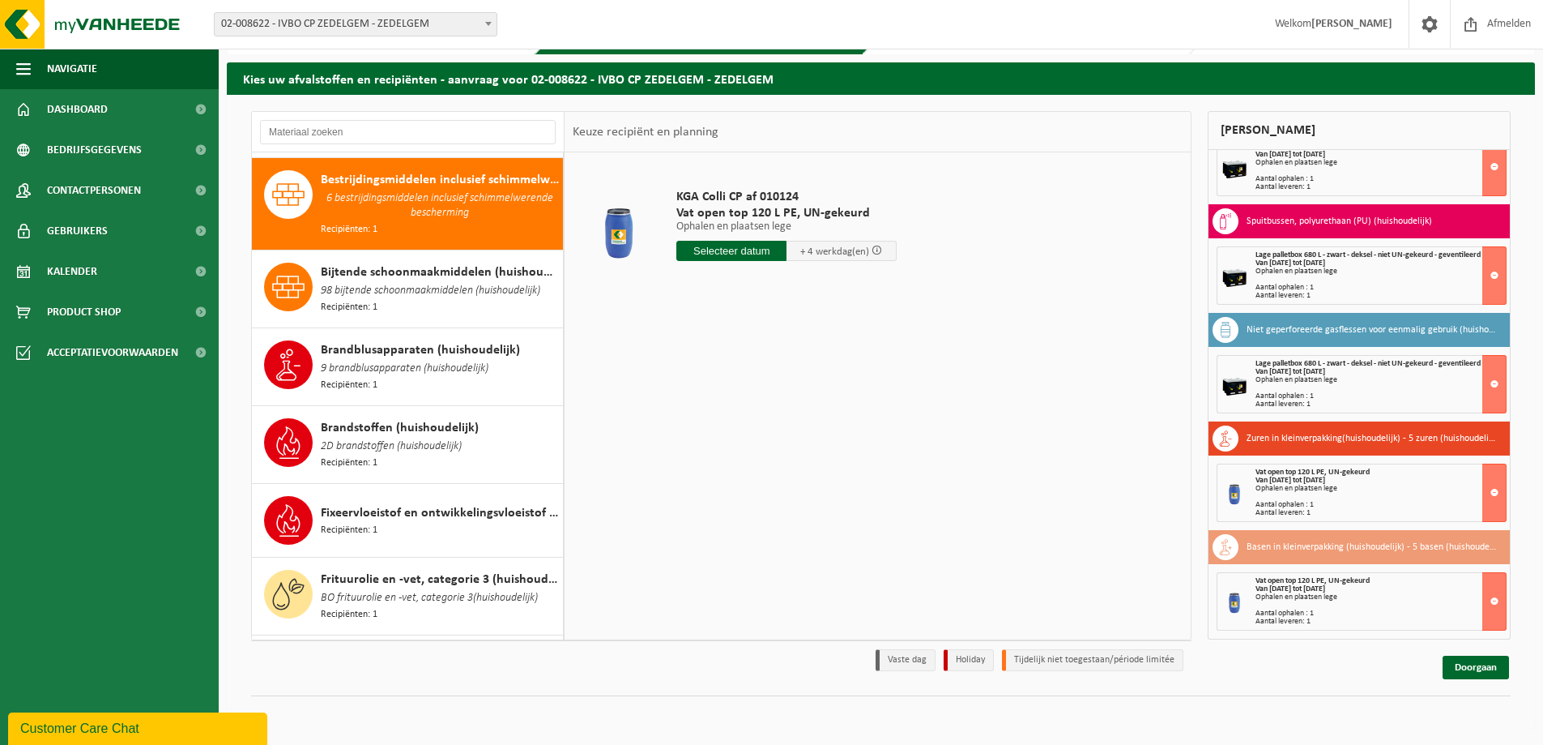
click at [732, 253] on input "text" at bounding box center [732, 251] width 110 height 20
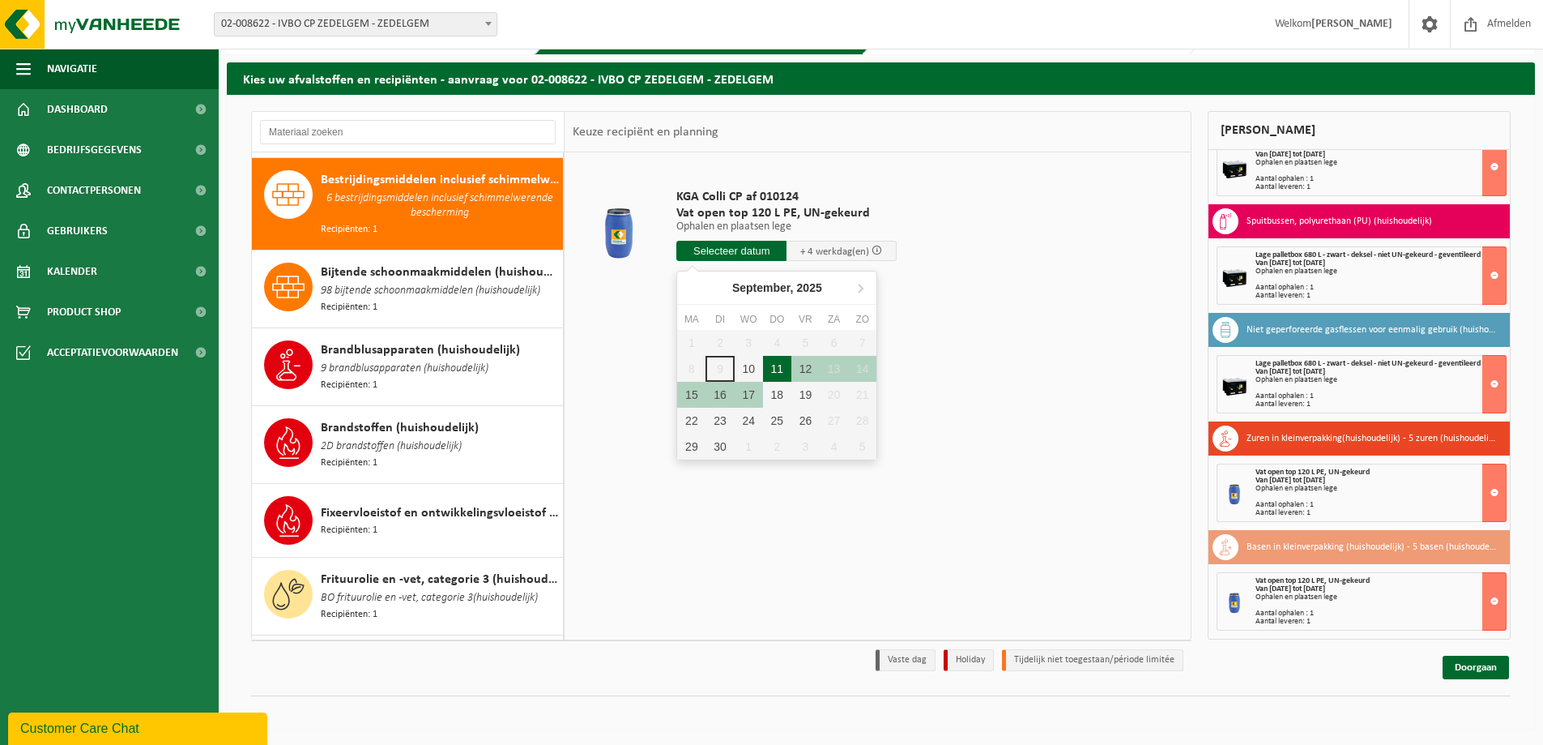
click at [778, 361] on div "11" at bounding box center [777, 369] width 28 height 26
type input "Van 2025-09-11"
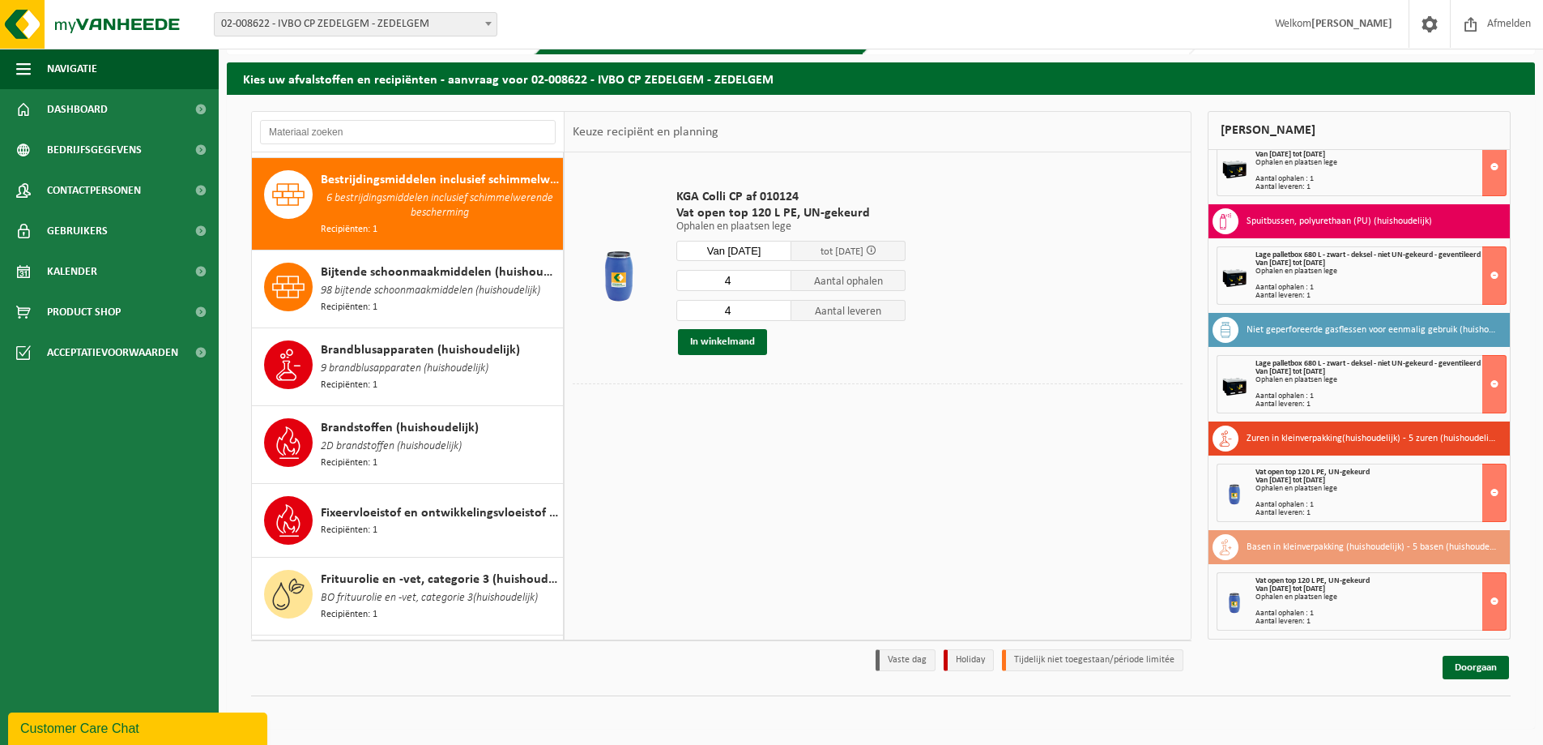
click at [734, 297] on div "4 Aantal ophalen 4 Aantal leveren In winkelmand" at bounding box center [791, 312] width 229 height 86
click at [745, 286] on input "4" at bounding box center [734, 280] width 115 height 21
type input "1"
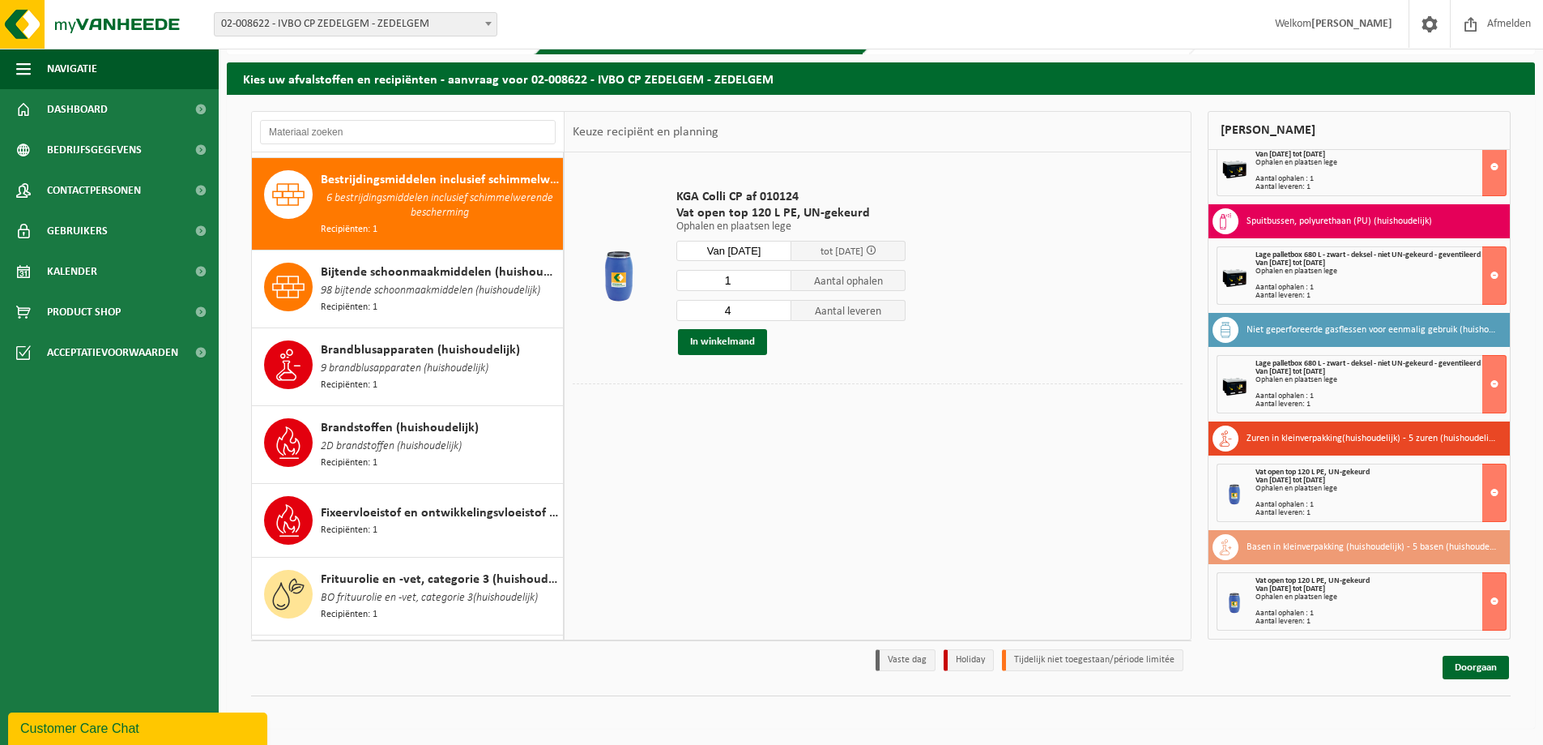
click at [724, 316] on input "4" at bounding box center [734, 310] width 115 height 21
click at [724, 315] on input "4" at bounding box center [734, 310] width 115 height 21
type input "1"
click at [728, 335] on button "In winkelmand" at bounding box center [722, 342] width 89 height 26
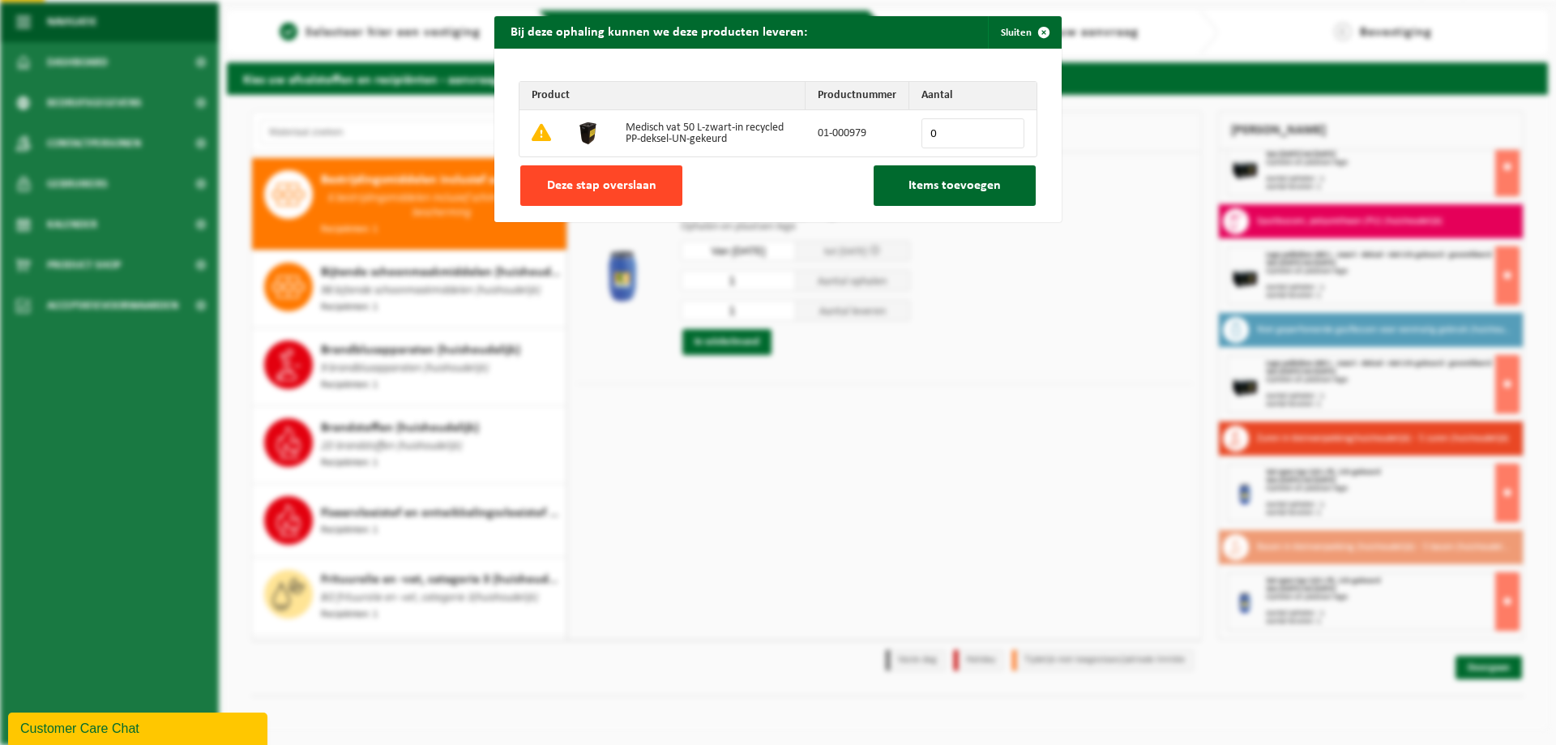
click at [609, 185] on span "Deze stap overslaan" at bounding box center [601, 185] width 109 height 13
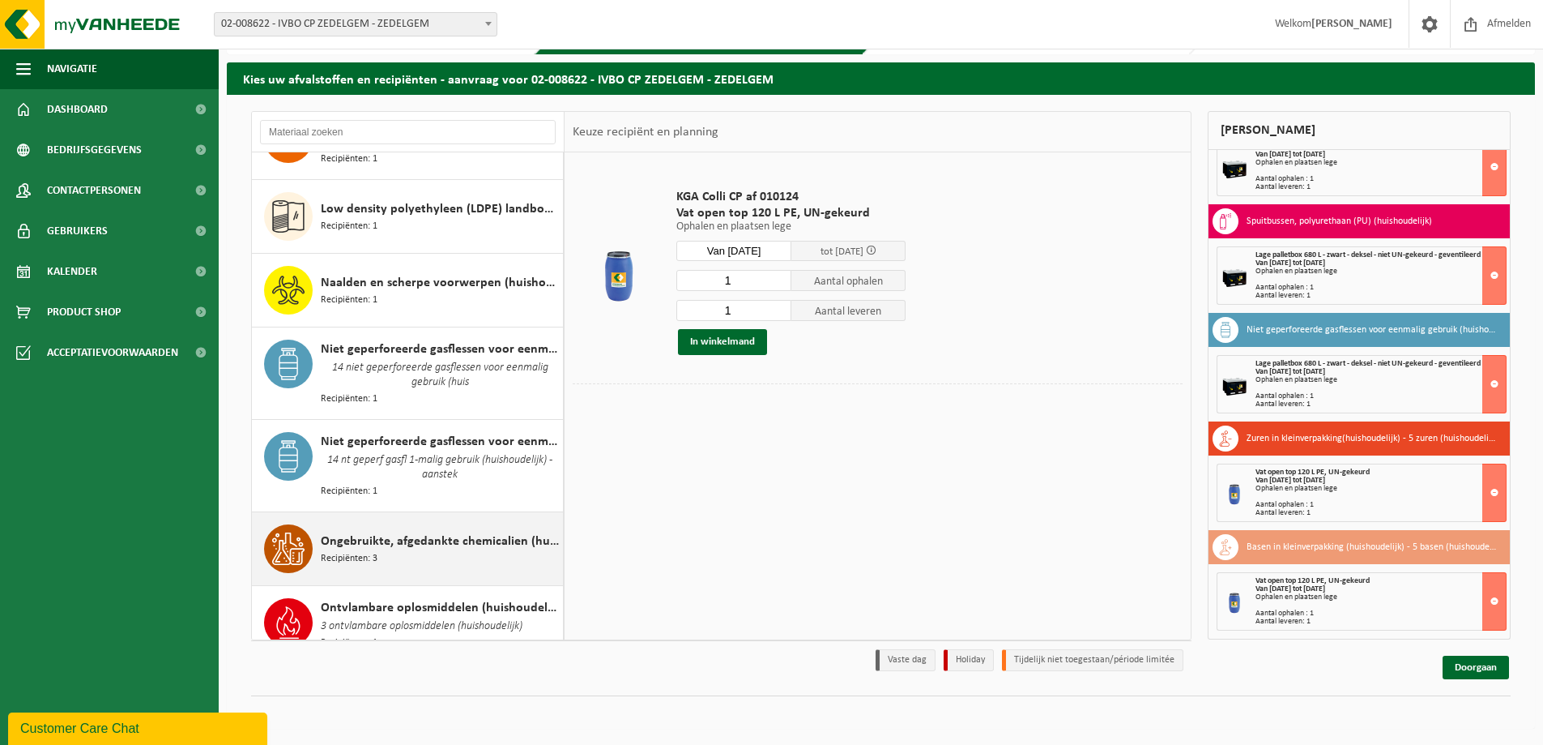
scroll to position [1458, 0]
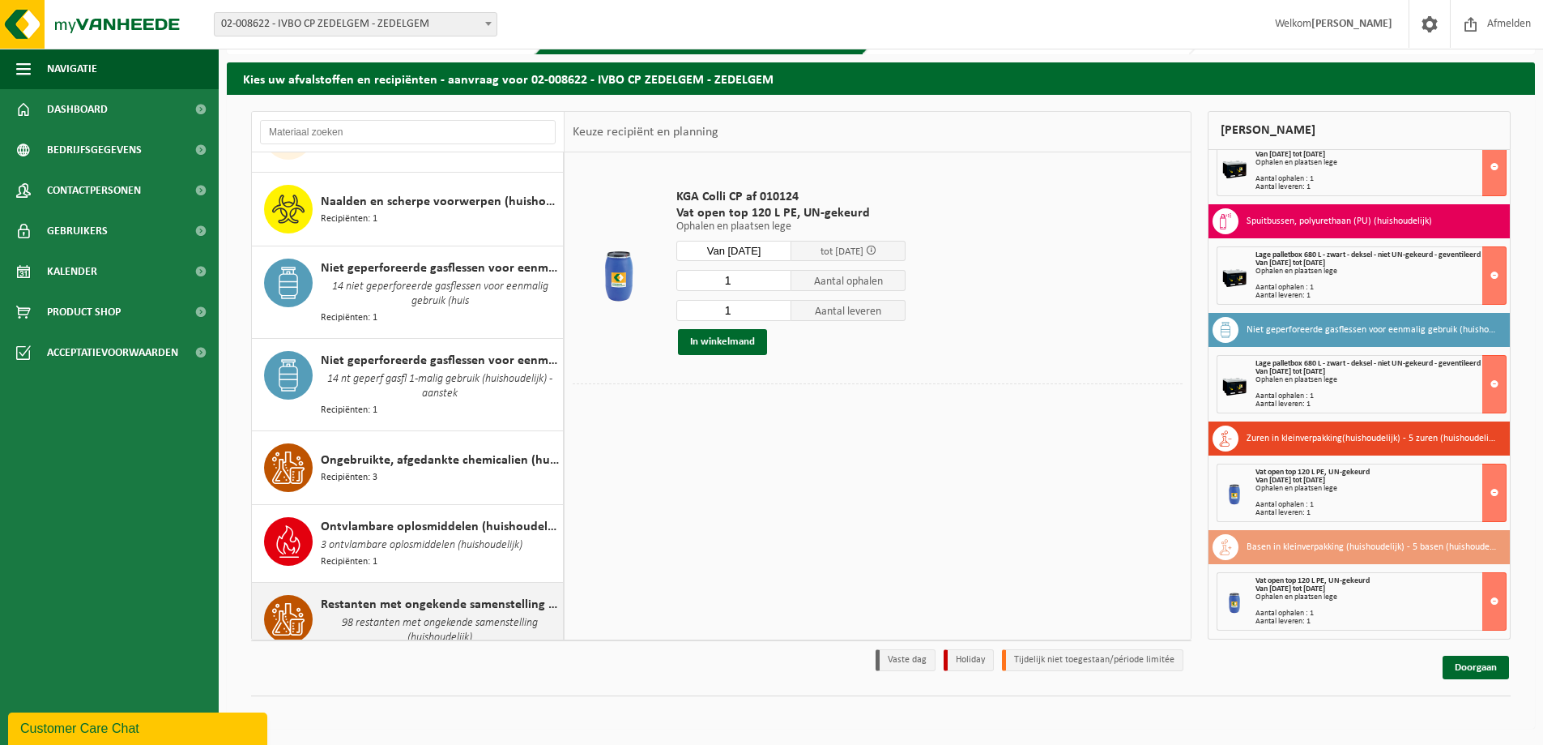
click at [475, 595] on span "Restanten met ongekende samenstelling (huishoudelijk)" at bounding box center [440, 604] width 238 height 19
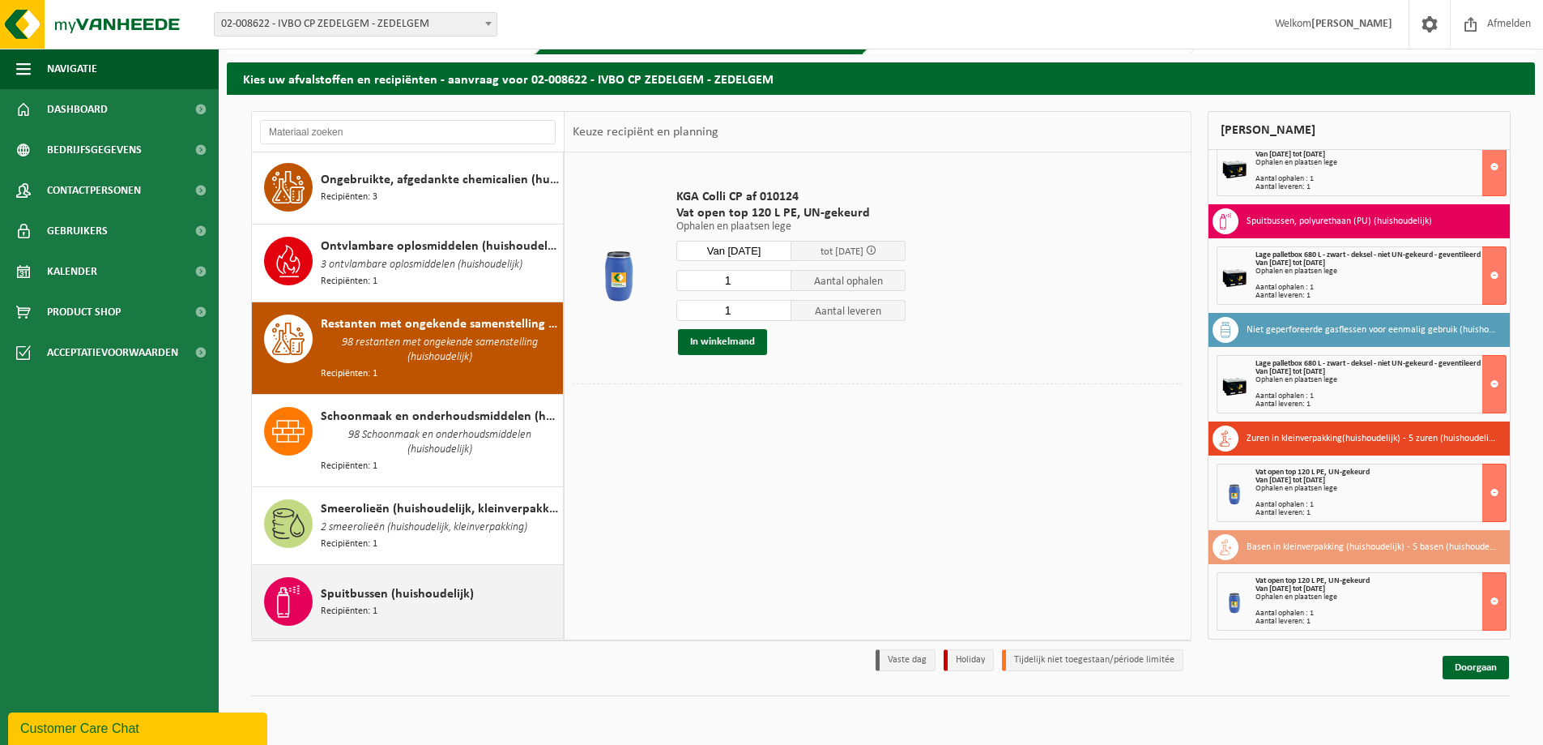
scroll to position [1849, 0]
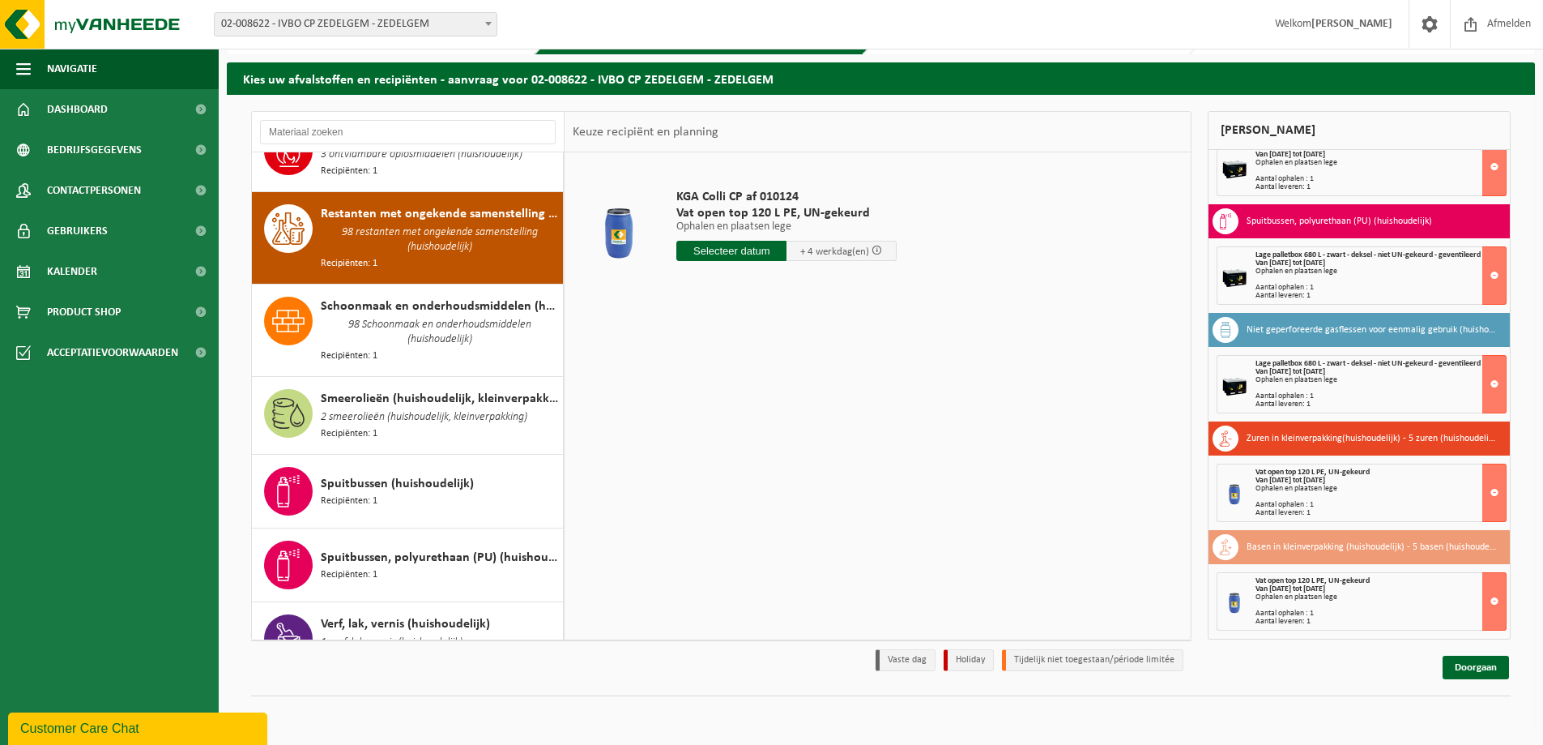
click at [730, 246] on input "text" at bounding box center [732, 251] width 110 height 20
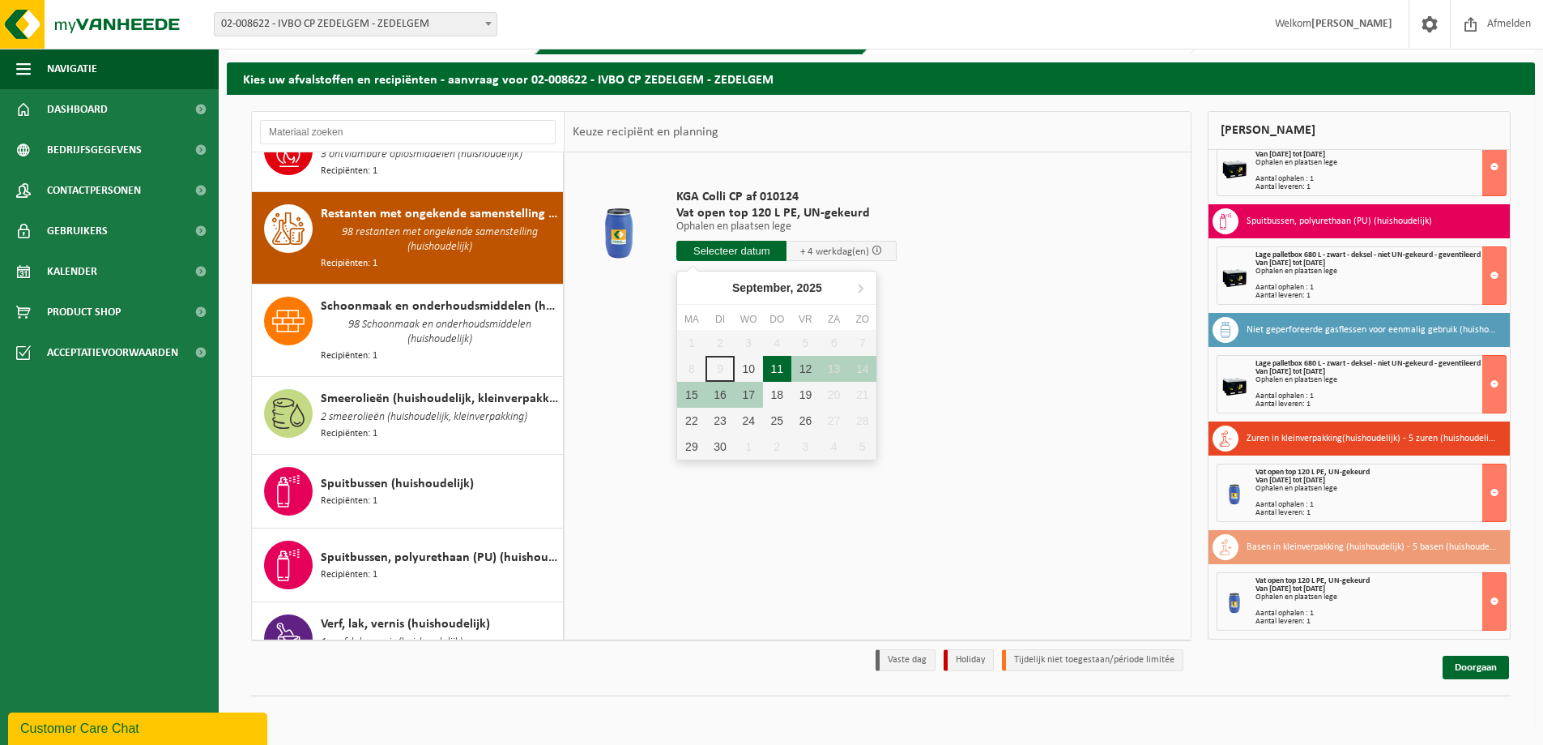
click at [771, 363] on div "11" at bounding box center [777, 369] width 28 height 26
type input "Van 2025-09-11"
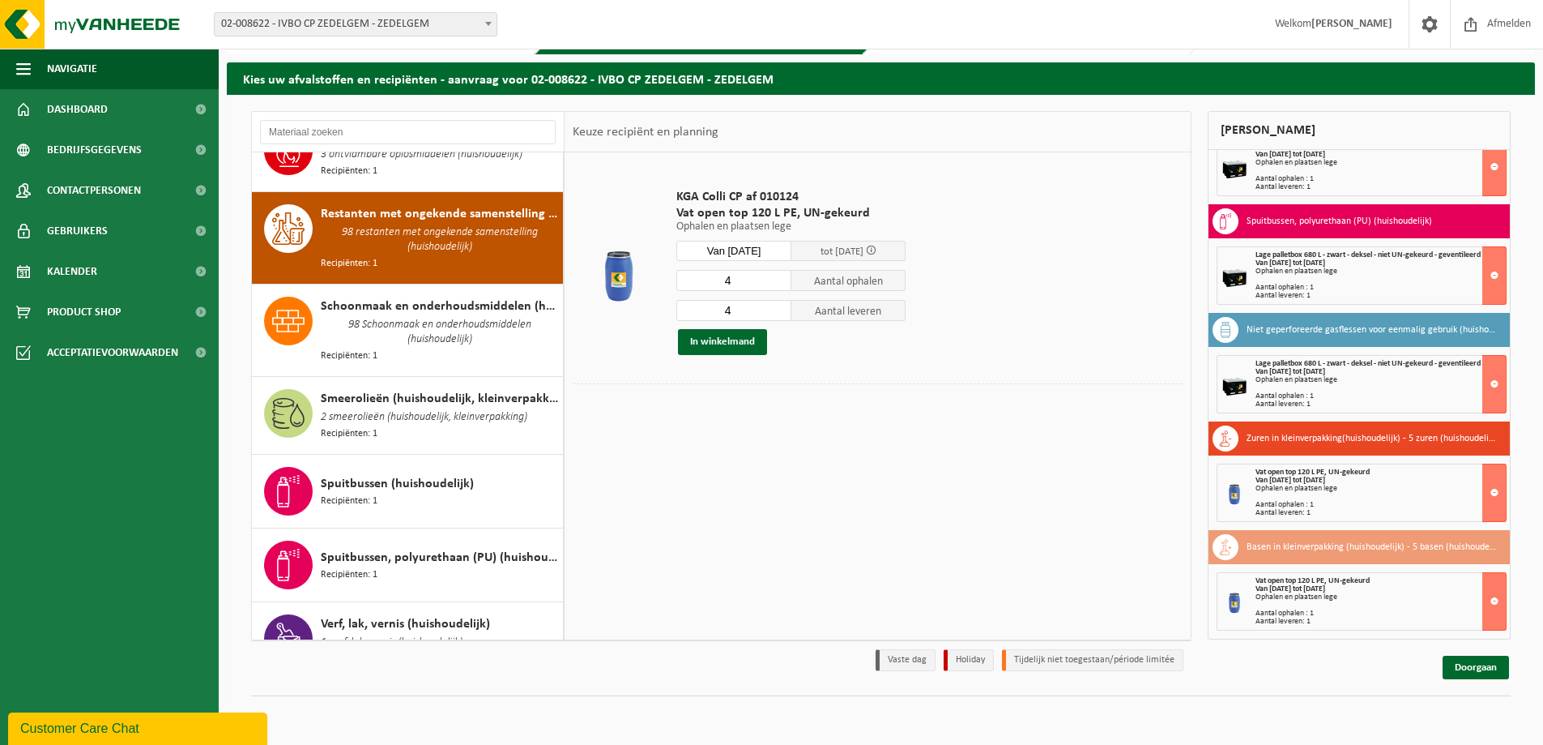
click at [724, 271] on input "4" at bounding box center [734, 280] width 115 height 21
type input "1"
click at [724, 293] on div "1 Aantal ophalen 4 Aantal leveren In winkelmand" at bounding box center [791, 312] width 229 height 86
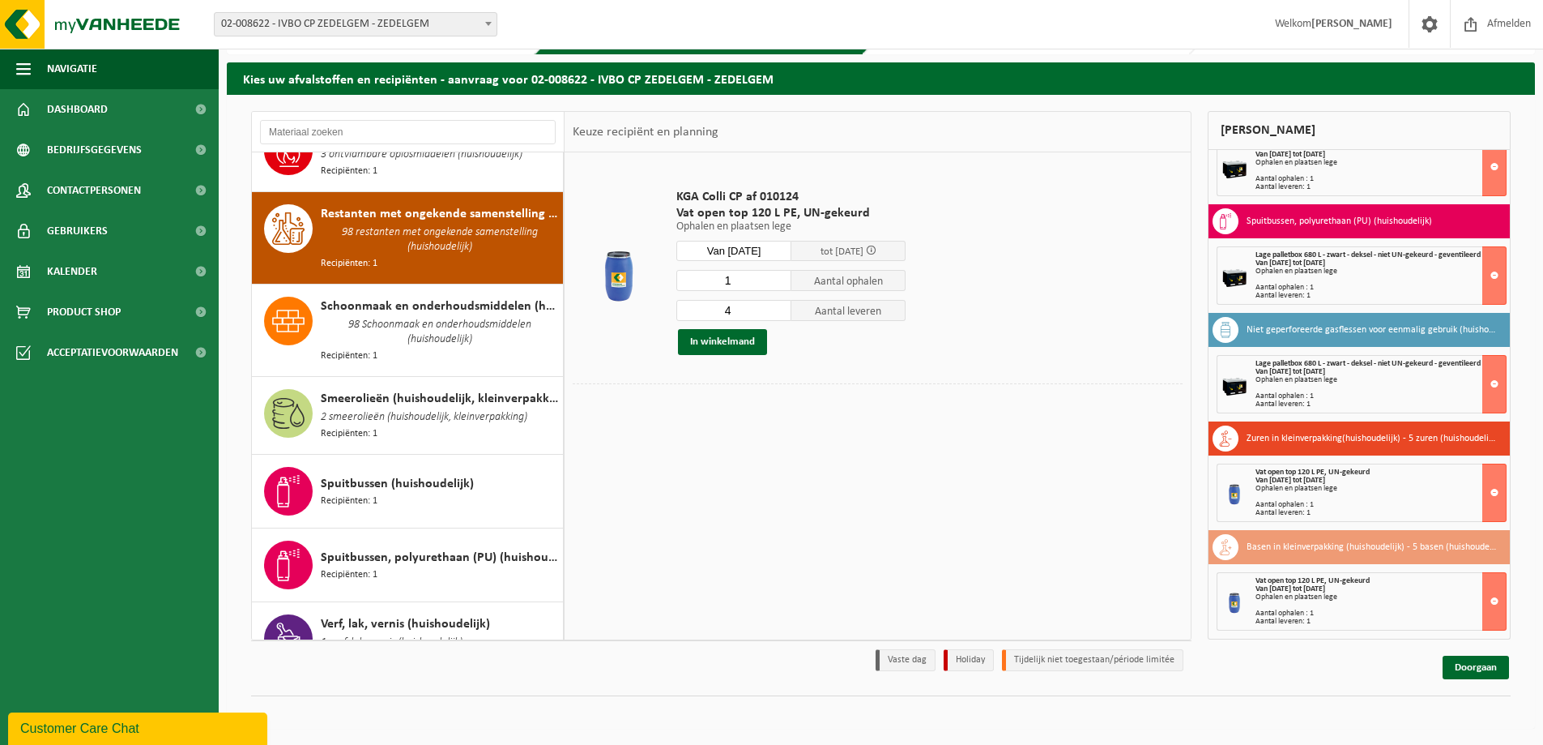
click at [731, 318] on input "4" at bounding box center [734, 310] width 115 height 21
type input "1"
click at [728, 342] on button "In winkelmand" at bounding box center [722, 342] width 89 height 26
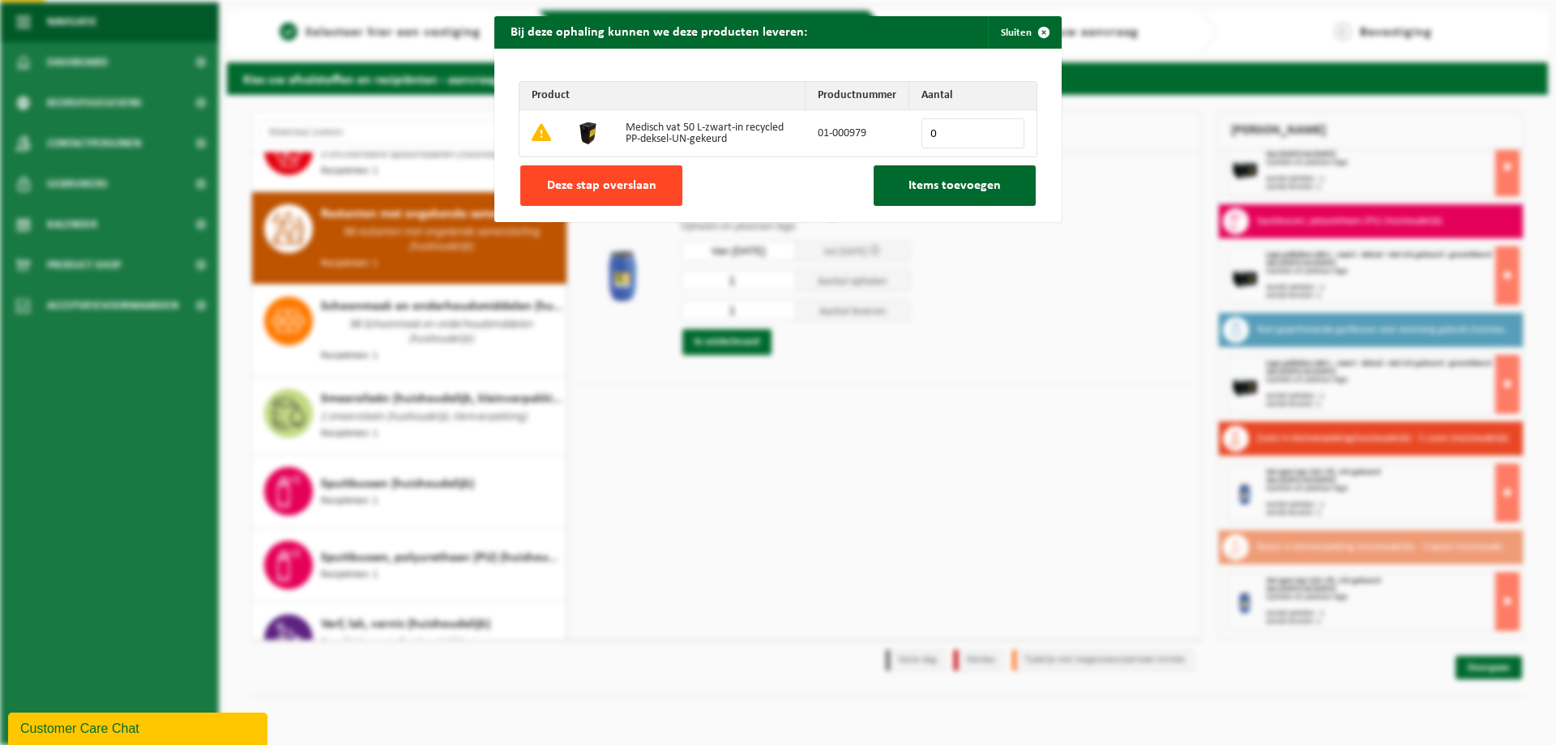
click at [640, 193] on button "Deze stap overslaan" at bounding box center [601, 185] width 162 height 41
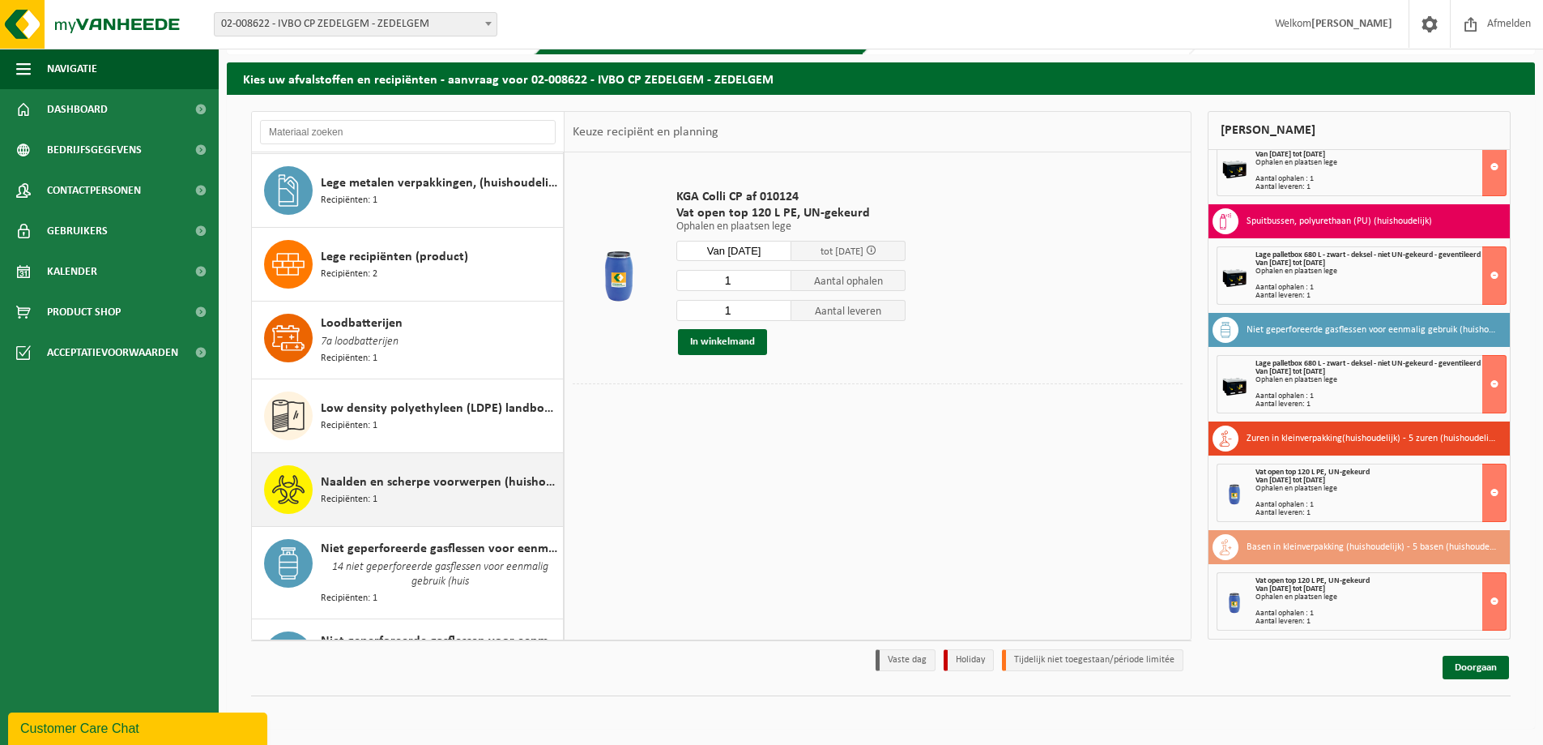
click at [457, 465] on div "Naalden en scherpe voorwerpen (huishoudelijk) Recipiënten: 1" at bounding box center [440, 489] width 238 height 49
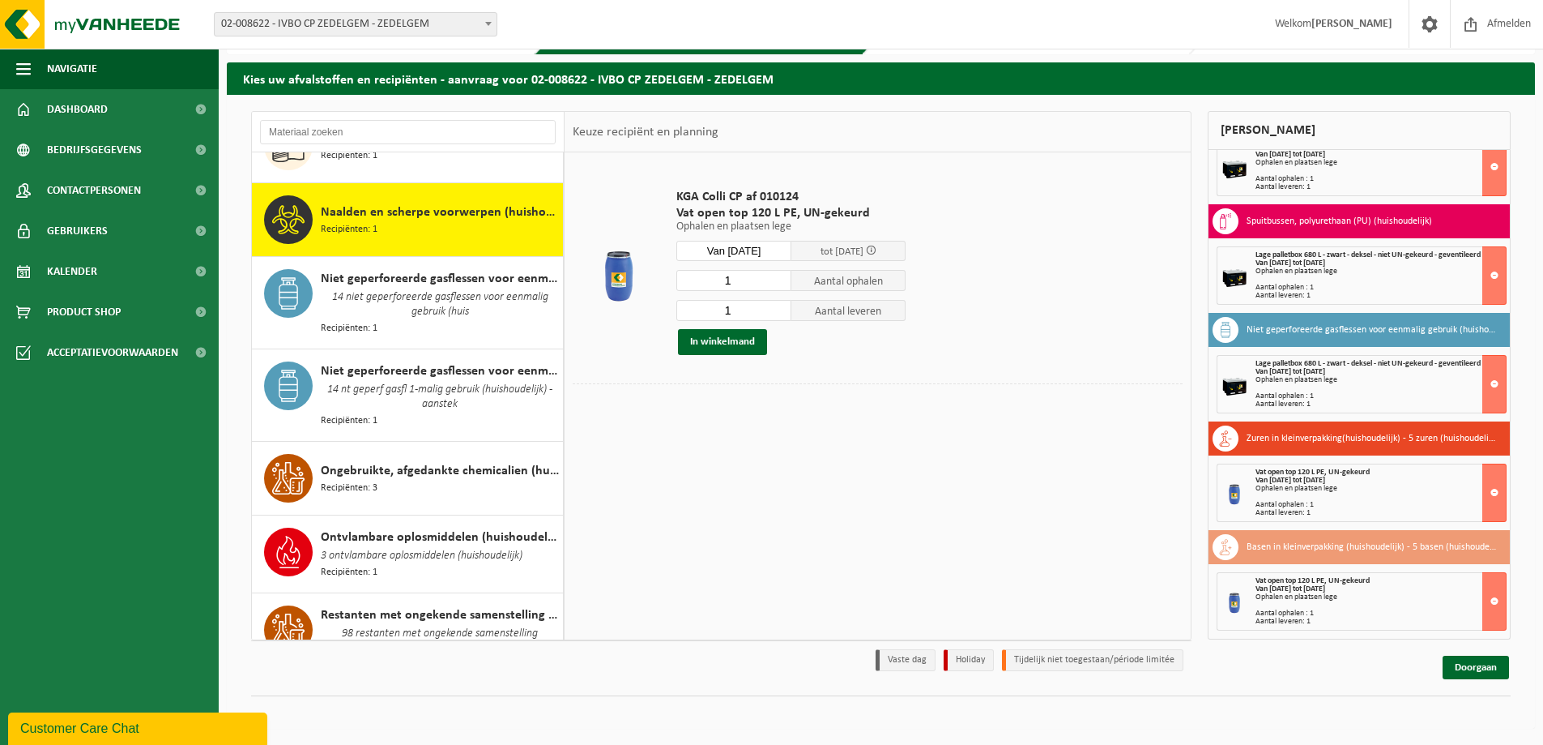
scroll to position [1448, 0]
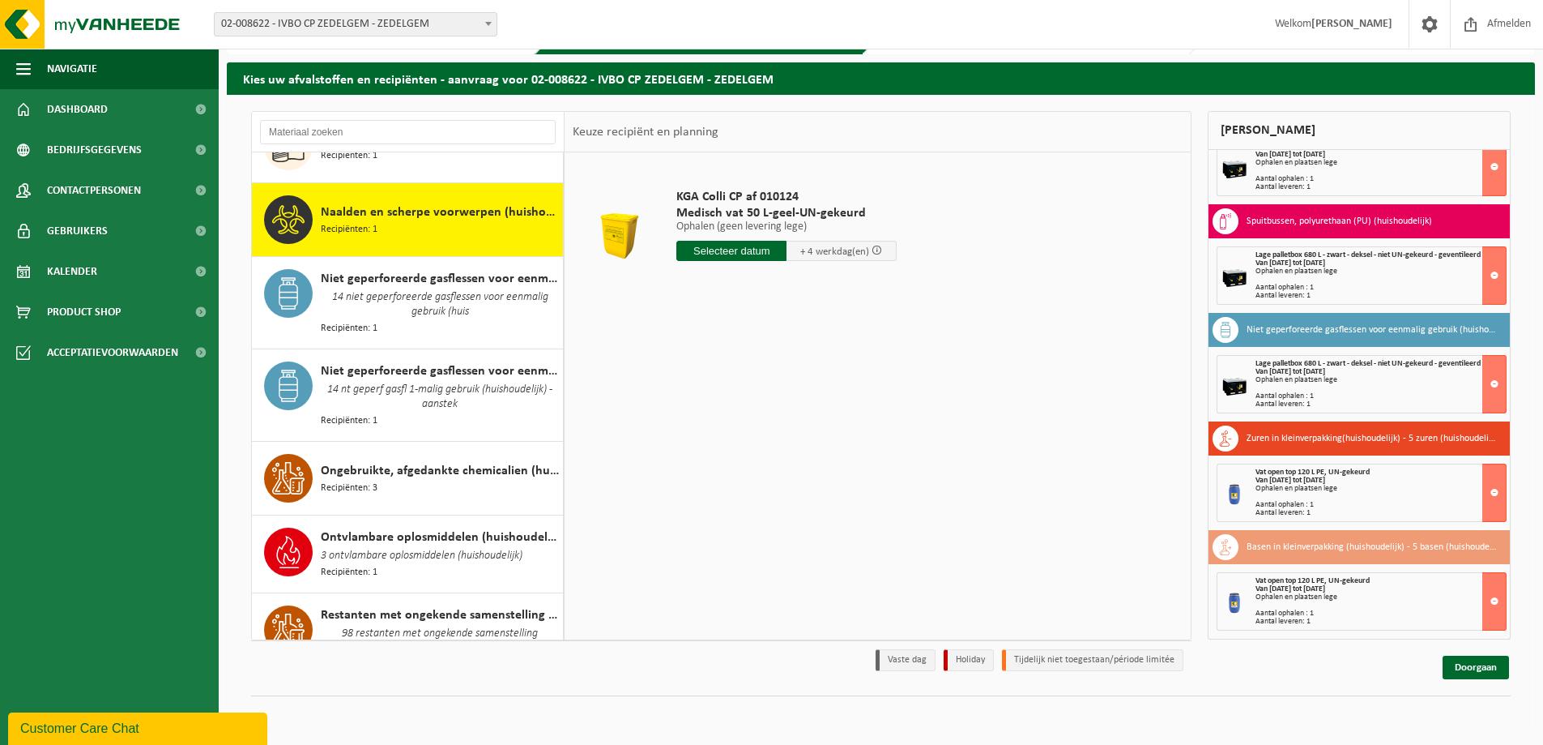
click at [724, 259] on input "text" at bounding box center [732, 251] width 110 height 20
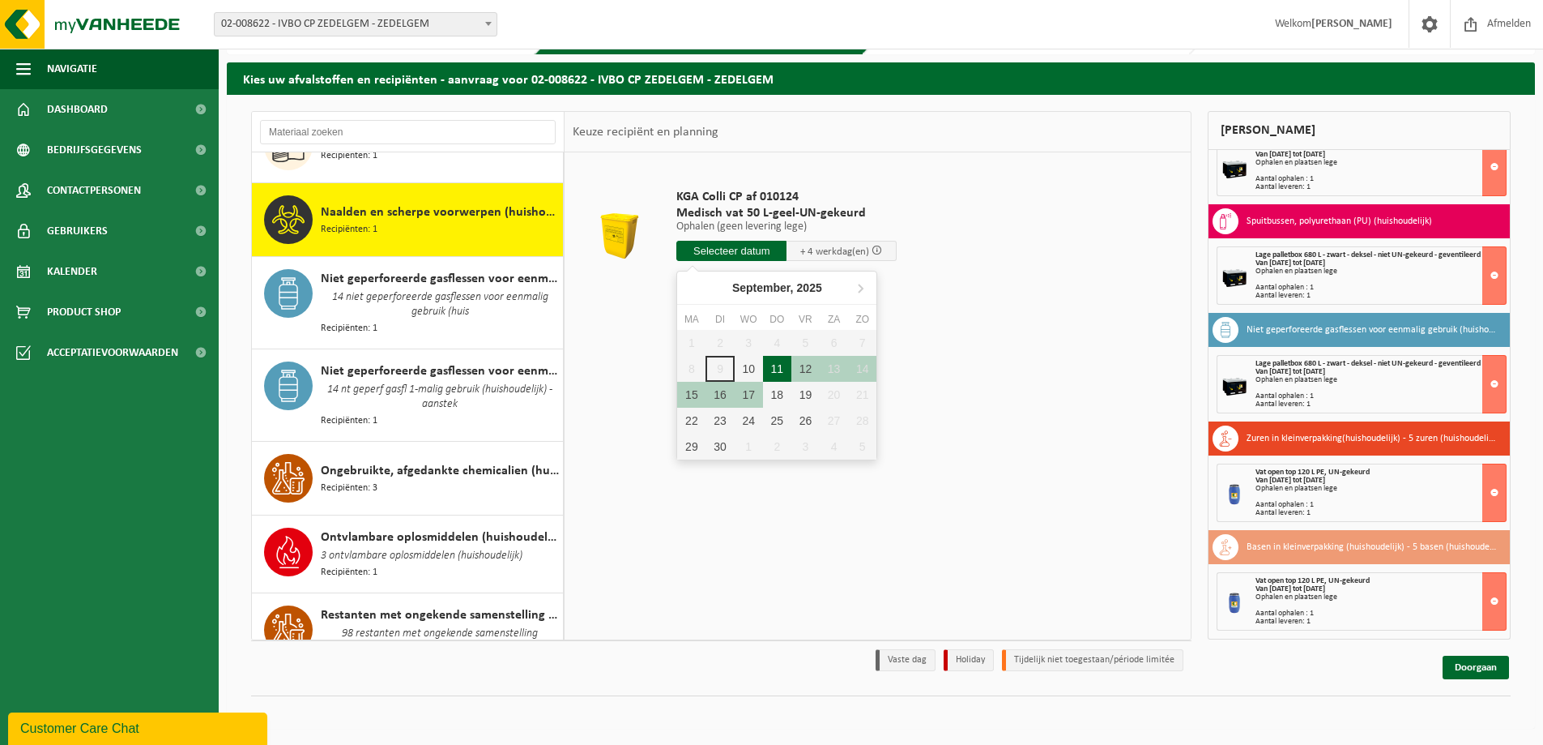
click at [782, 370] on div "11" at bounding box center [777, 369] width 28 height 26
type input "Van 2025-09-11"
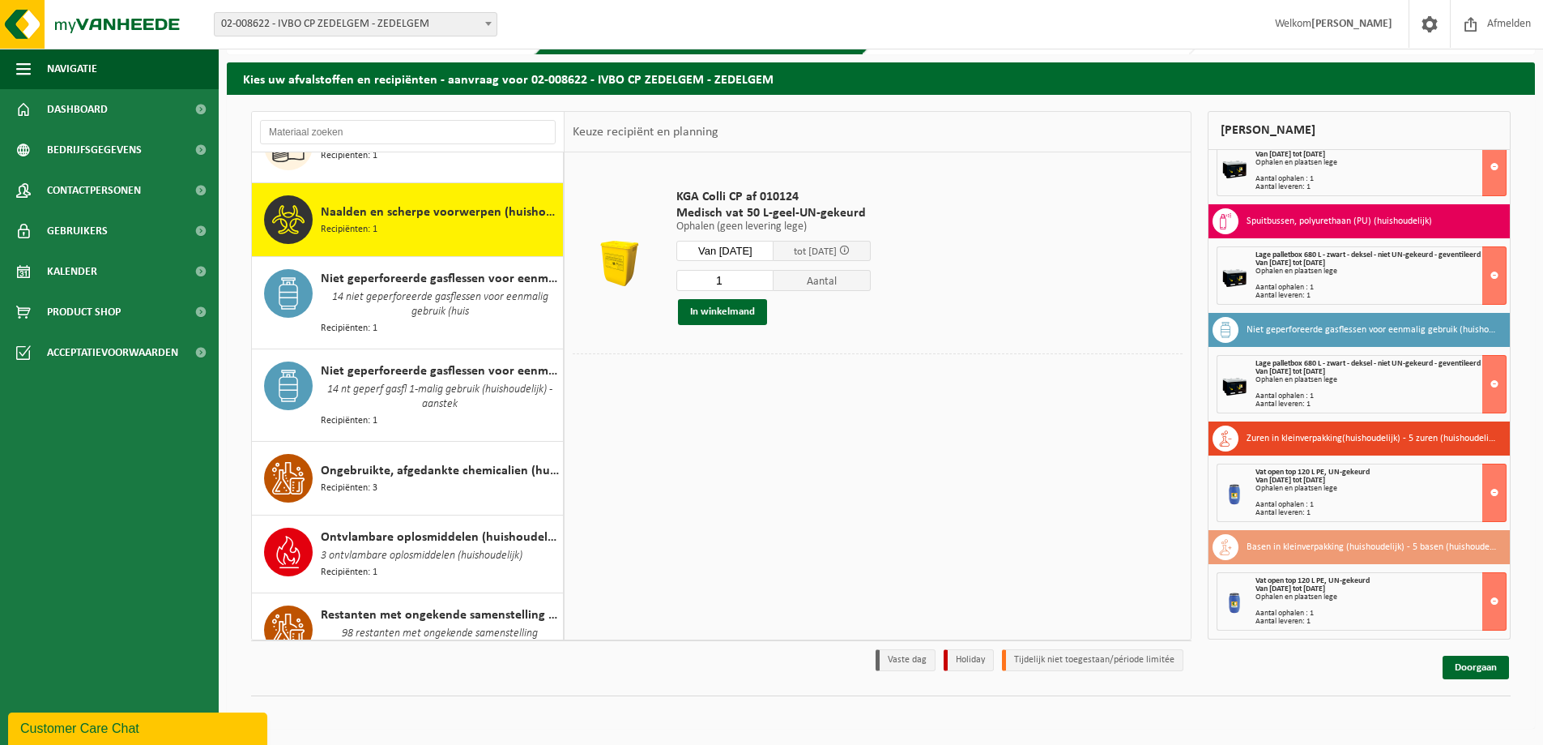
click at [736, 274] on input "1" at bounding box center [725, 280] width 97 height 21
type input "3"
click at [736, 314] on button "In winkelmand" at bounding box center [722, 312] width 89 height 26
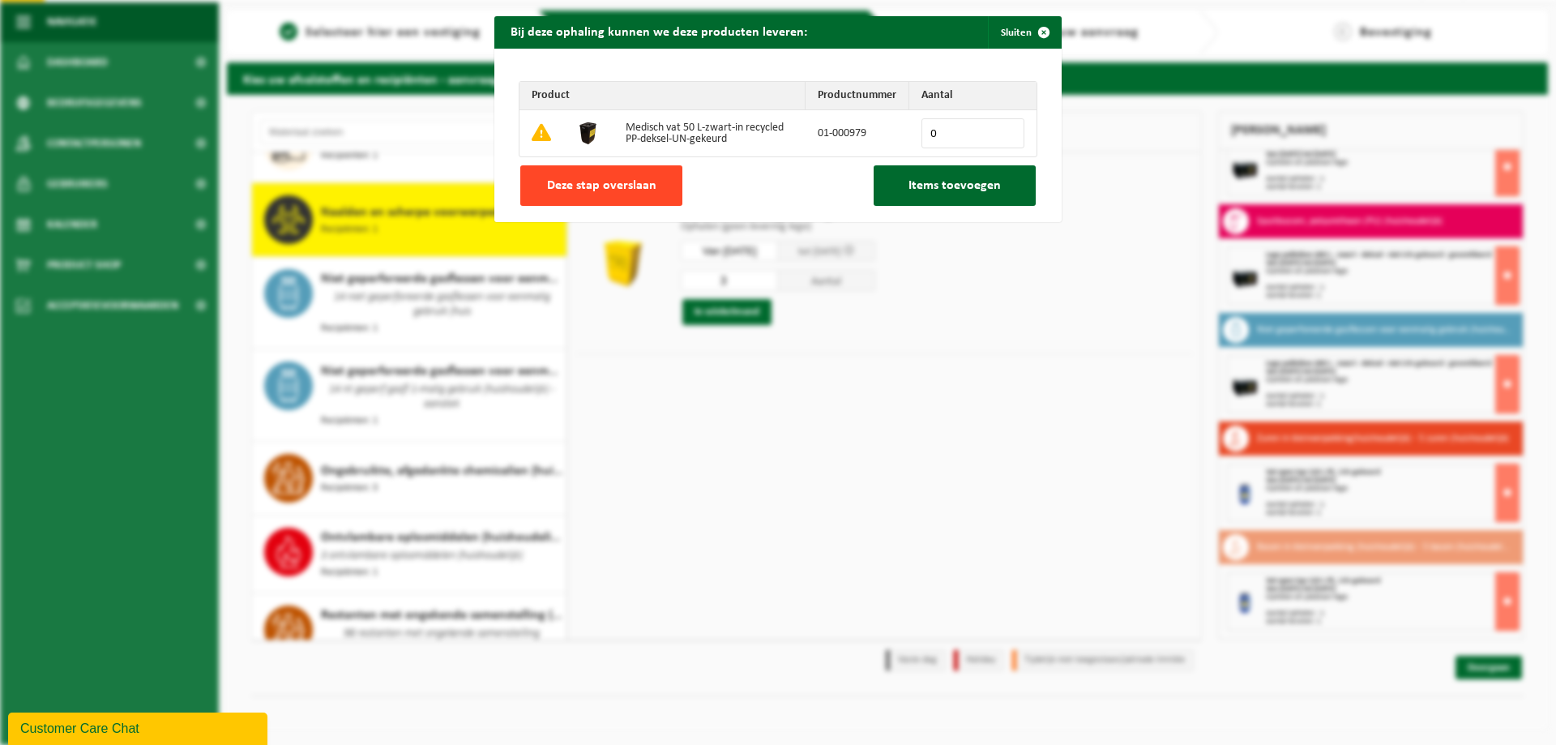
click at [628, 195] on button "Deze stap overslaan" at bounding box center [601, 185] width 162 height 41
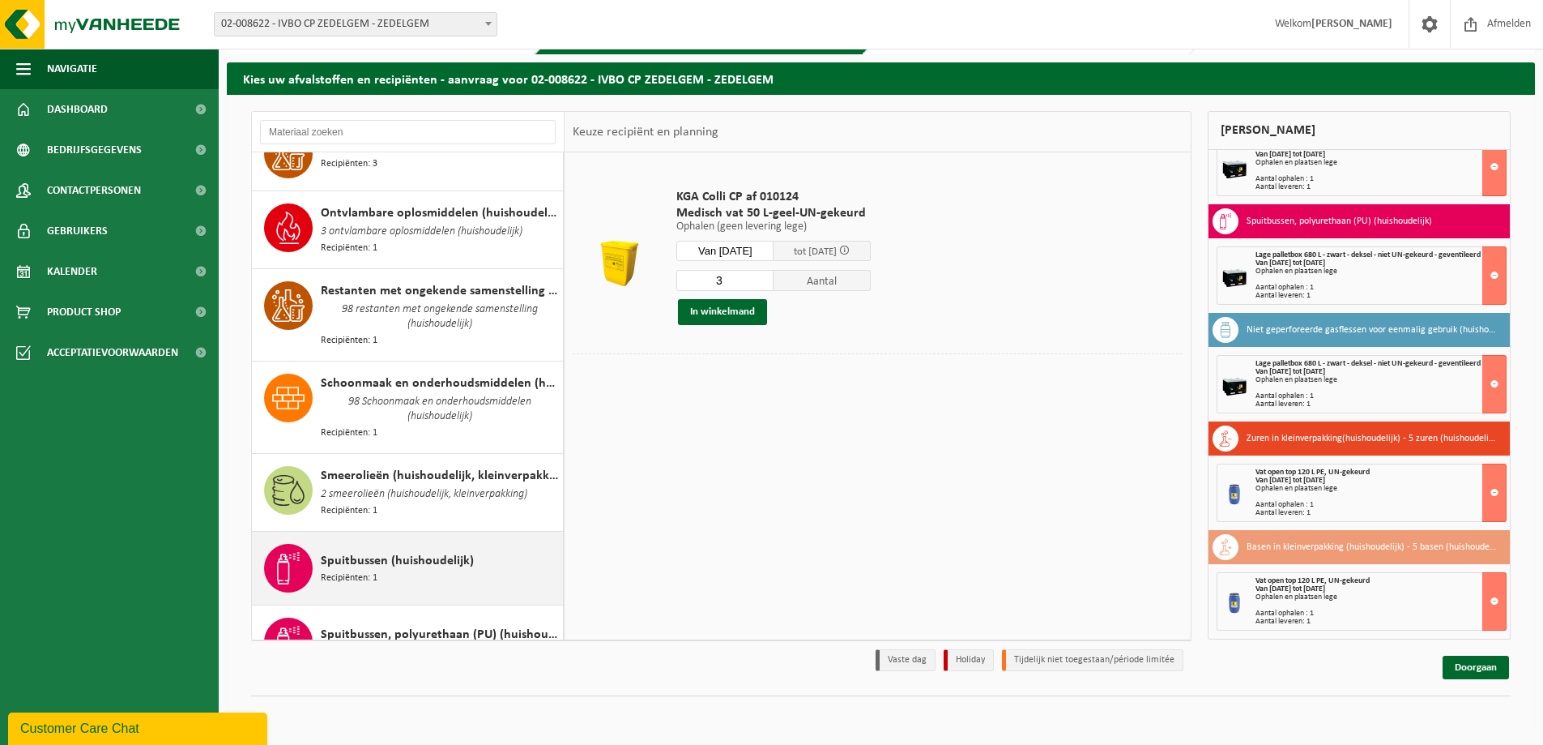
scroll to position [1988, 0]
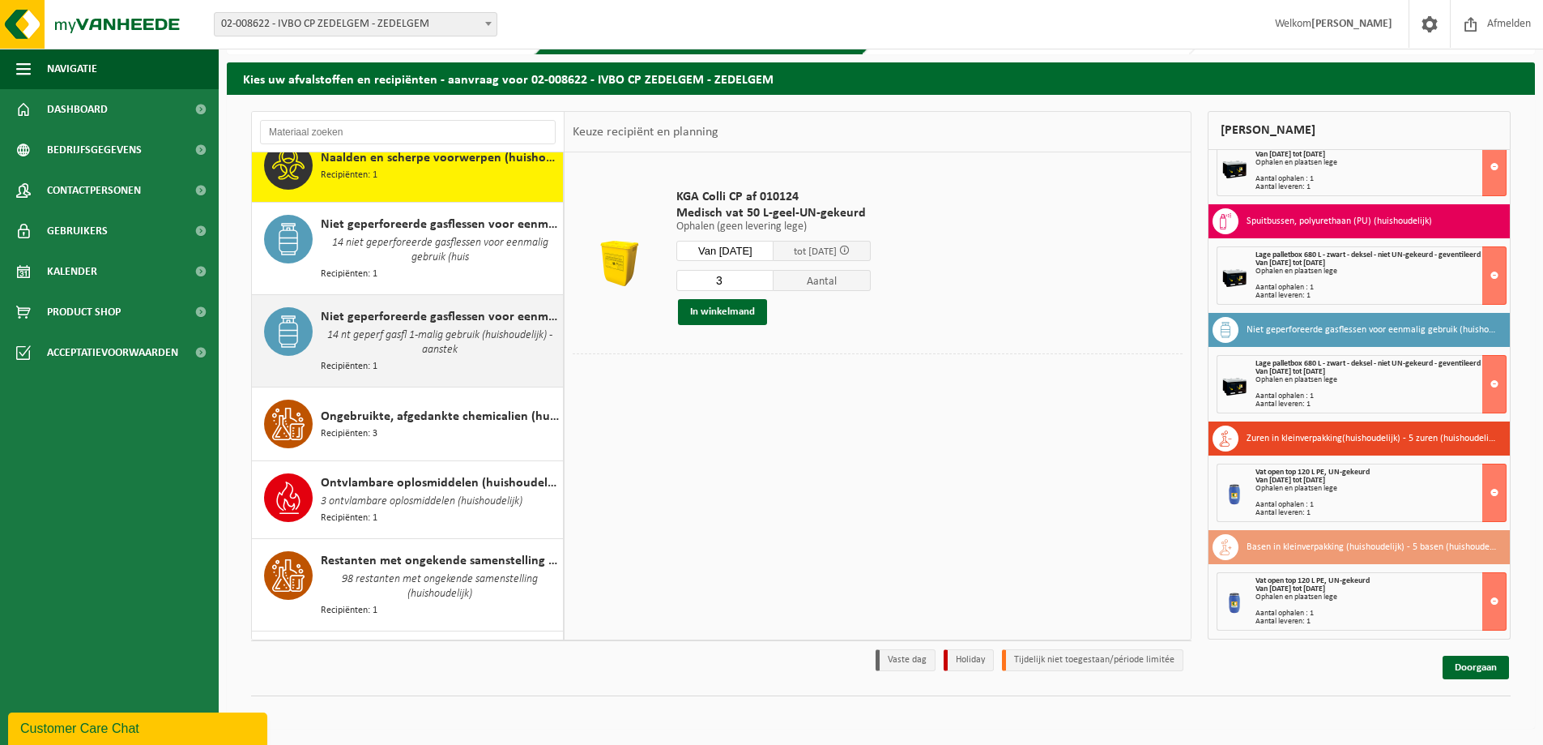
click at [449, 327] on span "14 nt geperf gasfl 1-malig gebruik (huishoudelijk) - aanstek" at bounding box center [440, 343] width 238 height 32
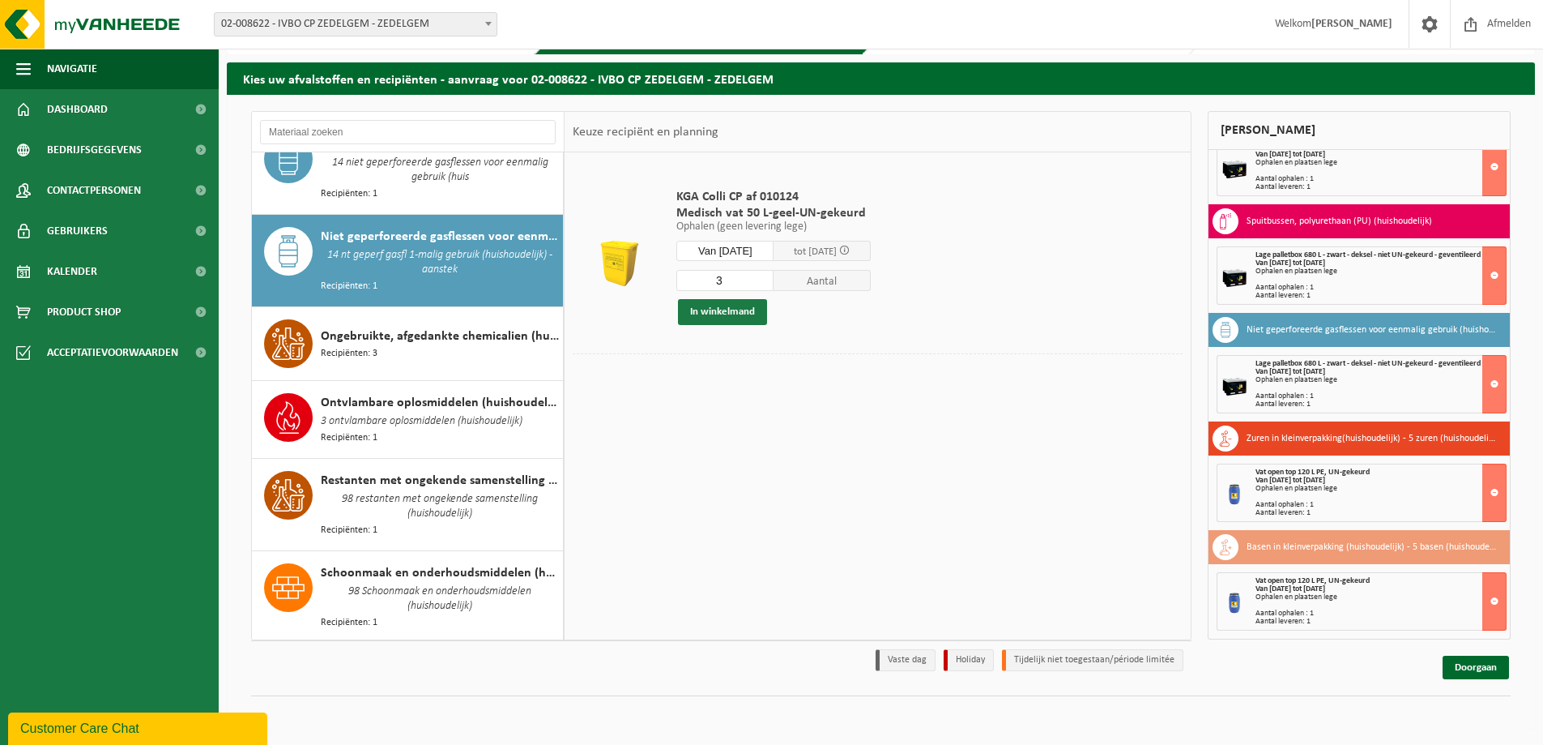
scroll to position [1611, 0]
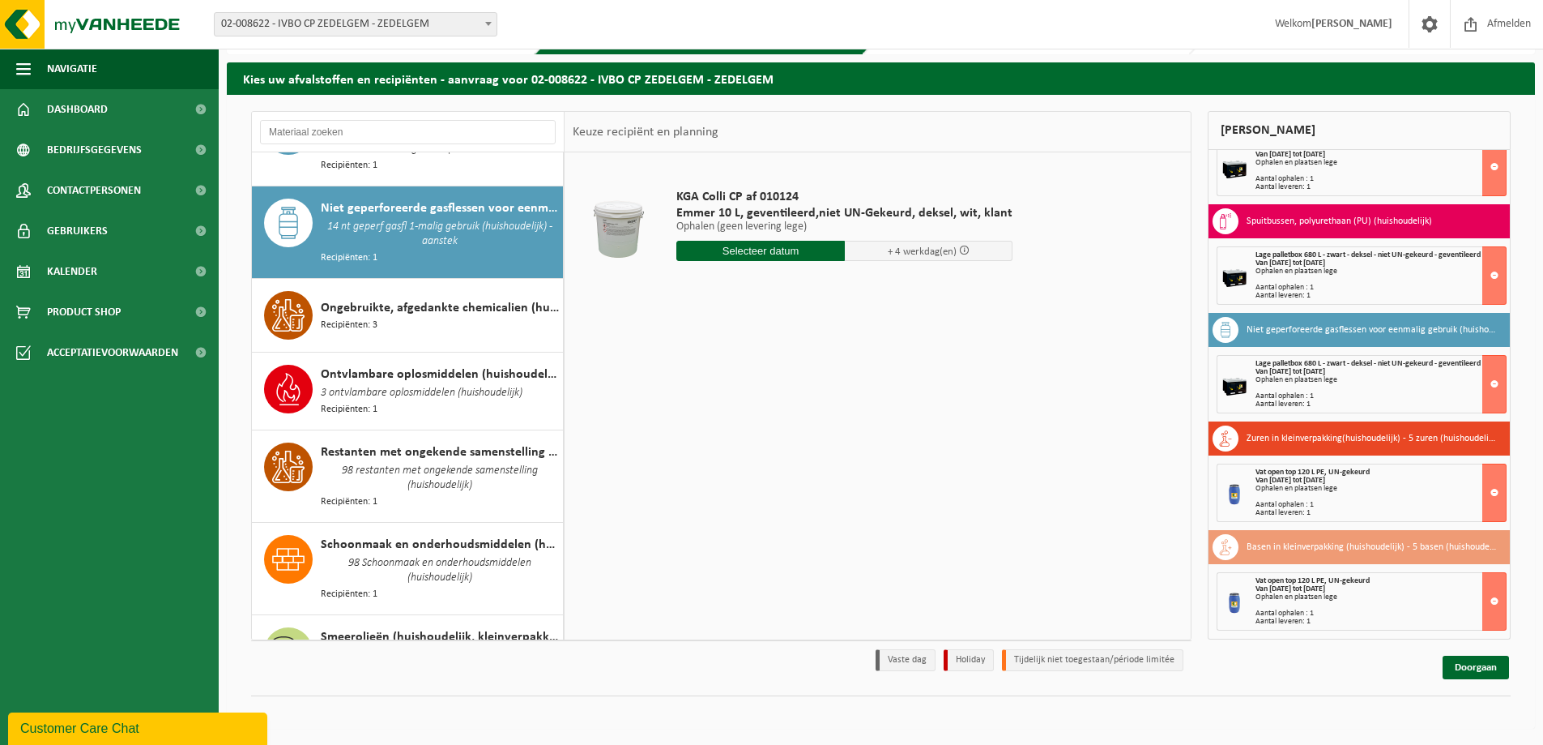
click at [741, 246] on input "text" at bounding box center [761, 251] width 169 height 20
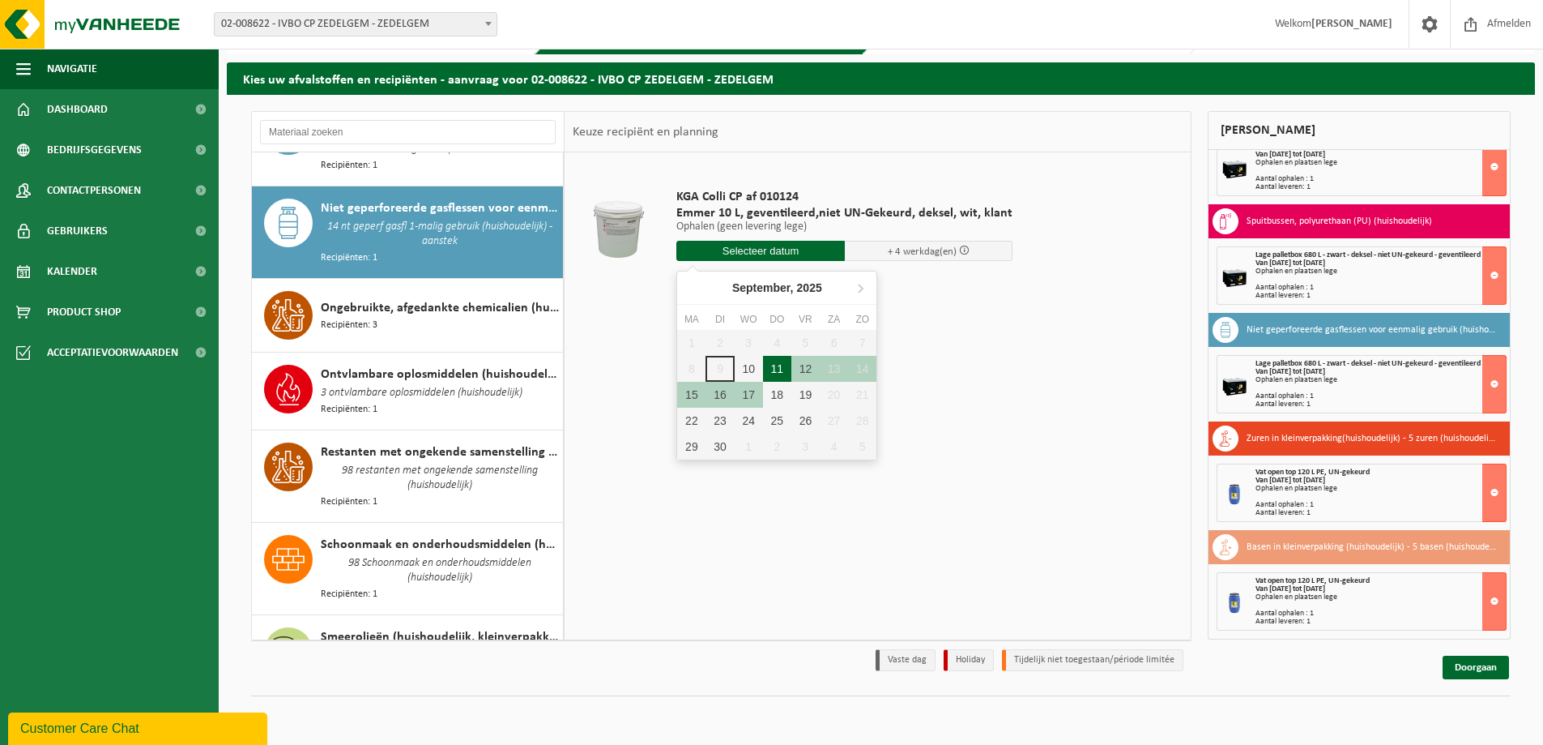
click at [771, 368] on div "11" at bounding box center [777, 369] width 28 height 26
type input "Van 2025-09-11"
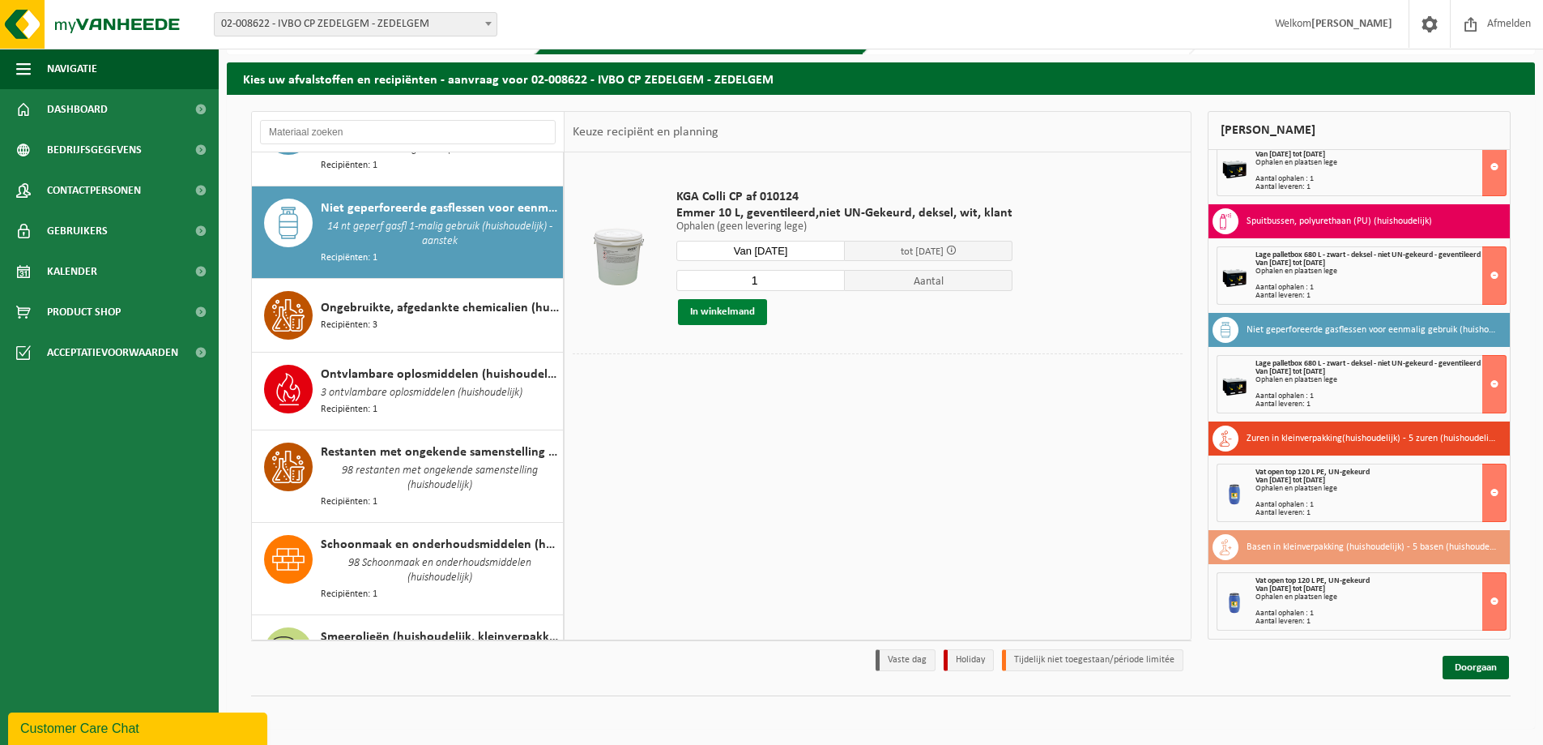
click at [759, 305] on button "In winkelmand" at bounding box center [722, 312] width 89 height 26
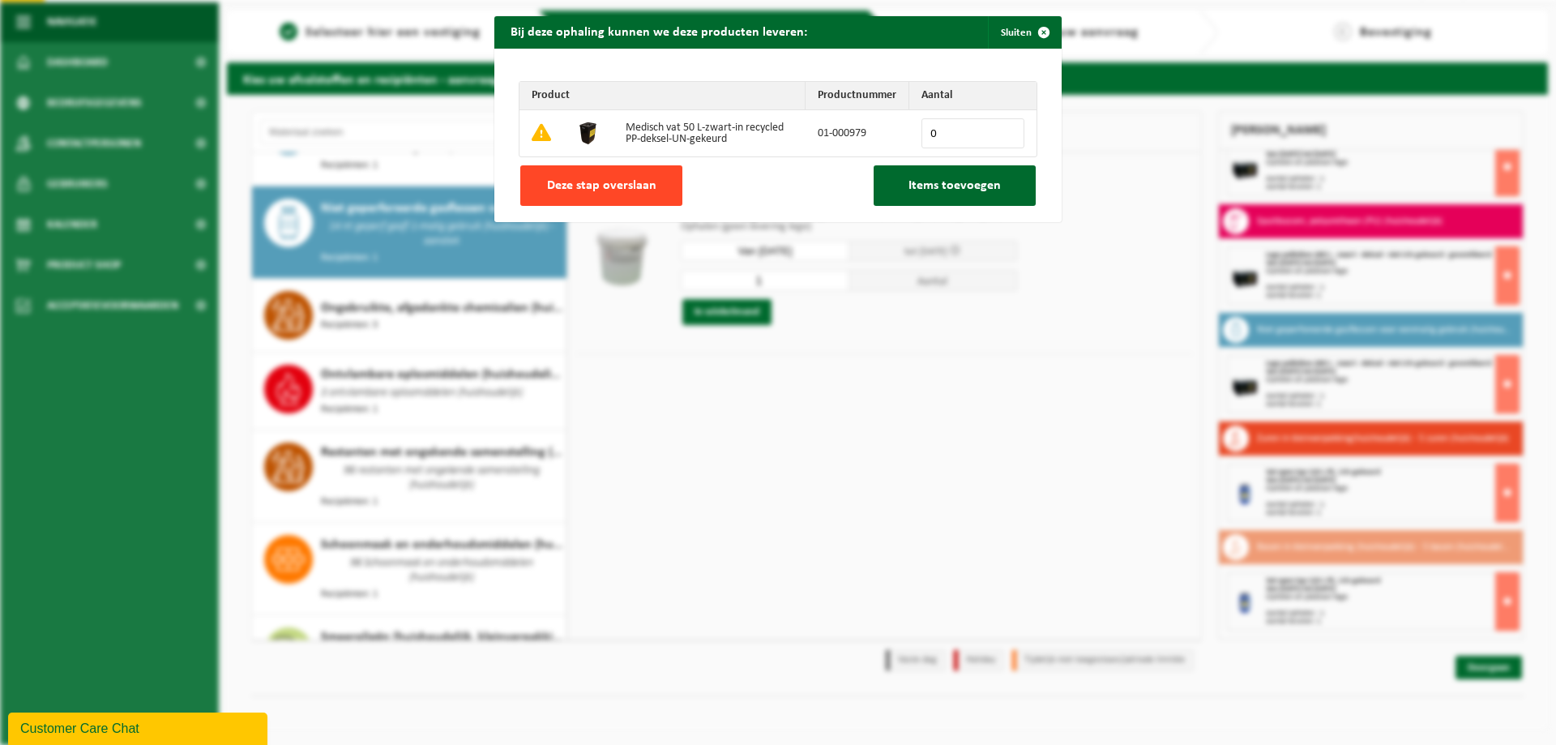
click at [664, 190] on button "Deze stap overslaan" at bounding box center [601, 185] width 162 height 41
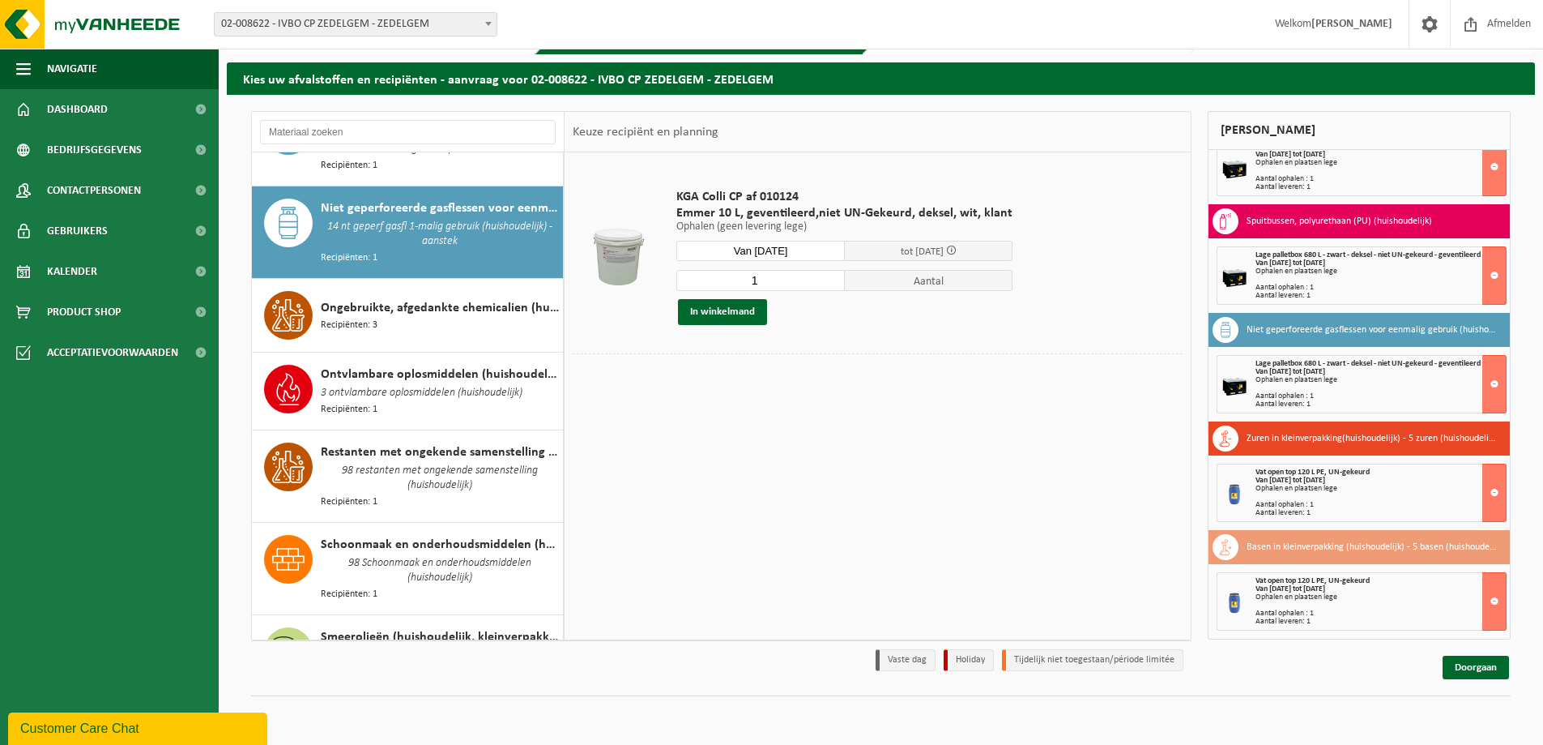
scroll to position [798, 0]
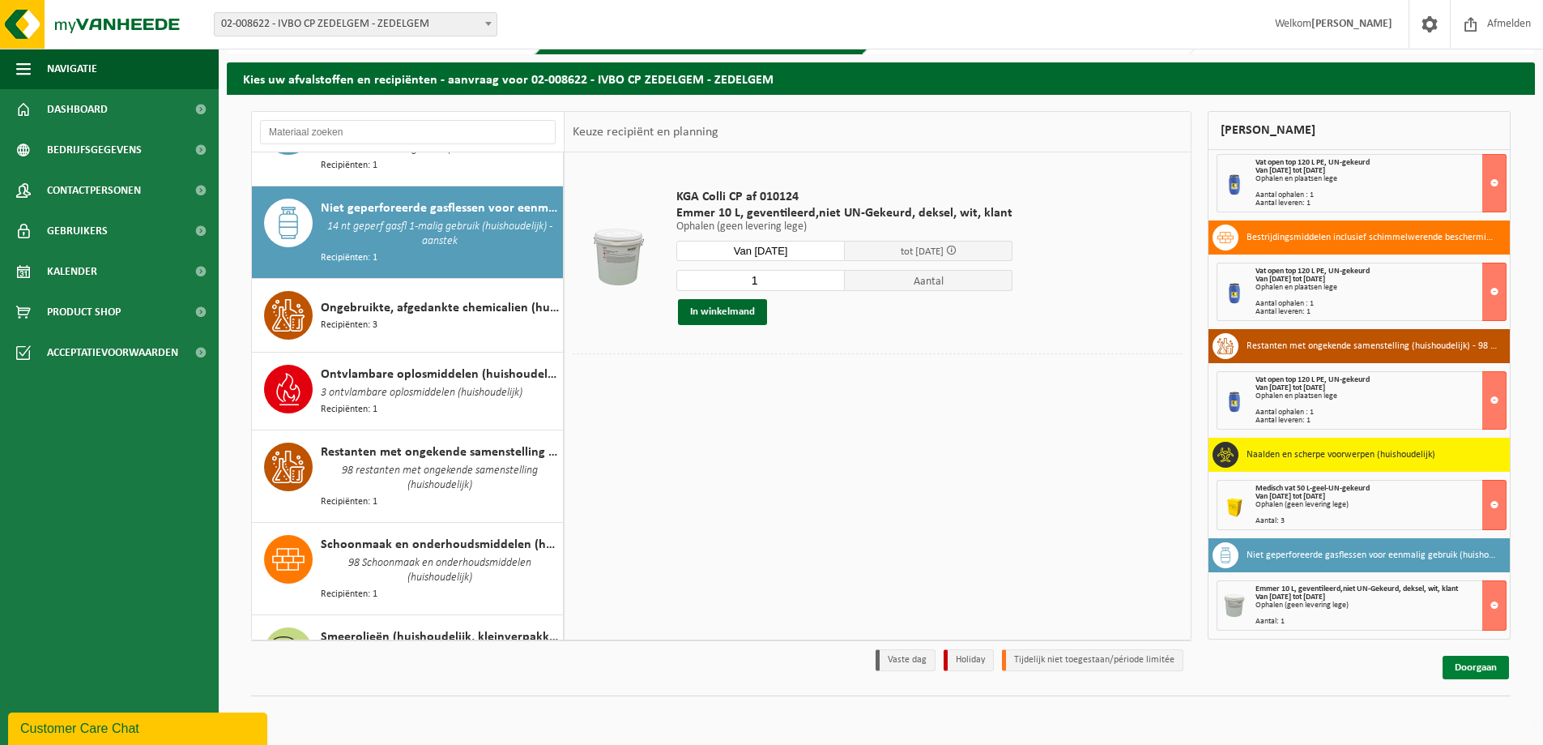
click at [1475, 662] on link "Doorgaan" at bounding box center [1476, 666] width 66 height 23
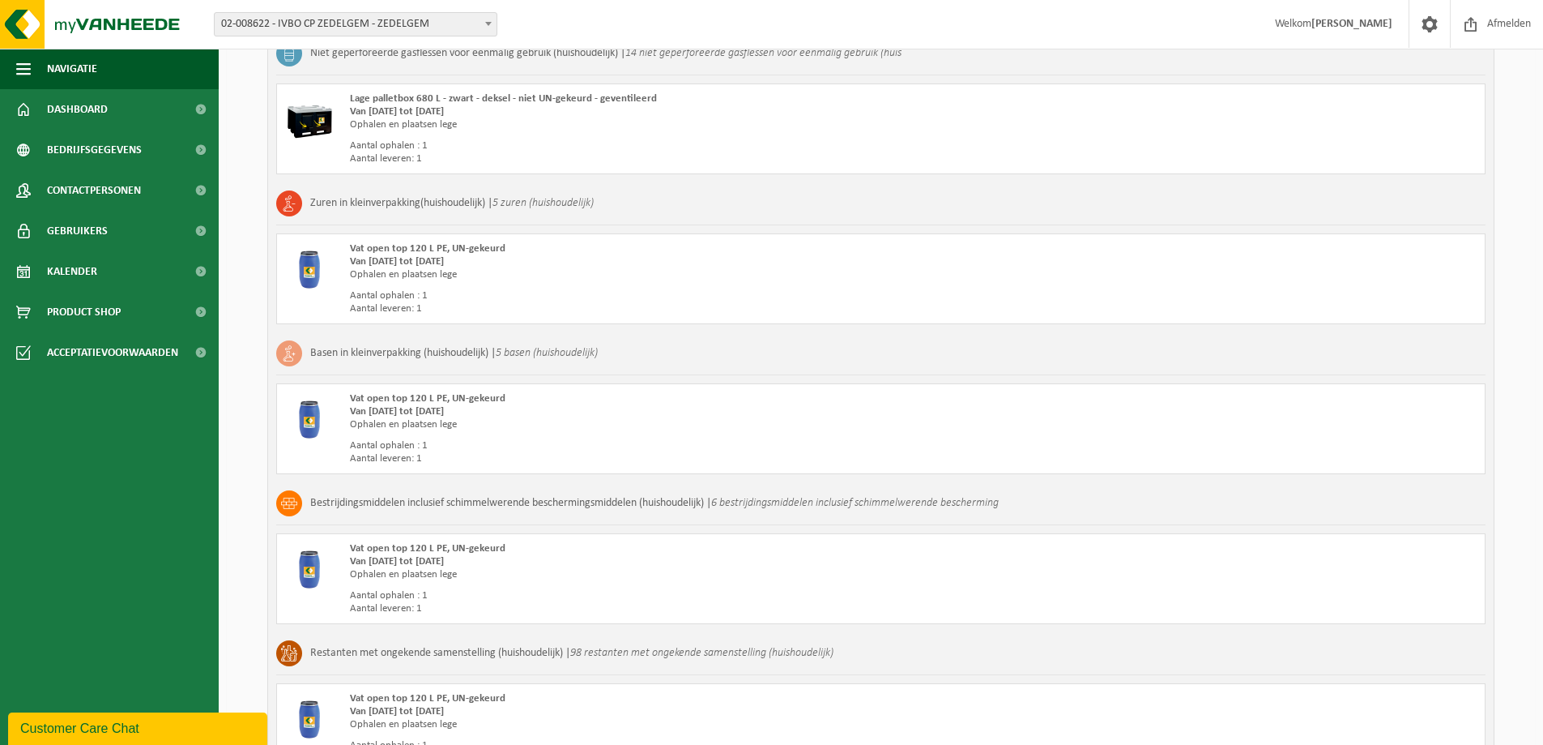
scroll to position [1700, 0]
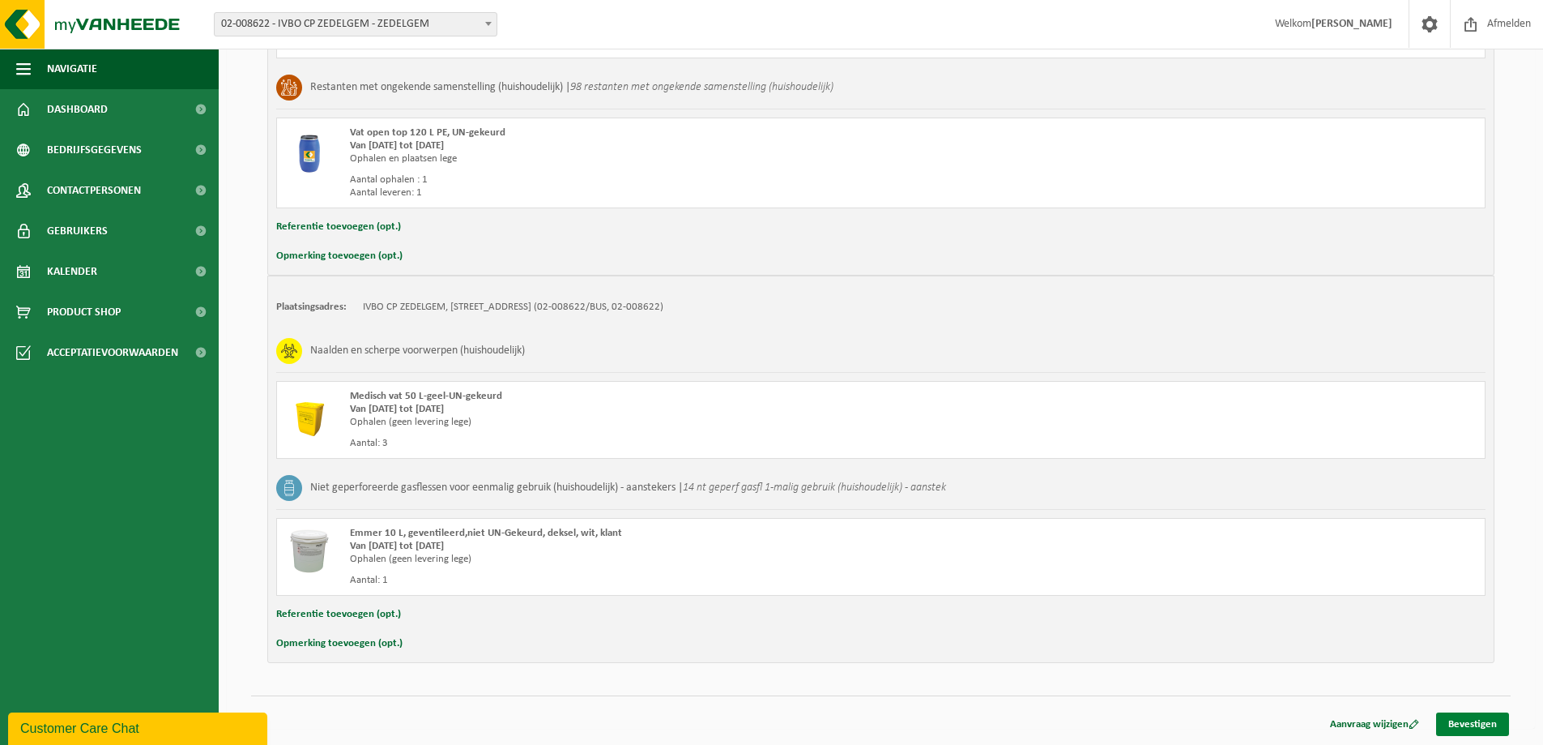
click at [1479, 717] on link "Bevestigen" at bounding box center [1473, 723] width 73 height 23
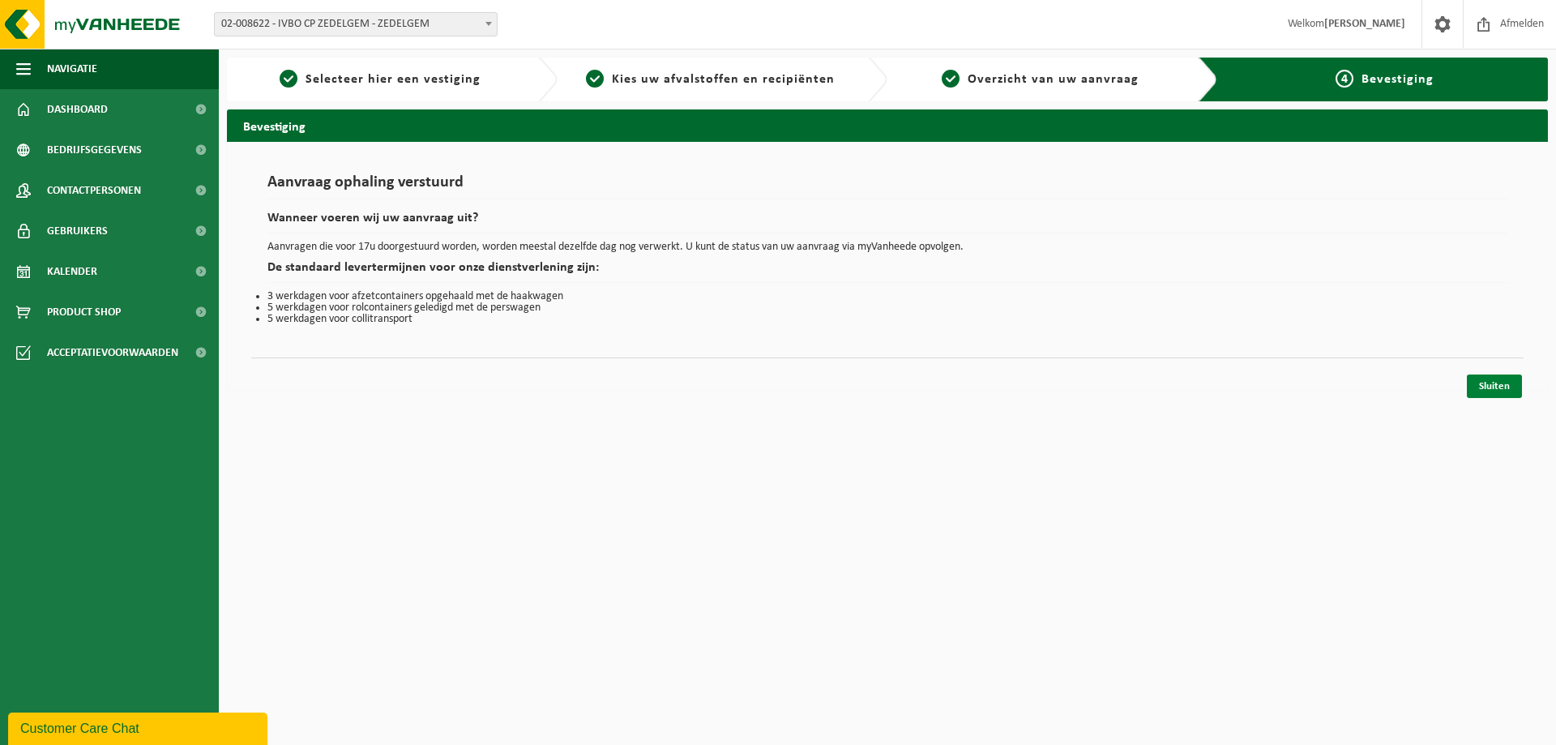
click at [1488, 391] on link "Sluiten" at bounding box center [1494, 385] width 55 height 23
